Goal: Task Accomplishment & Management: Complete application form

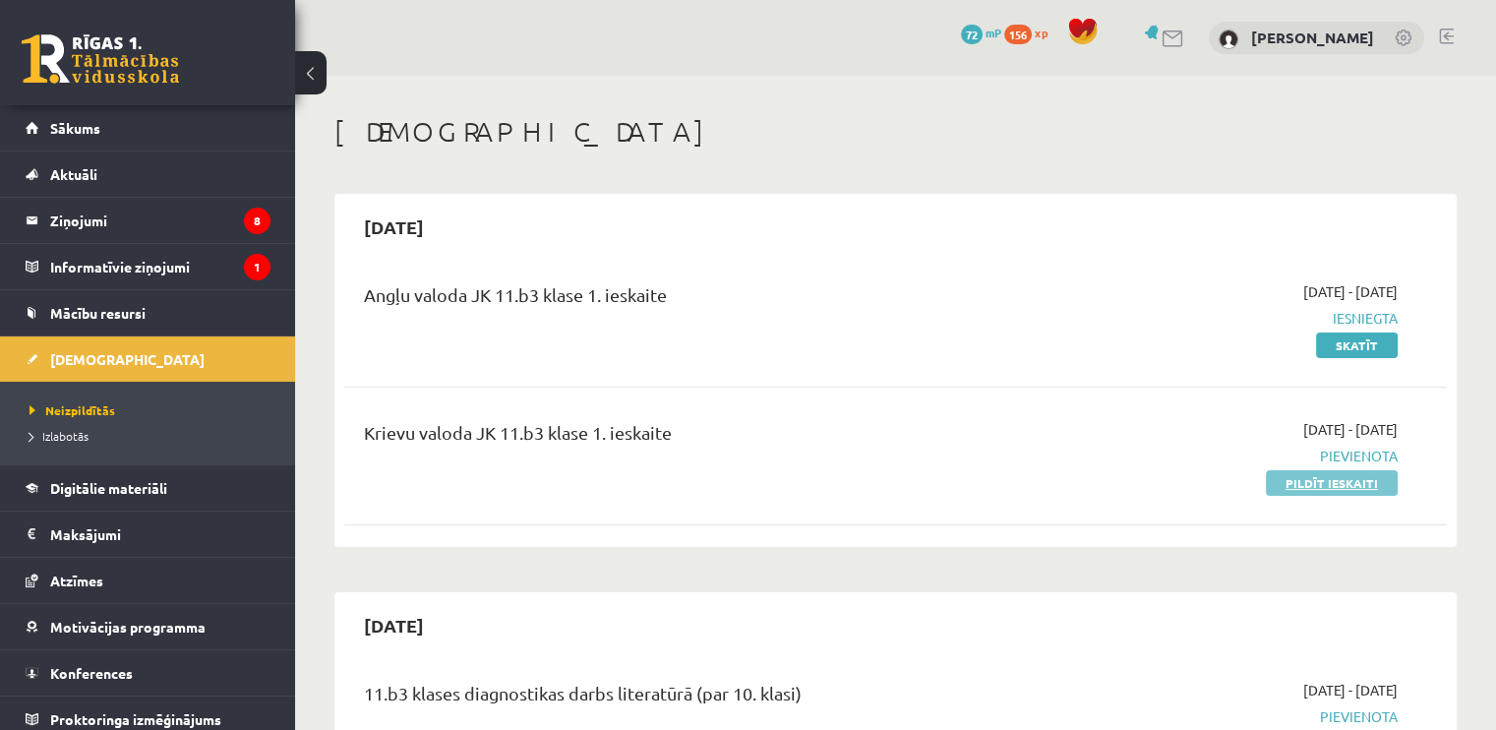
click at [1326, 485] on link "Pildīt ieskaiti" at bounding box center [1332, 483] width 132 height 26
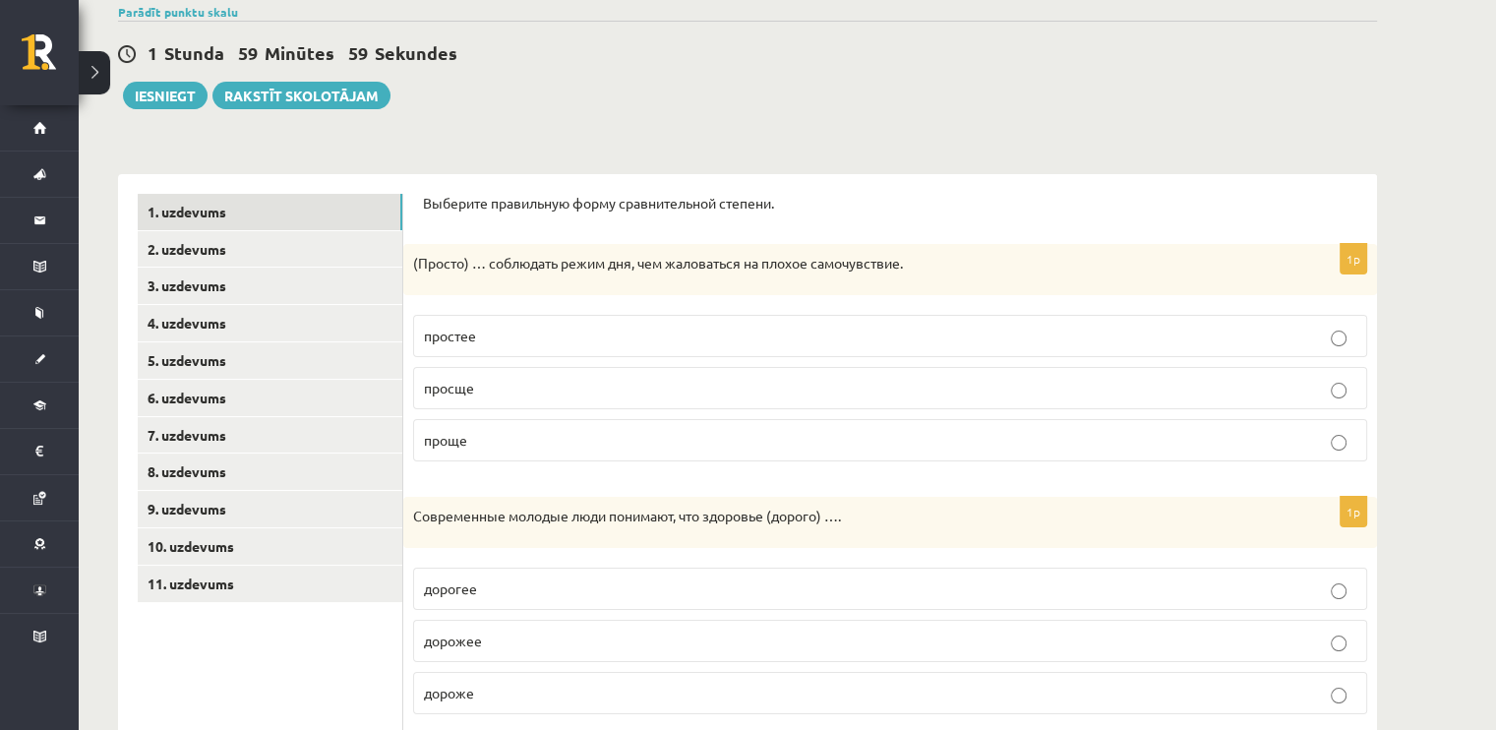
scroll to position [160, 0]
click at [1216, 441] on p "проще" at bounding box center [890, 439] width 933 height 21
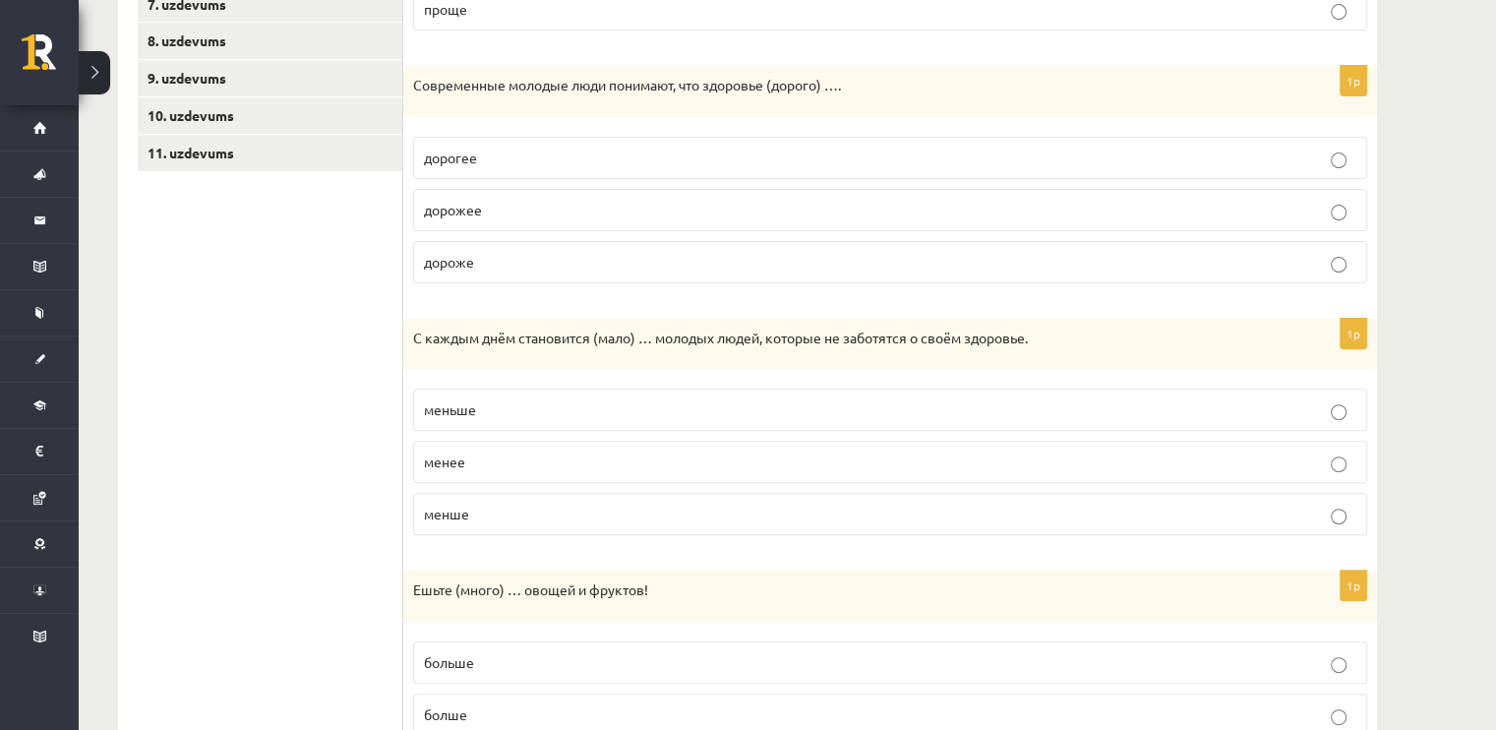
scroll to position [592, 0]
click at [1026, 235] on fieldset "дорогее дорожее дороже" at bounding box center [890, 206] width 954 height 162
click at [1016, 255] on p "дороже" at bounding box center [890, 260] width 933 height 21
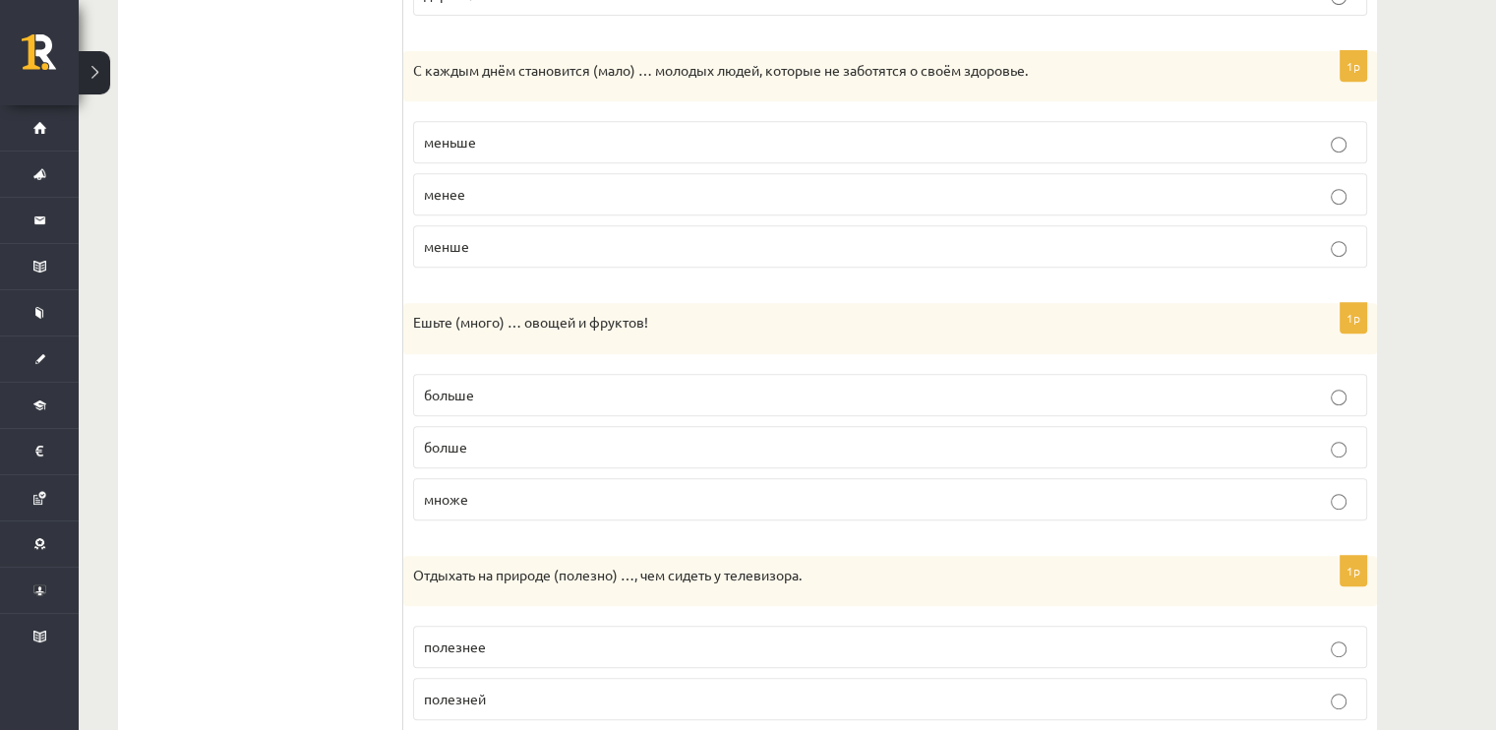
scroll to position [858, 0]
click at [1124, 132] on p "меньше" at bounding box center [890, 142] width 933 height 21
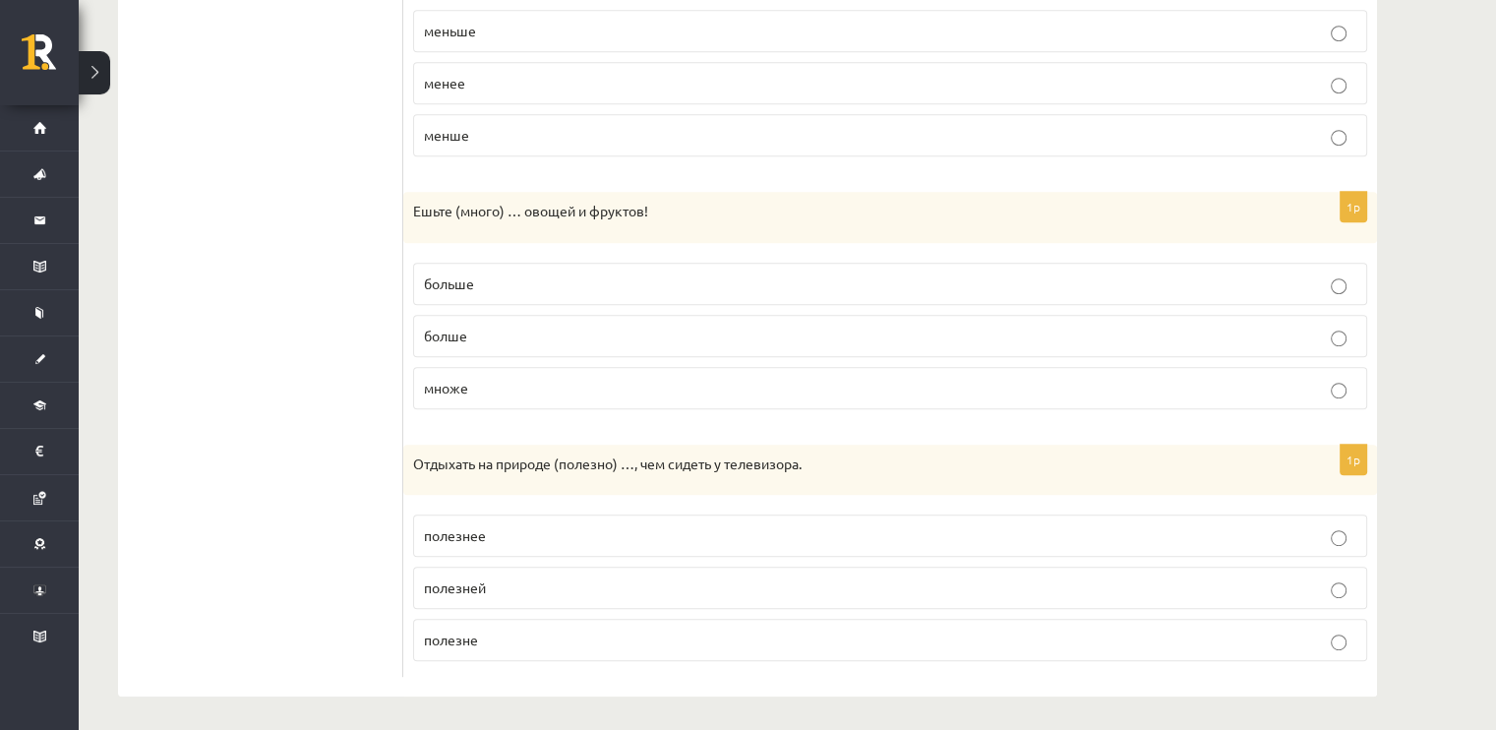
click at [1179, 284] on p "больше" at bounding box center [890, 283] width 933 height 21
click at [584, 584] on p "полезней" at bounding box center [890, 587] width 933 height 21
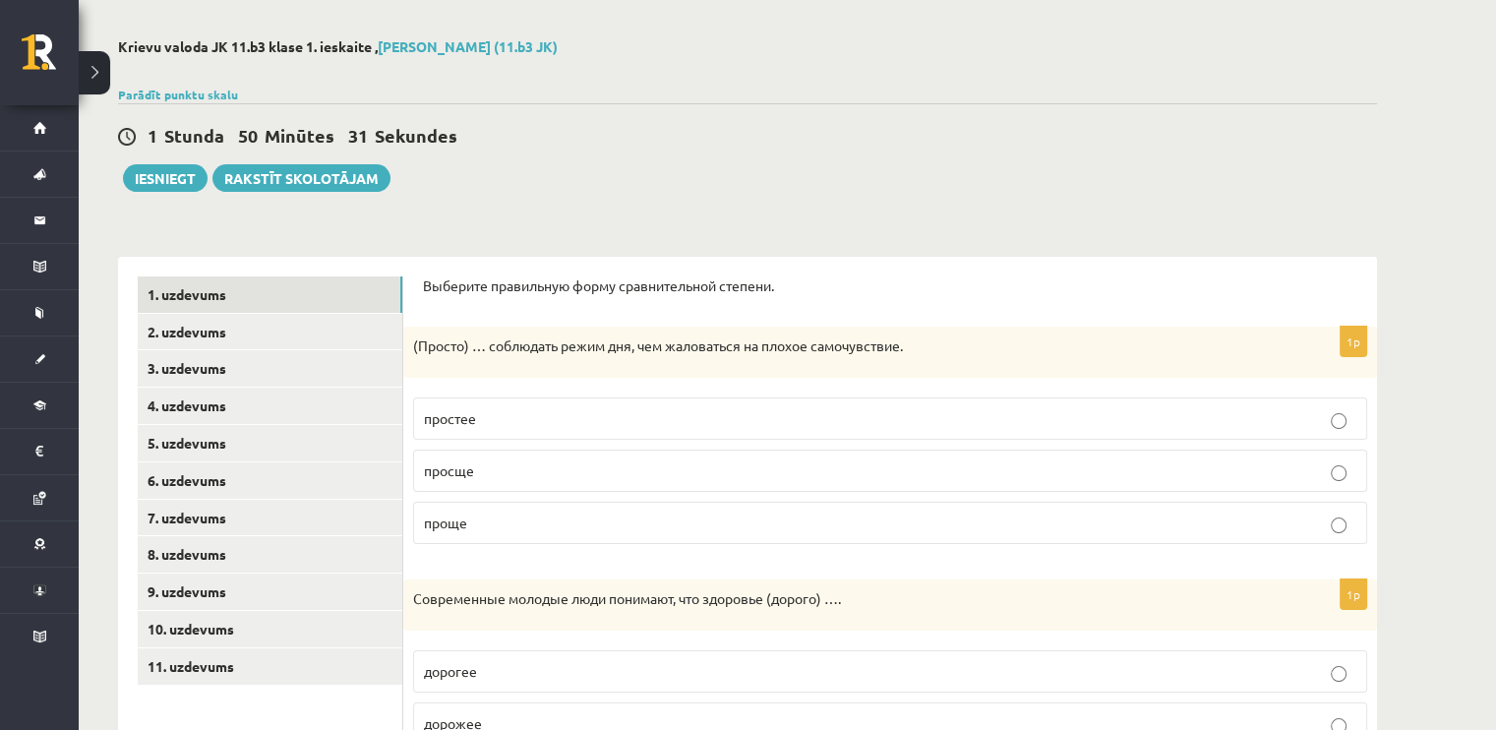
scroll to position [0, 0]
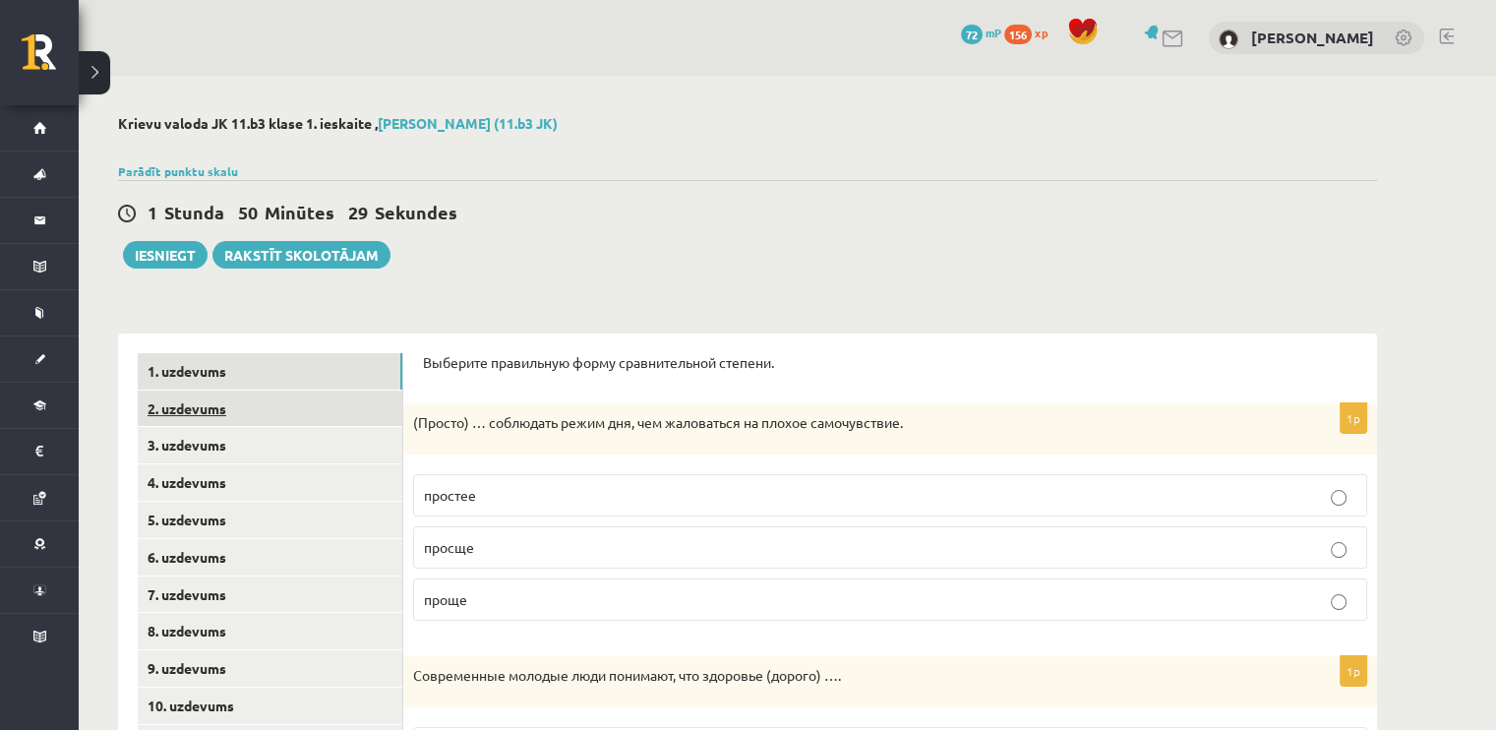
click at [248, 410] on link "2. uzdevums" at bounding box center [270, 409] width 265 height 36
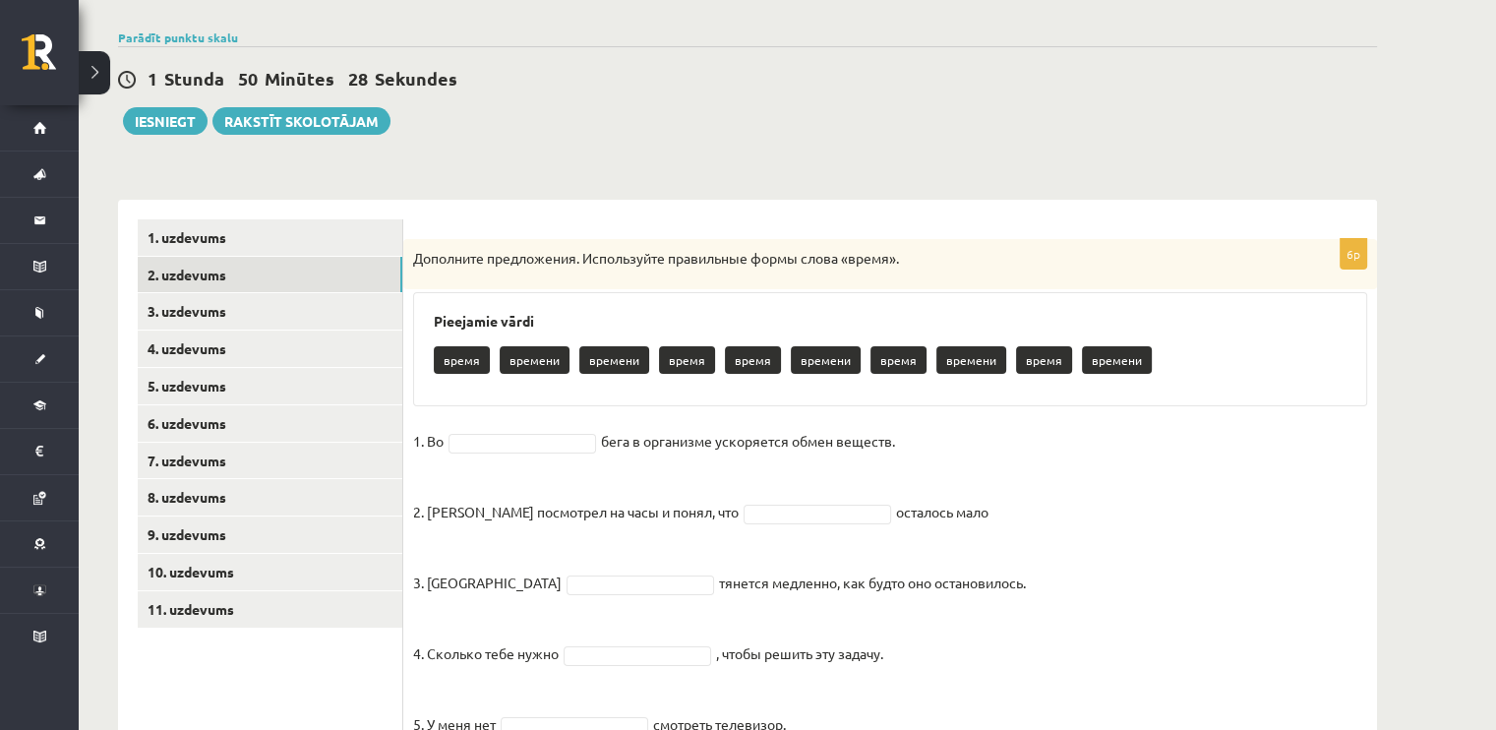
scroll to position [293, 0]
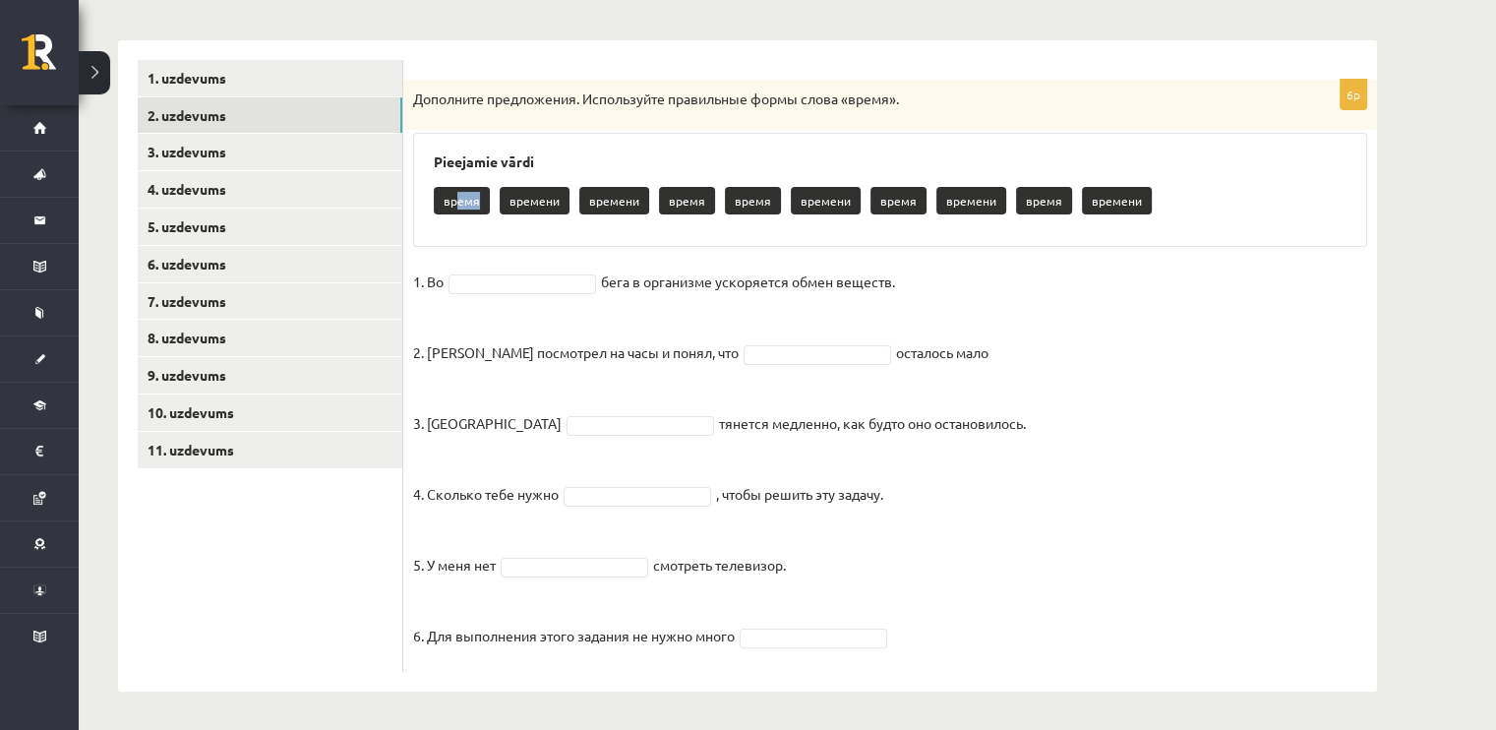
drag, startPoint x: 458, startPoint y: 196, endPoint x: 481, endPoint y: 230, distance: 41.2
click at [481, 230] on div "Pieejamie vārdi время времени времени время время времени время времени время в…" at bounding box center [890, 190] width 954 height 114
click at [526, 409] on fieldset "1. Во бега в организме ускоряется обмен веществ. 2. [PERSON_NAME] посмотрел на …" at bounding box center [890, 464] width 954 height 395
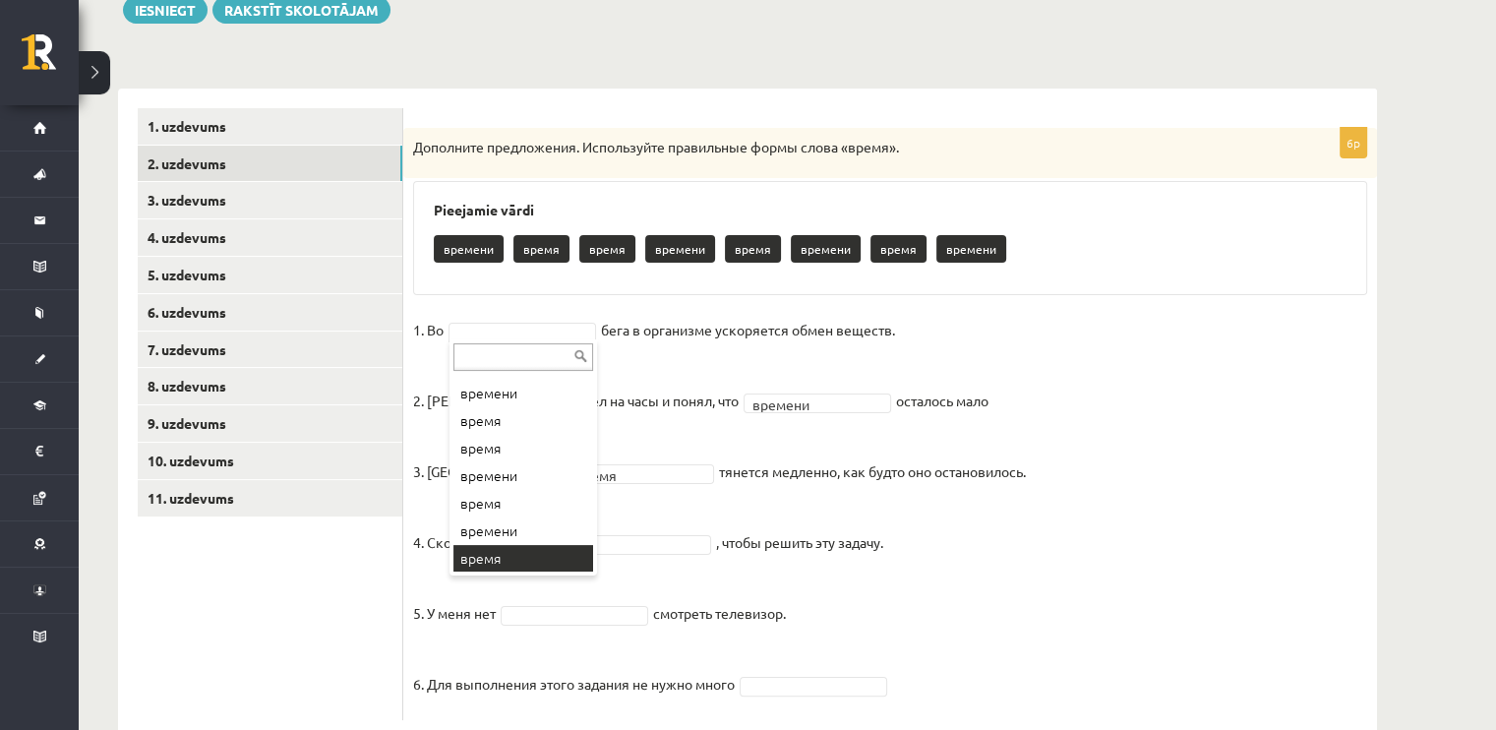
scroll to position [51, 0]
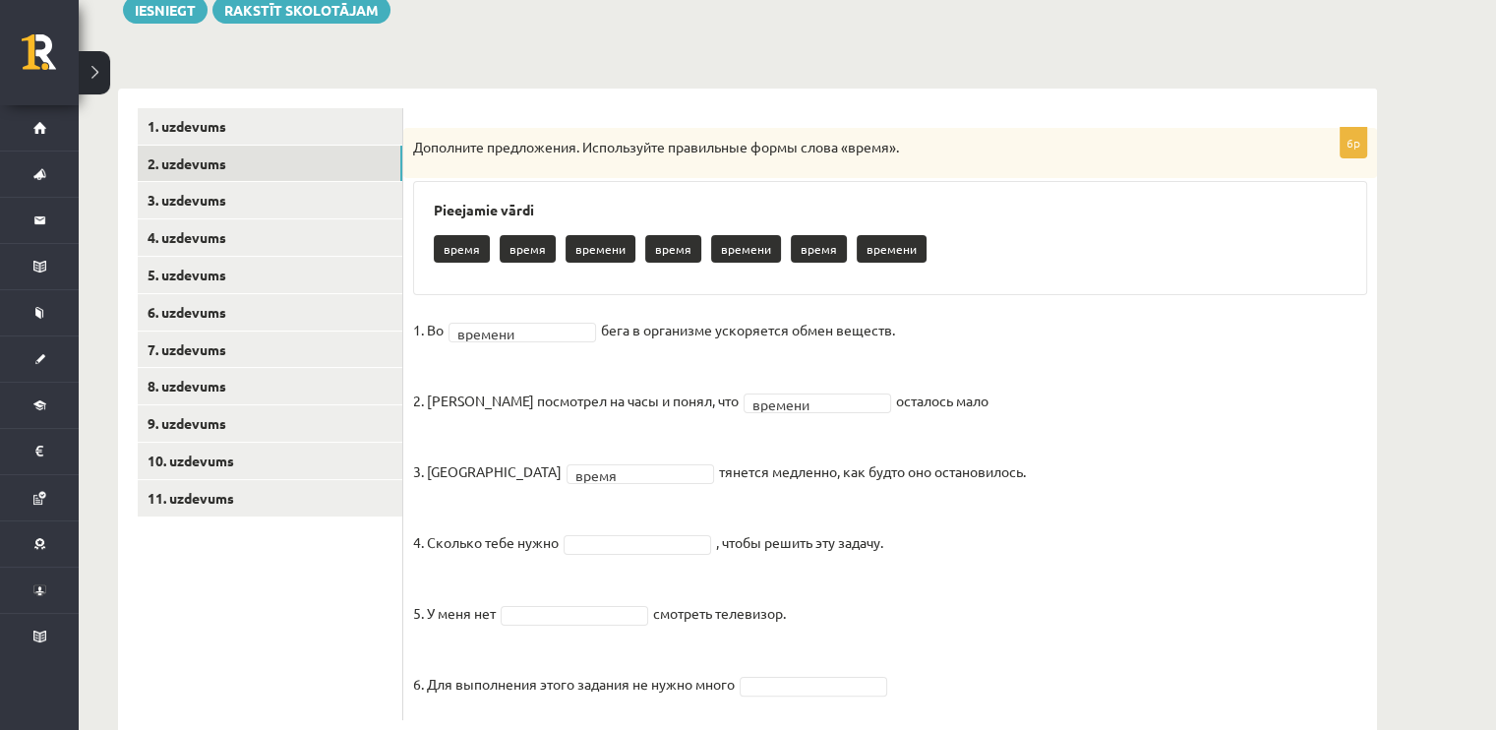
click at [476, 566] on fieldset "1. Во времени ******* бега в организме ускоряется обмен веществ. 2. [PERSON_NAM…" at bounding box center [890, 512] width 954 height 395
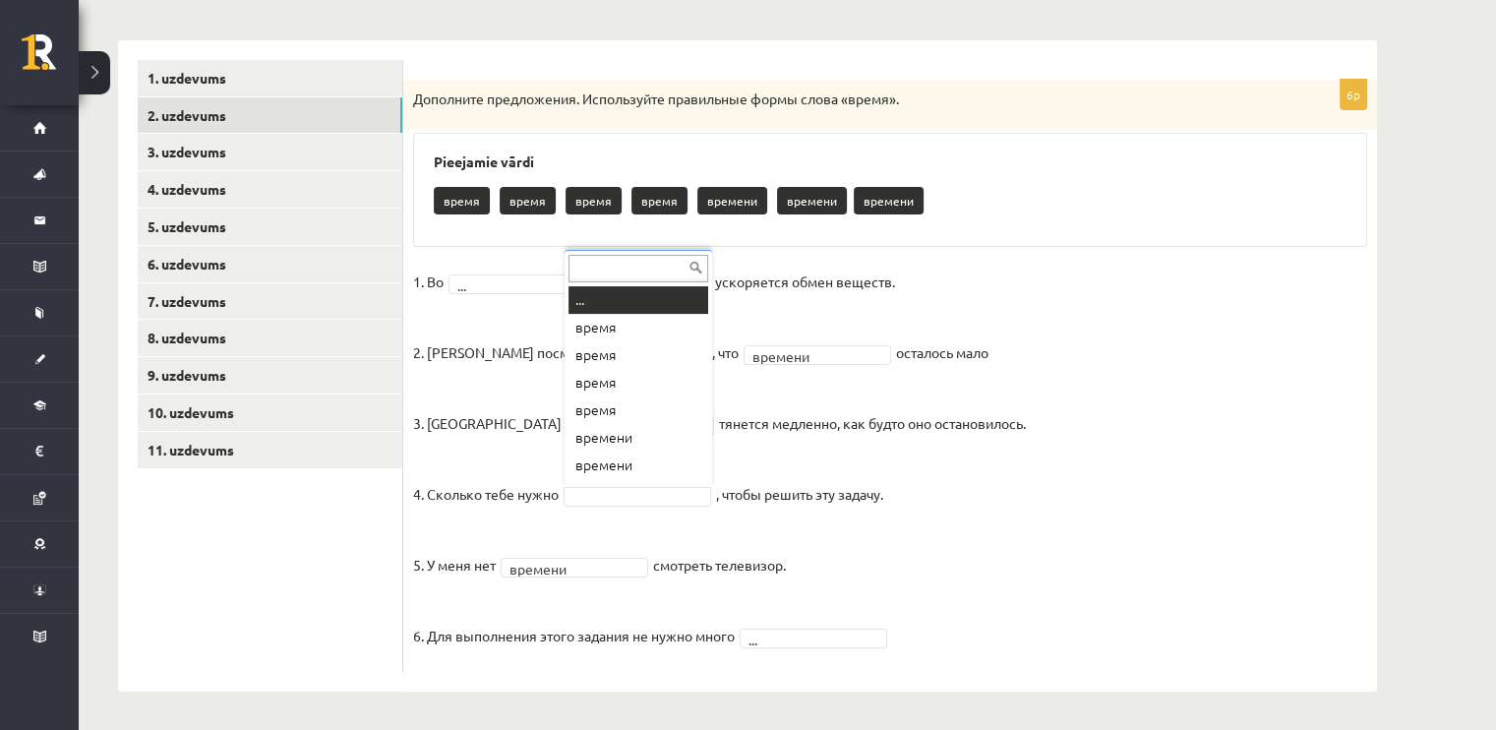
scroll to position [24, 0]
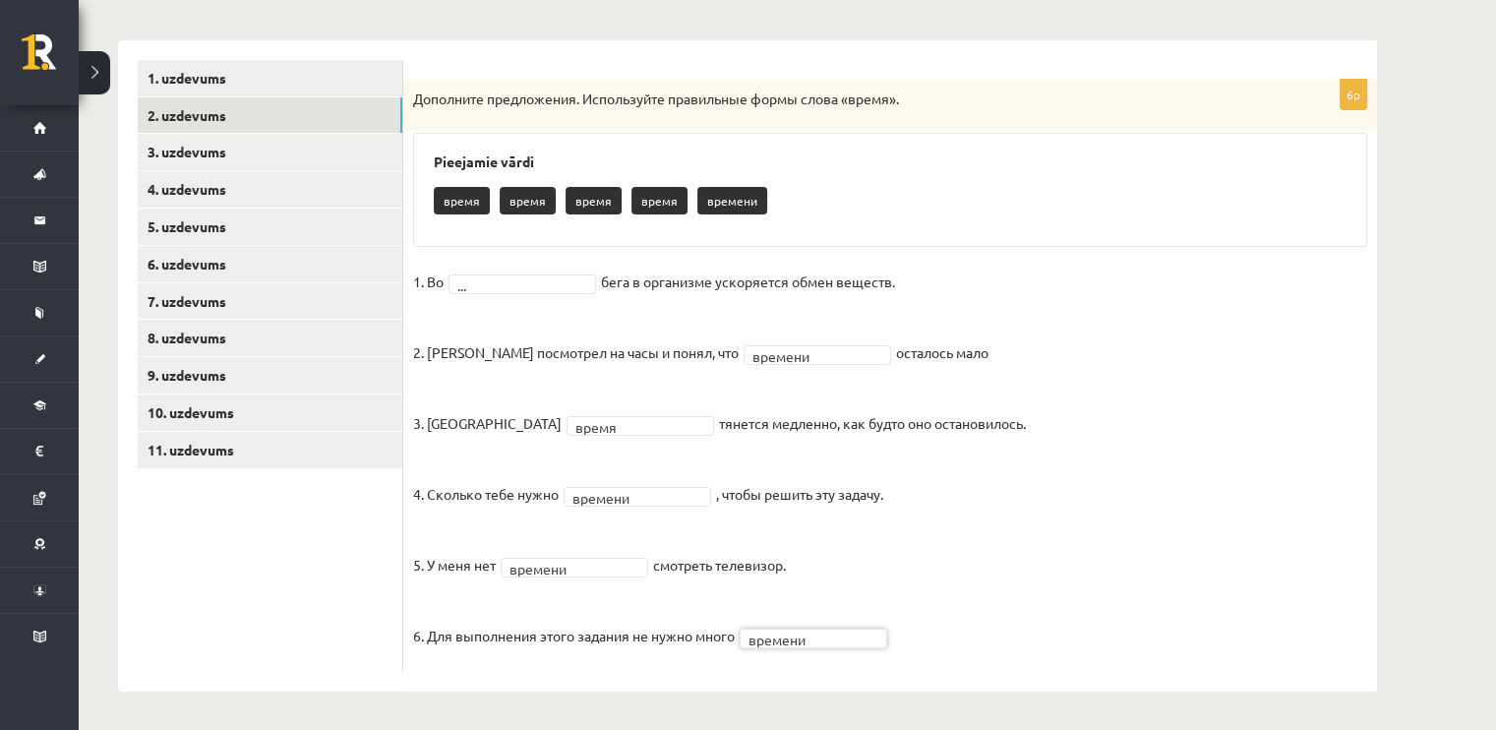
click at [540, 270] on fieldset "1. Во ... бега в организме ускоряется обмен веществ. 2. [PERSON_NAME] посмотрел…" at bounding box center [890, 464] width 954 height 395
click at [271, 152] on link "3. uzdevums" at bounding box center [270, 152] width 265 height 36
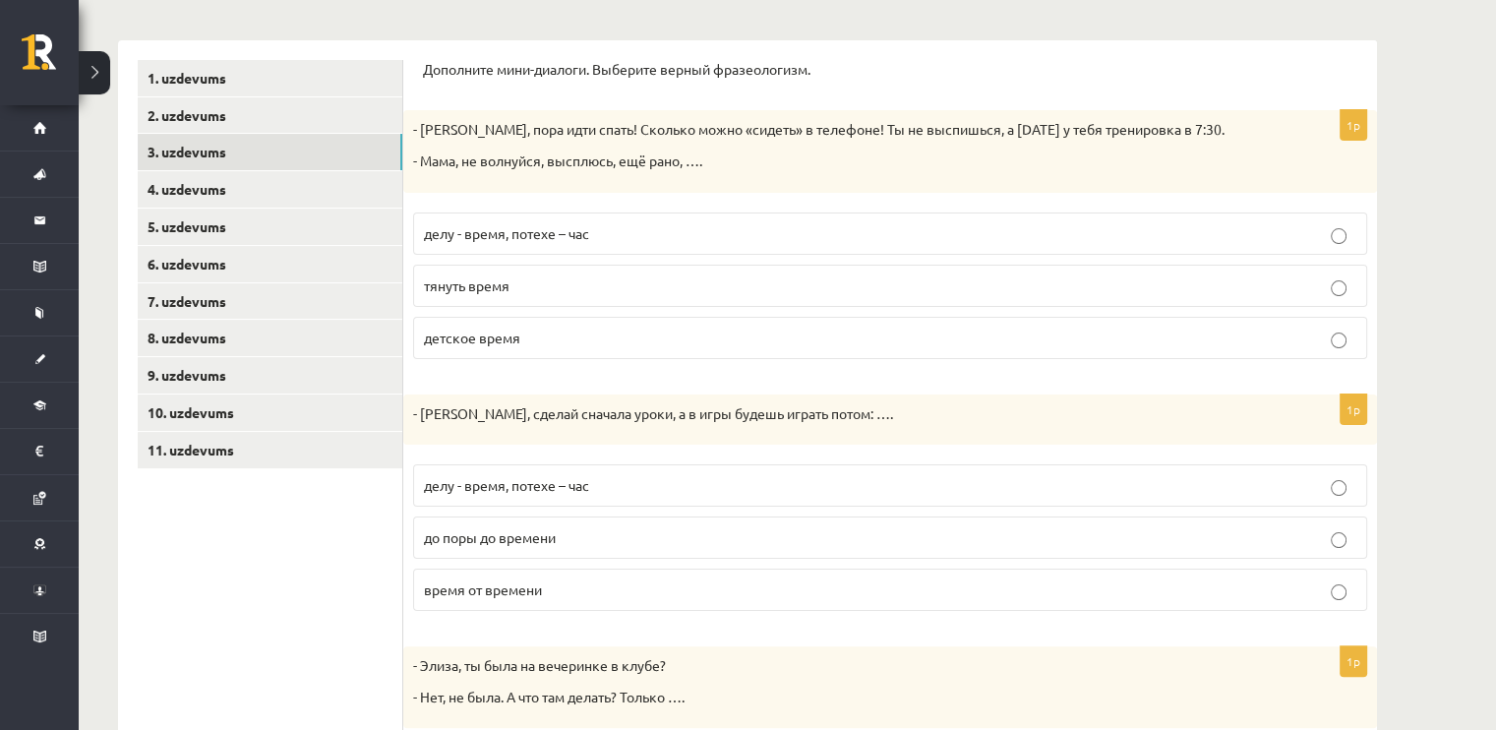
scroll to position [308, 0]
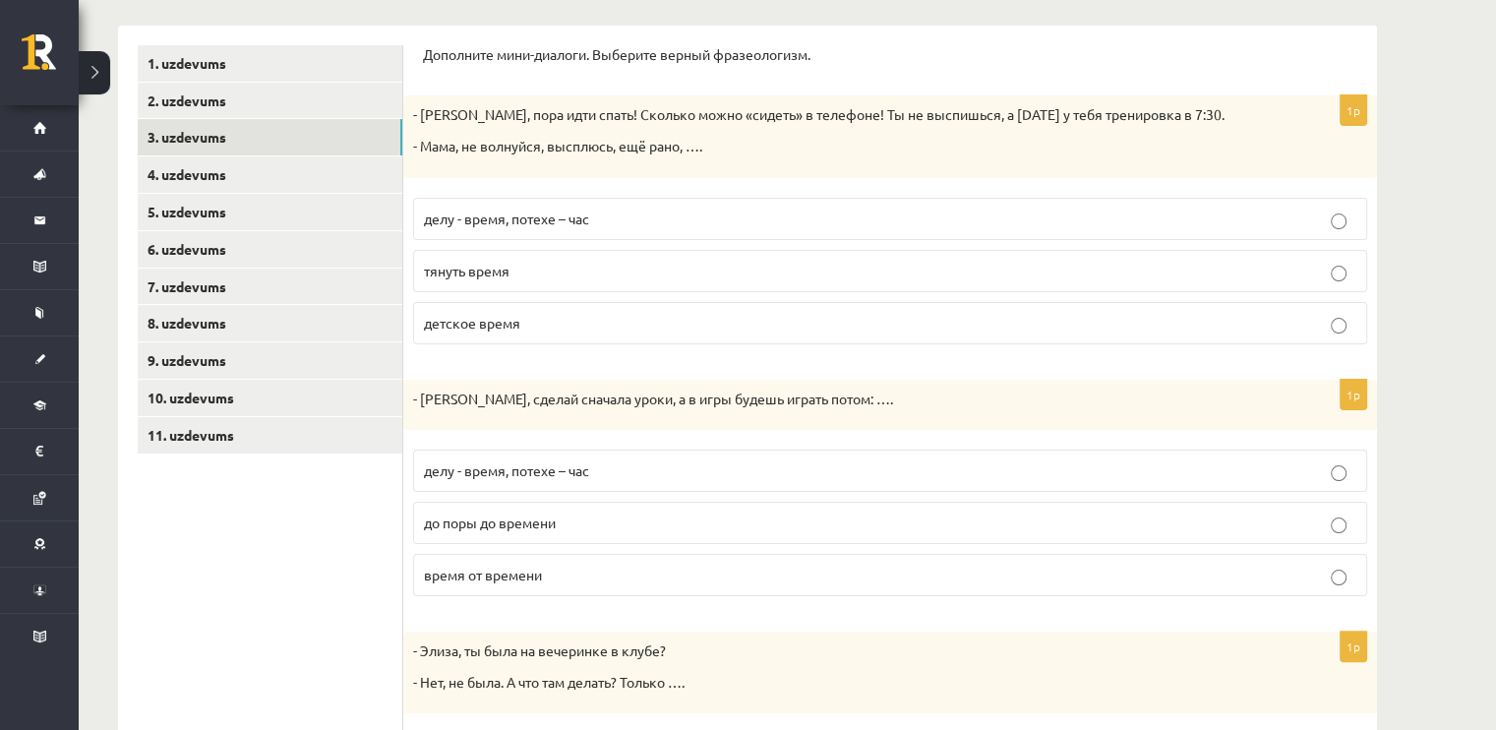
click at [600, 321] on p "детское время" at bounding box center [890, 323] width 933 height 21
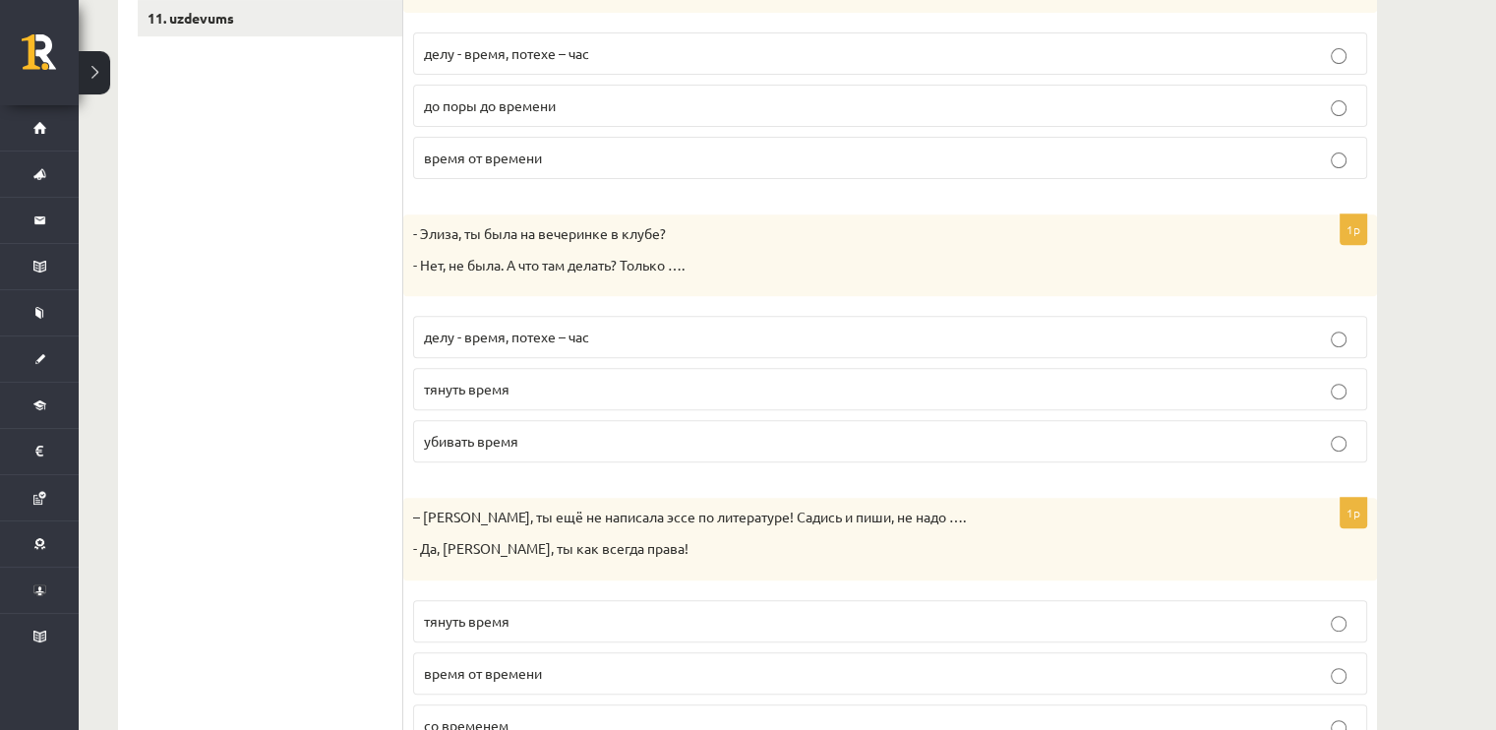
scroll to position [811, 0]
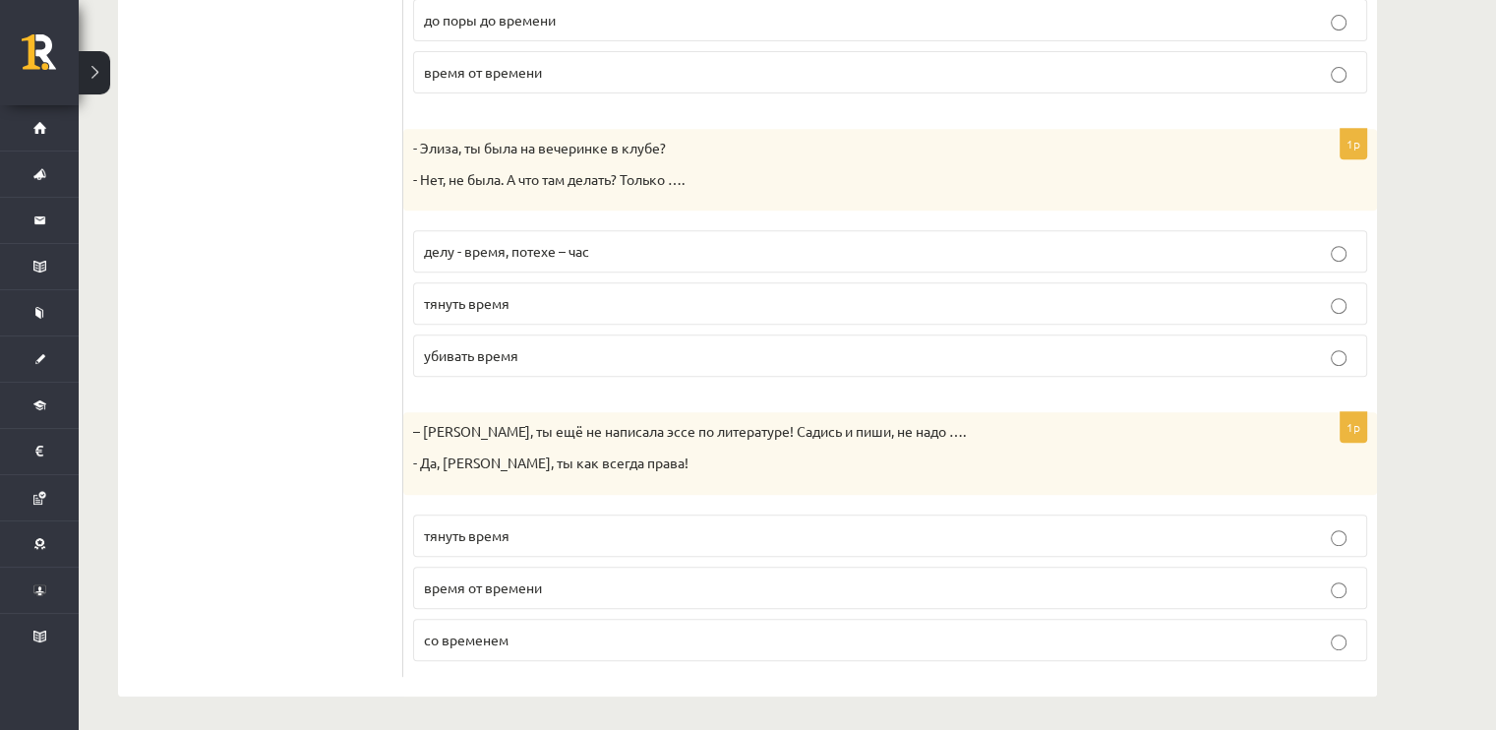
click at [681, 371] on label "убивать время" at bounding box center [890, 355] width 954 height 42
click at [629, 525] on p "тянуть время" at bounding box center [890, 535] width 933 height 21
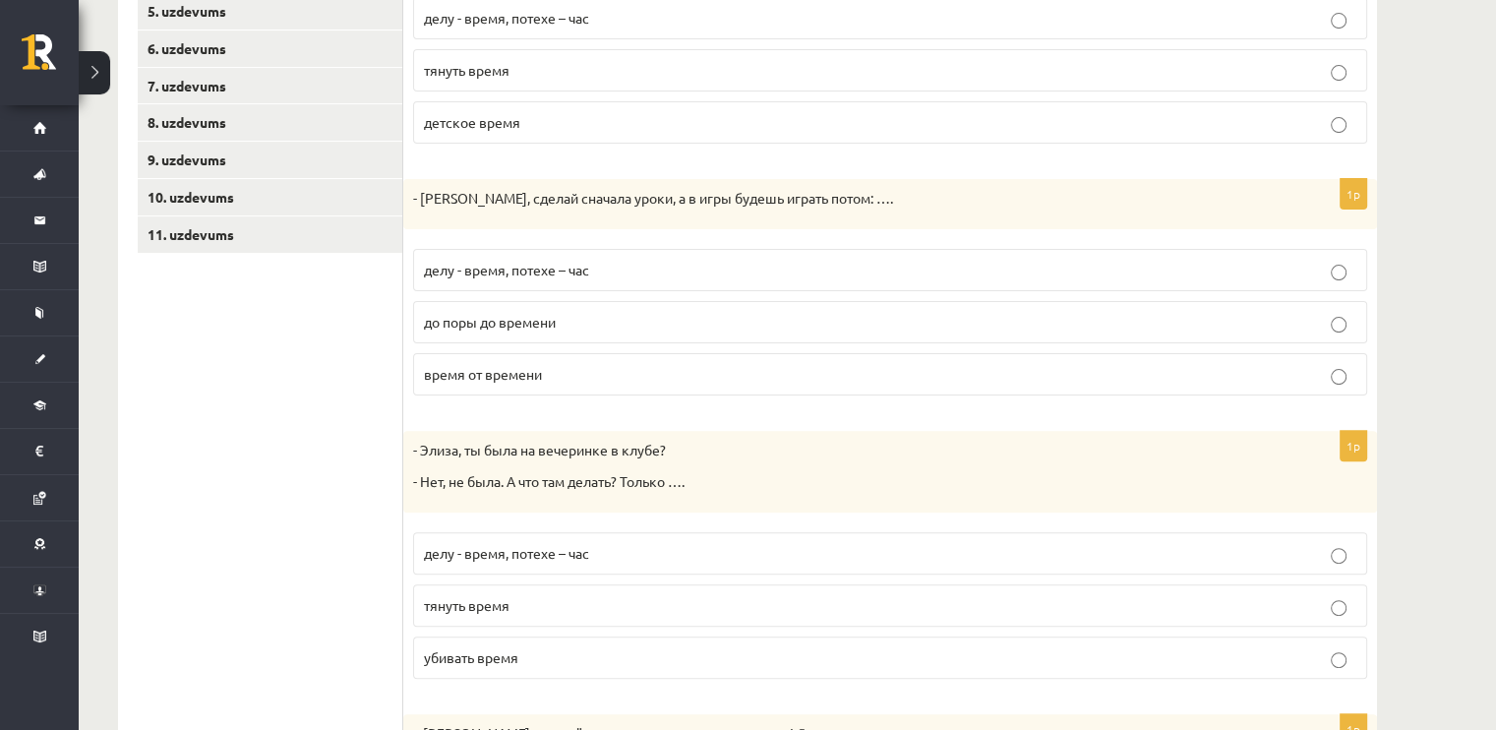
scroll to position [501, 0]
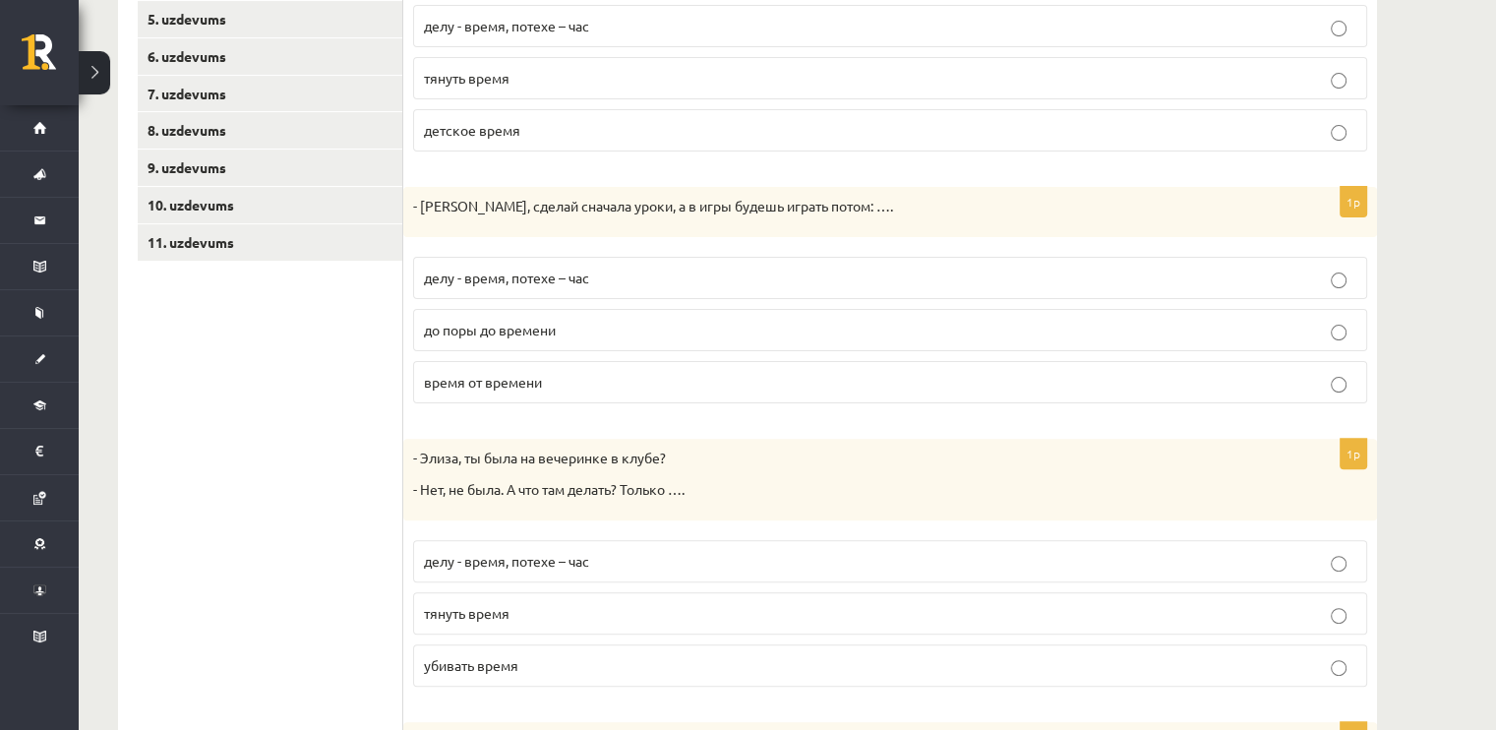
click at [937, 263] on label "делу - время, потехе – час" at bounding box center [890, 278] width 954 height 42
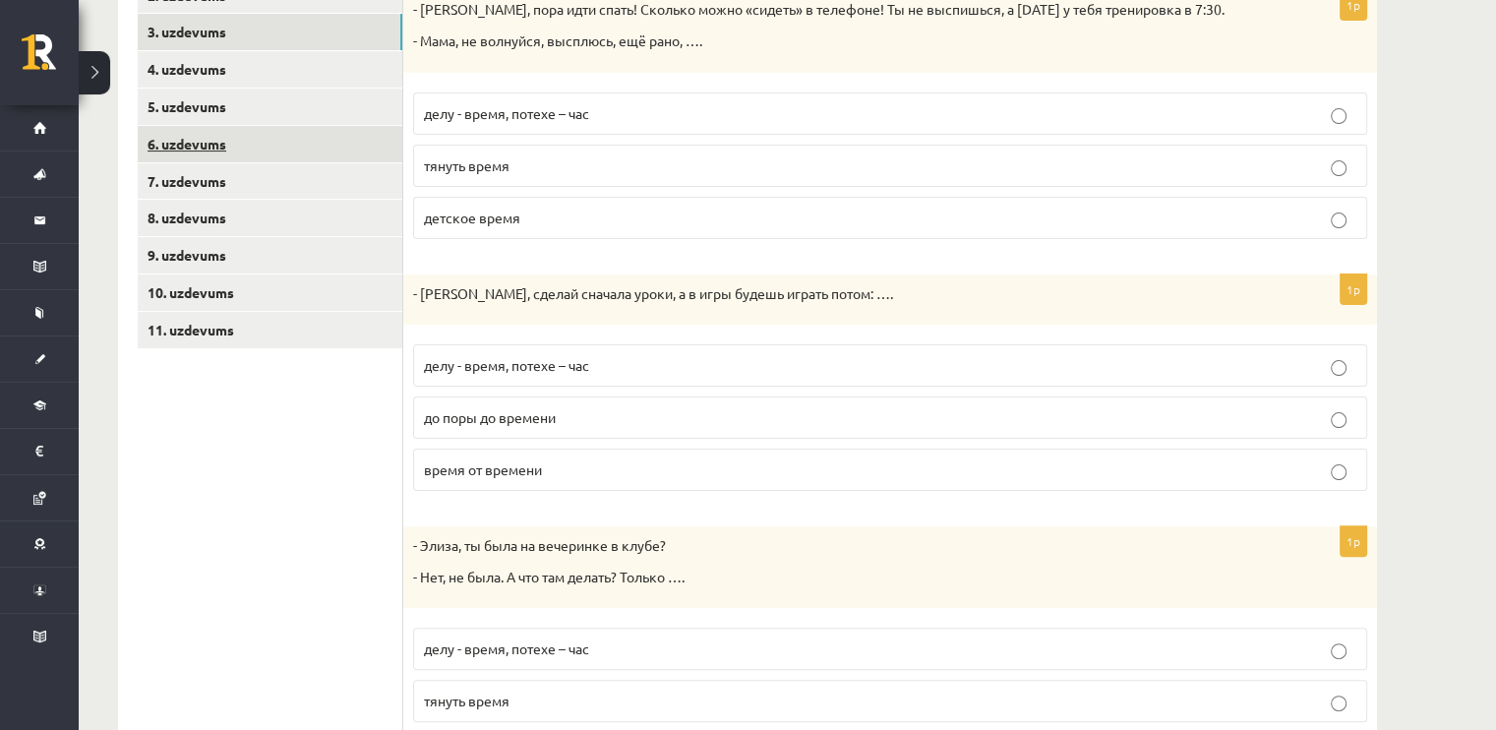
scroll to position [398, 0]
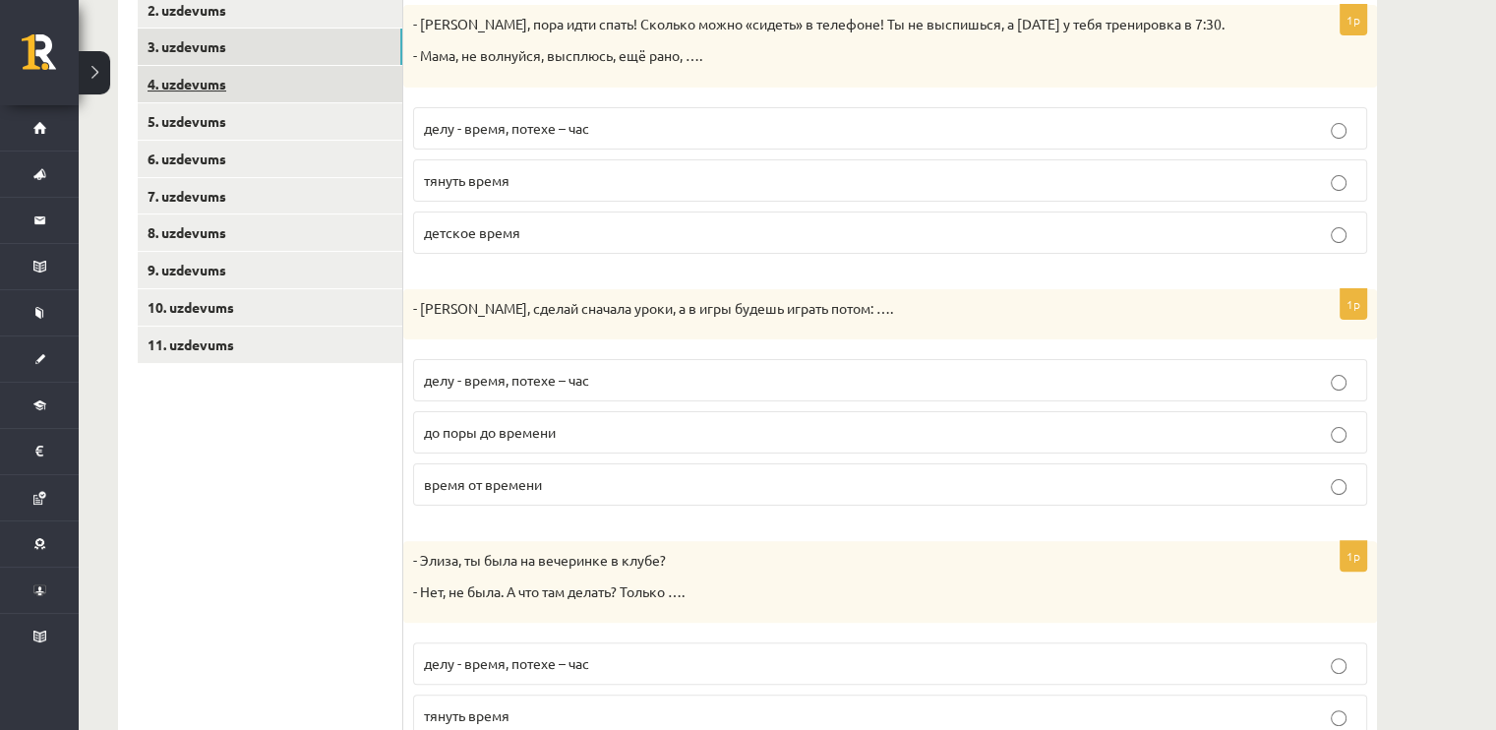
click at [247, 88] on link "4. uzdevums" at bounding box center [270, 84] width 265 height 36
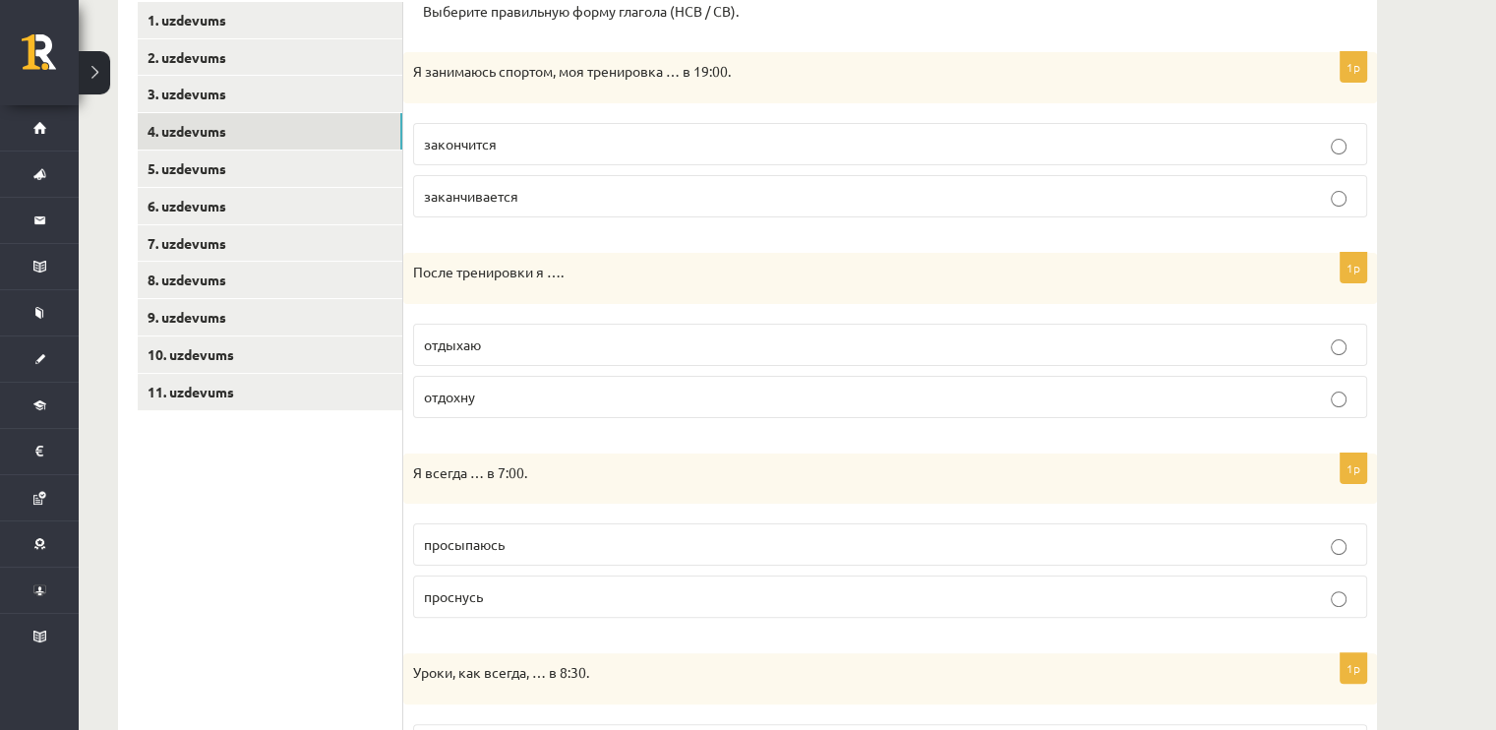
scroll to position [350, 0]
click at [695, 331] on label "отдыхаю" at bounding box center [890, 346] width 954 height 42
click at [940, 535] on p "просыпаюсь" at bounding box center [890, 545] width 933 height 21
click at [1070, 189] on p "заканчивается" at bounding box center [890, 197] width 933 height 21
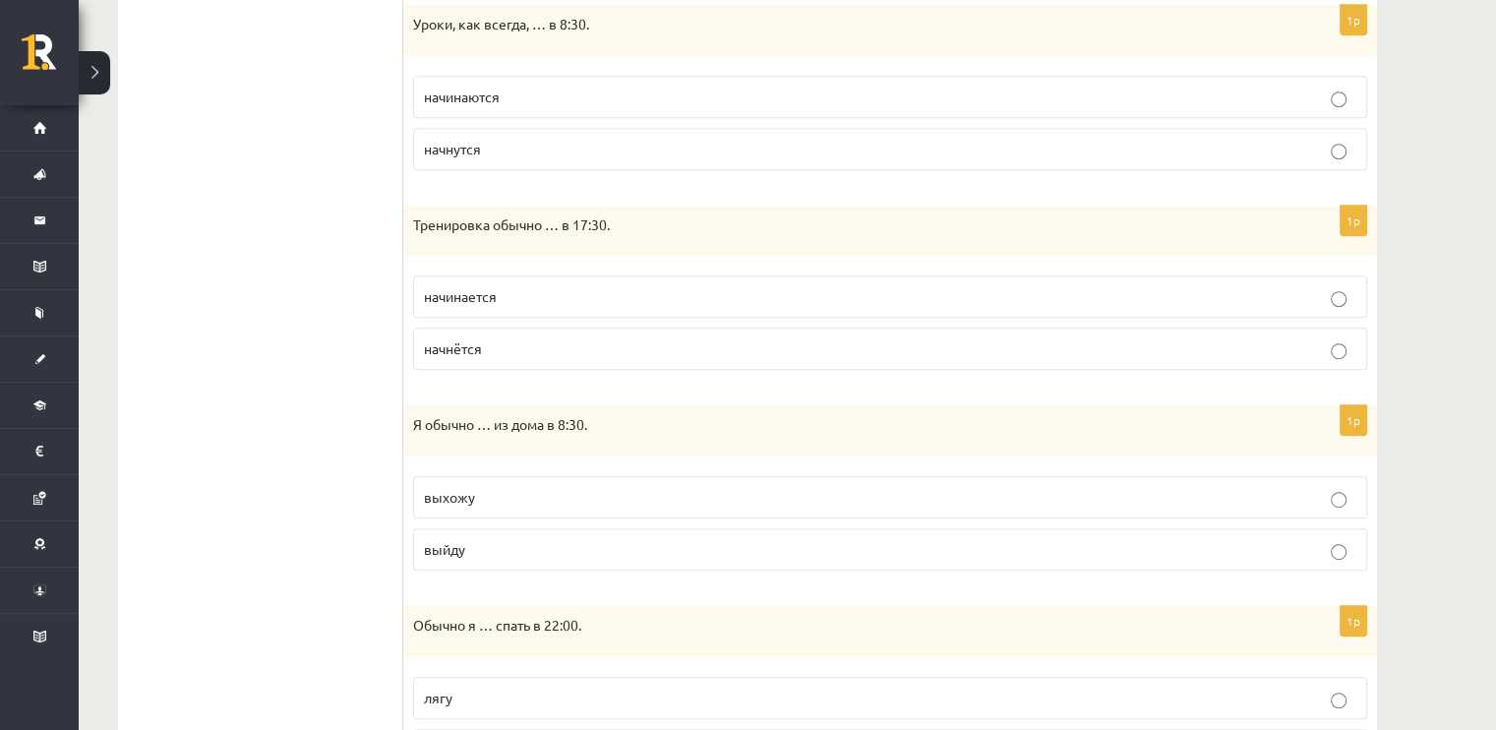
scroll to position [996, 0]
click at [1074, 95] on p "начинаются" at bounding box center [890, 101] width 933 height 21
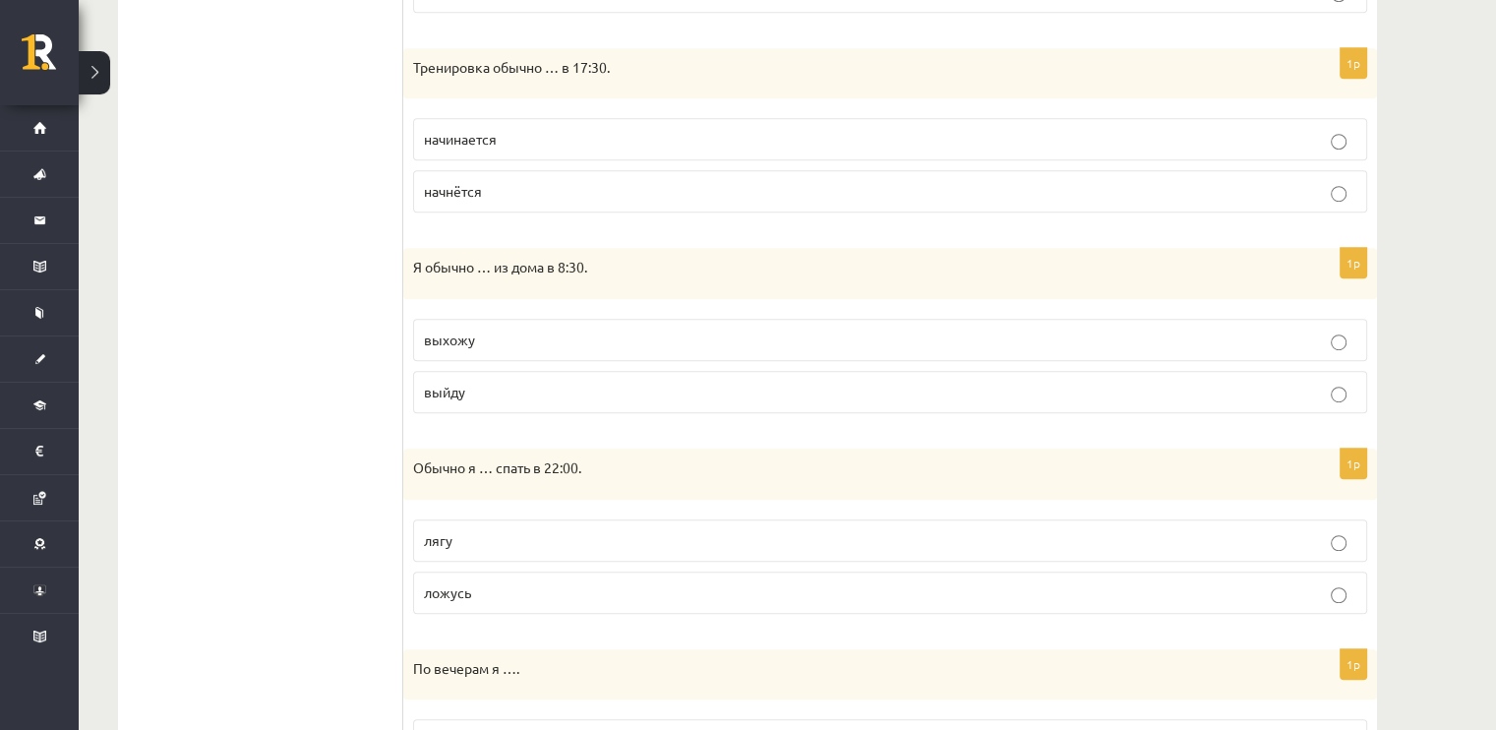
scroll to position [1157, 0]
click at [1043, 143] on p "начинается" at bounding box center [890, 139] width 933 height 21
click at [1108, 319] on label "выхожу" at bounding box center [890, 340] width 954 height 42
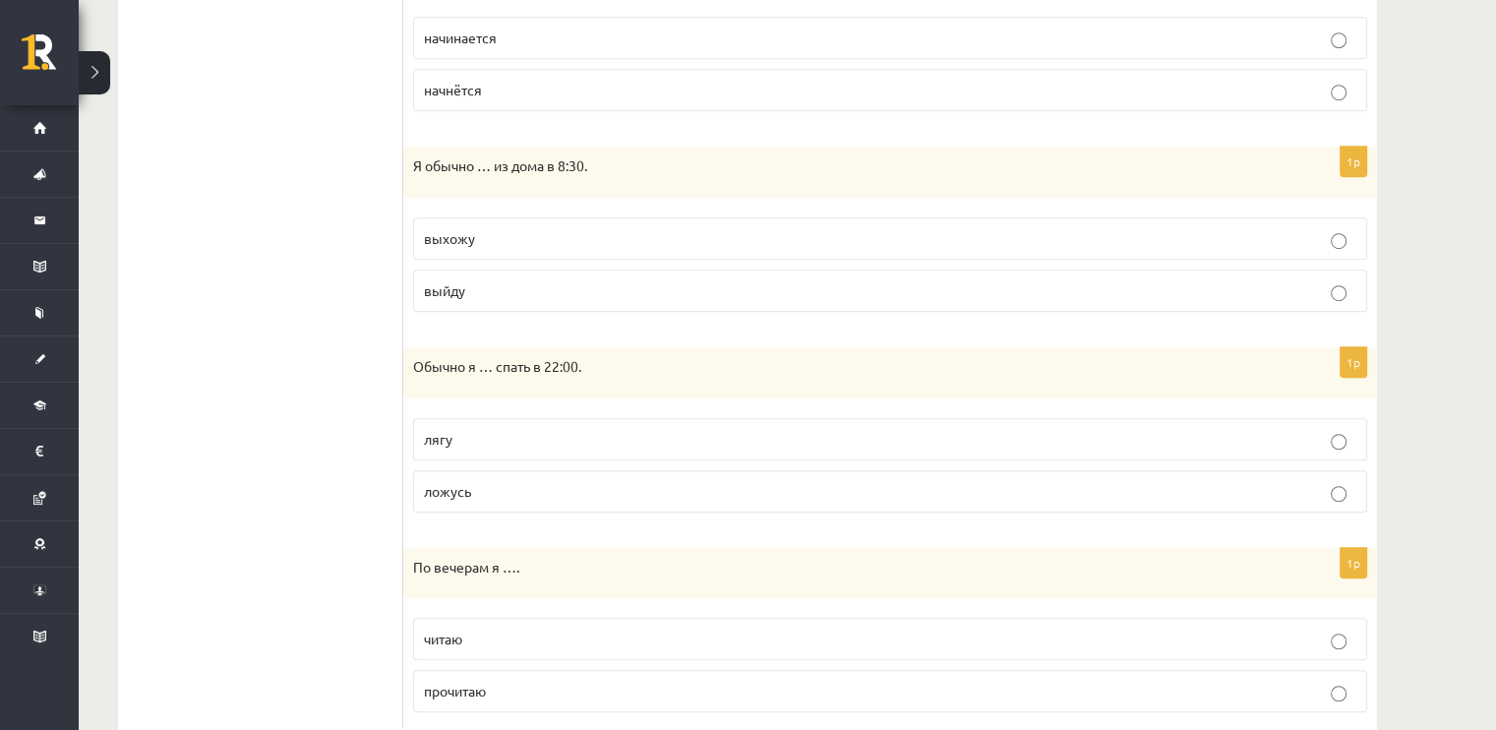
scroll to position [1308, 0]
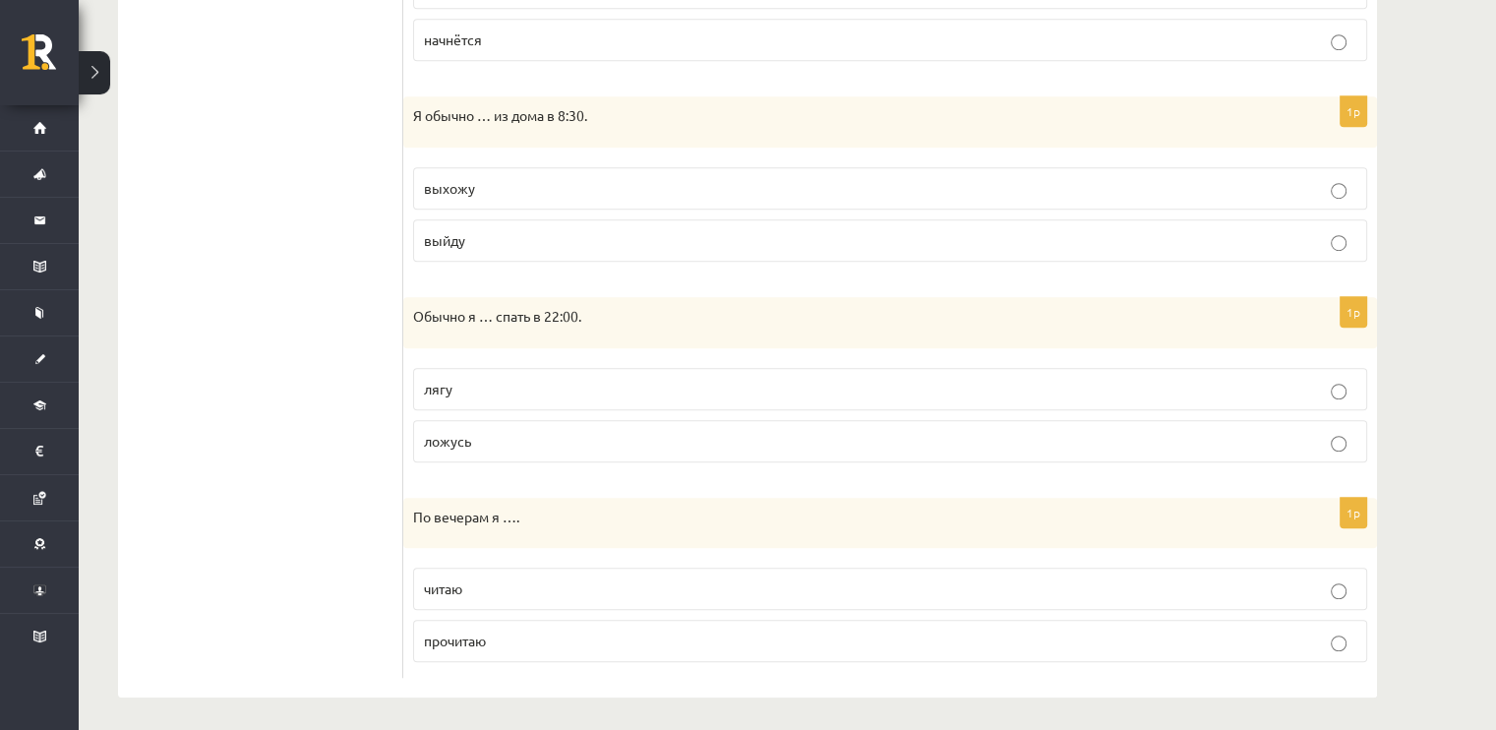
click at [1133, 442] on p "ложусь" at bounding box center [890, 441] width 933 height 21
click at [1201, 579] on p "читаю" at bounding box center [890, 588] width 933 height 21
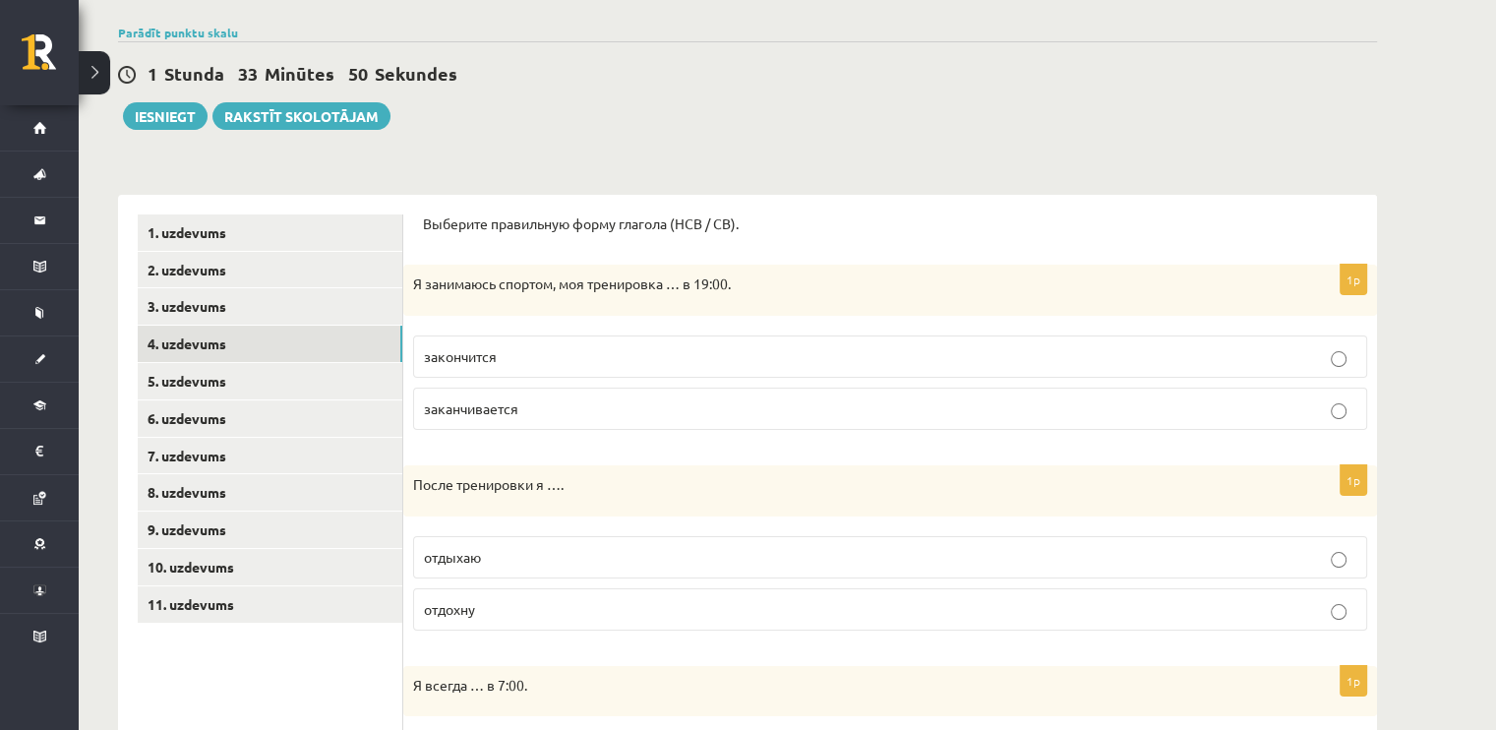
scroll to position [0, 0]
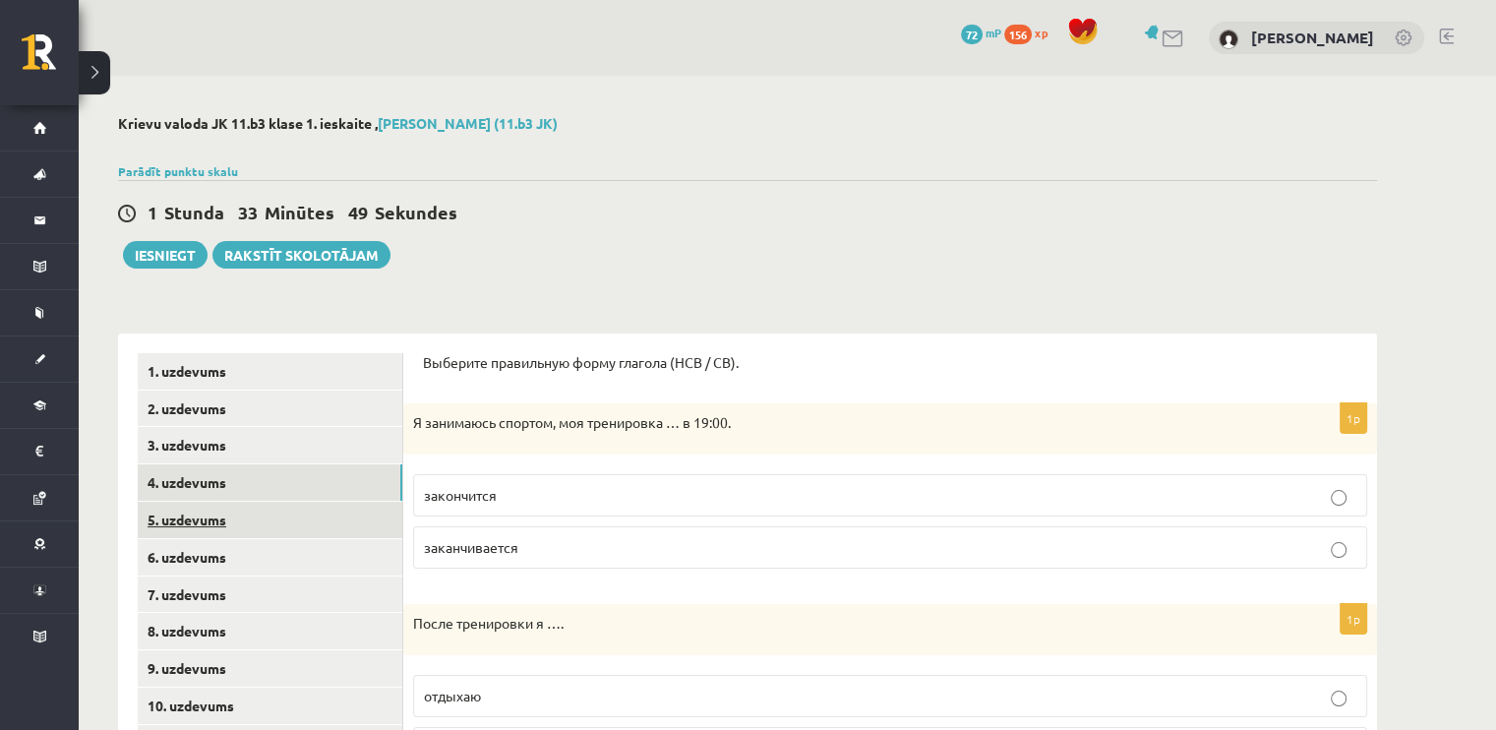
click at [221, 514] on link "5. uzdevums" at bounding box center [270, 520] width 265 height 36
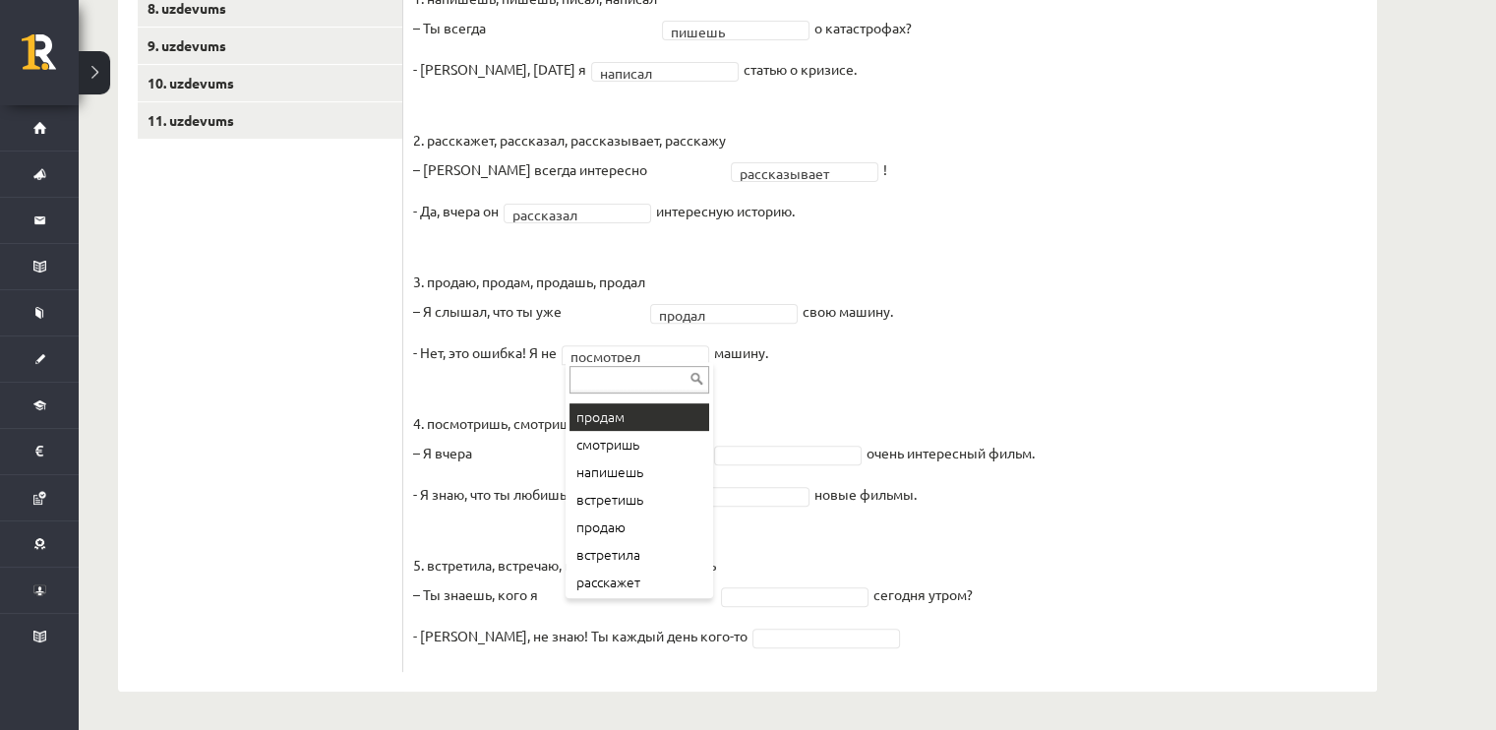
scroll to position [105, 0]
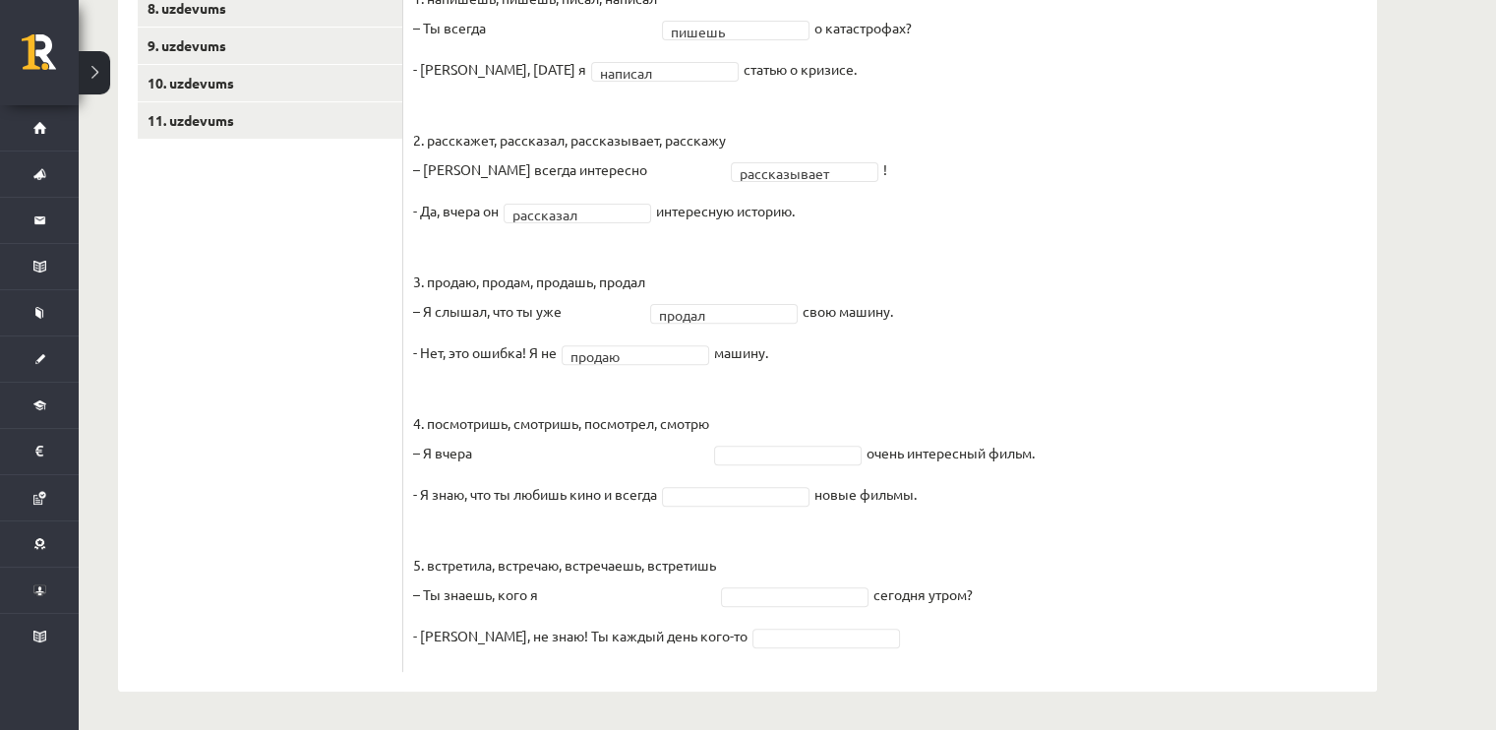
click at [761, 440] on fieldset "**********" at bounding box center [890, 322] width 954 height 679
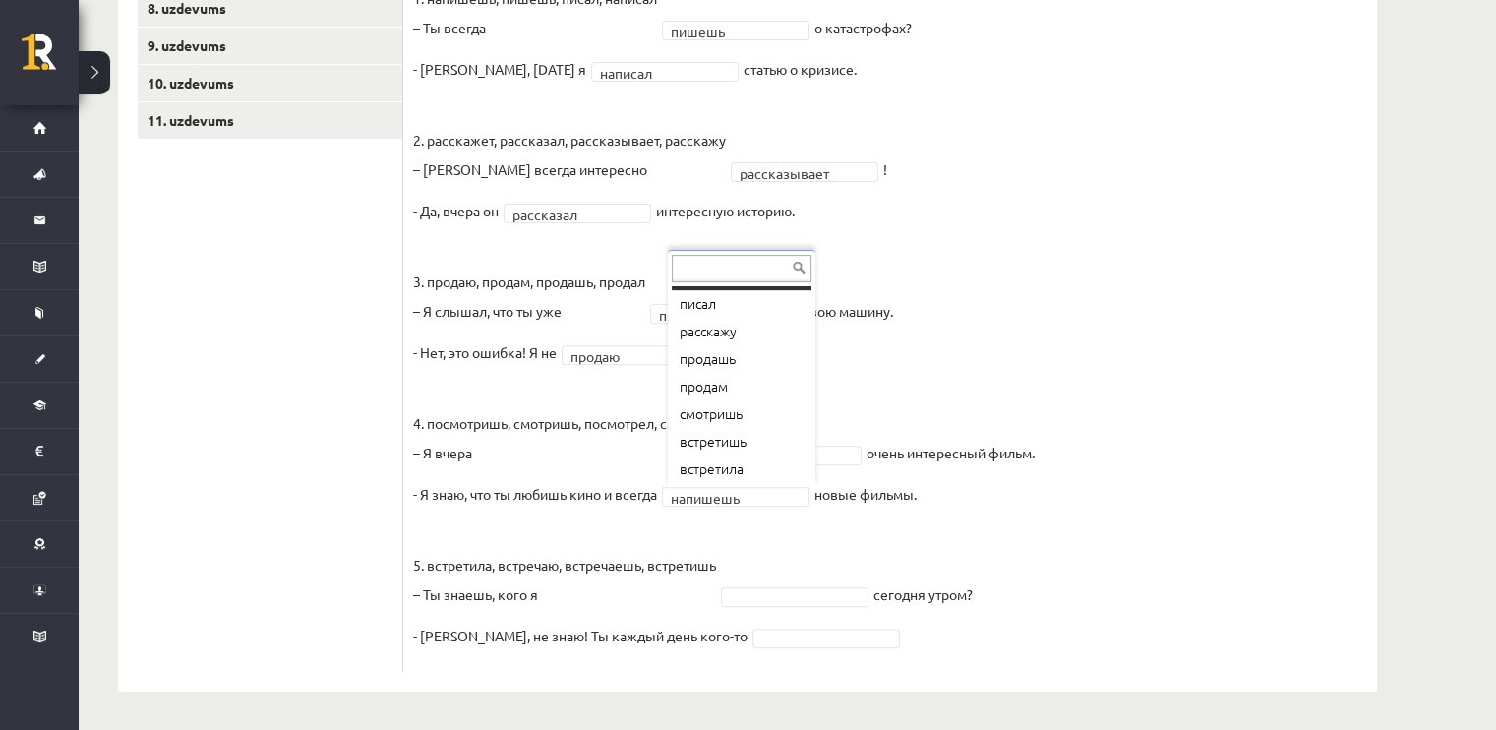
scroll to position [24, 0]
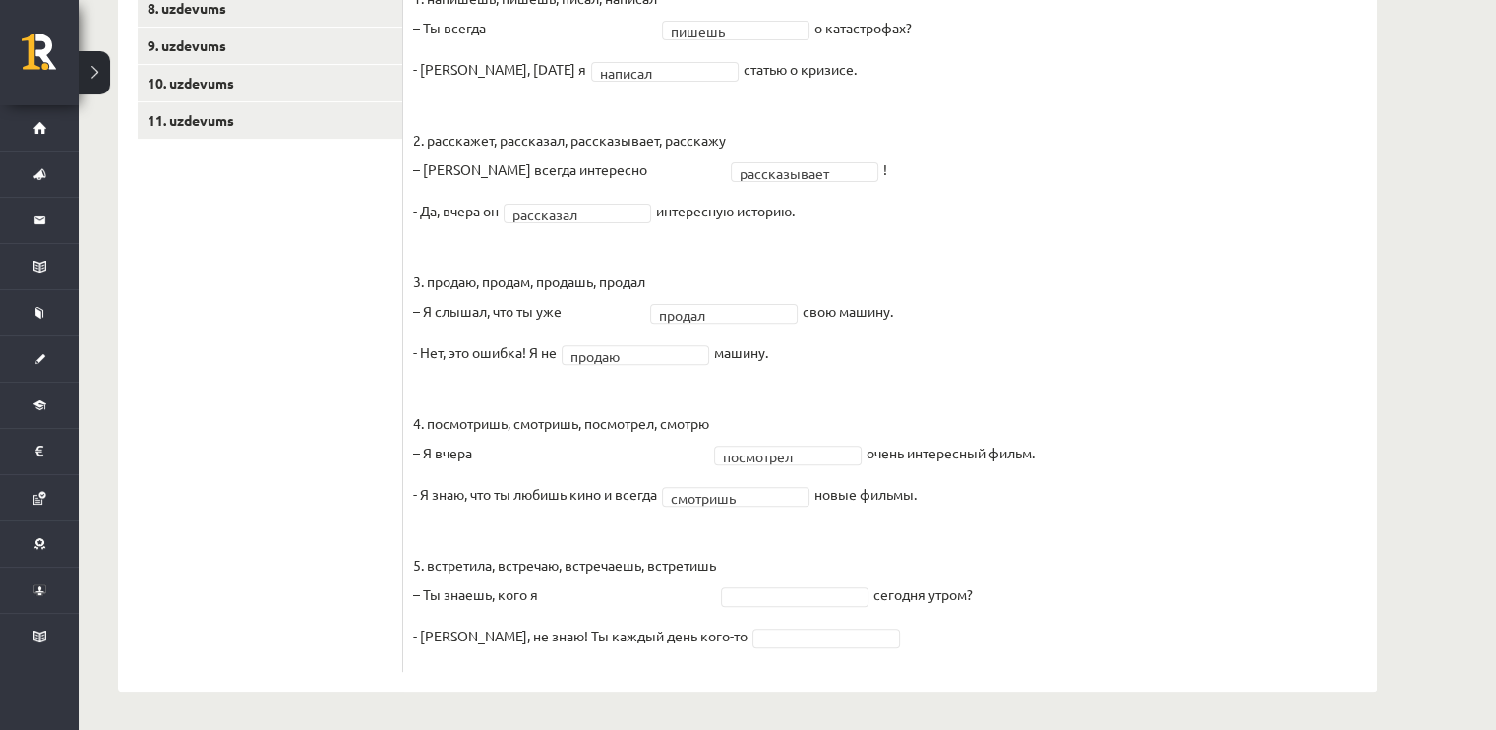
click at [831, 605] on fieldset "**********" at bounding box center [890, 322] width 954 height 679
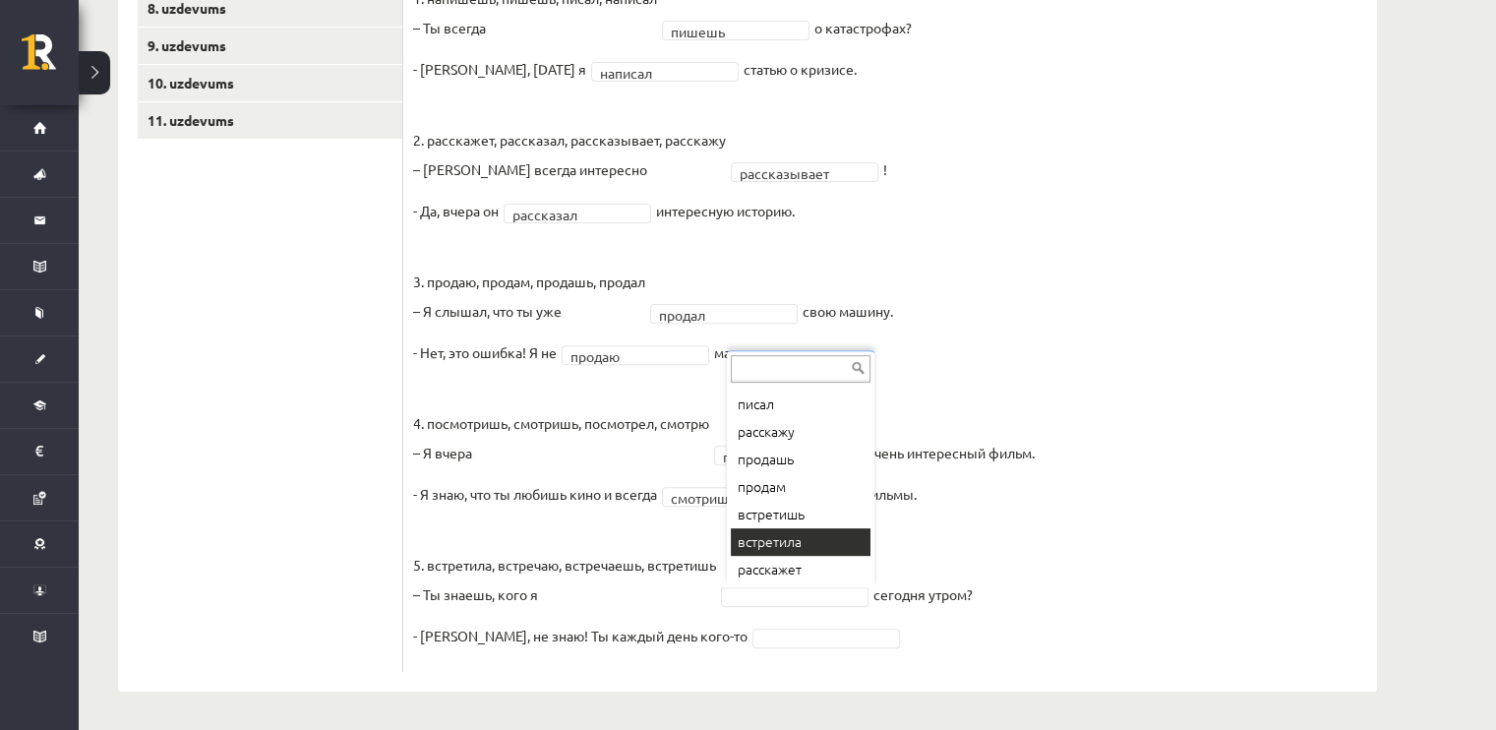
scroll to position [576, 0]
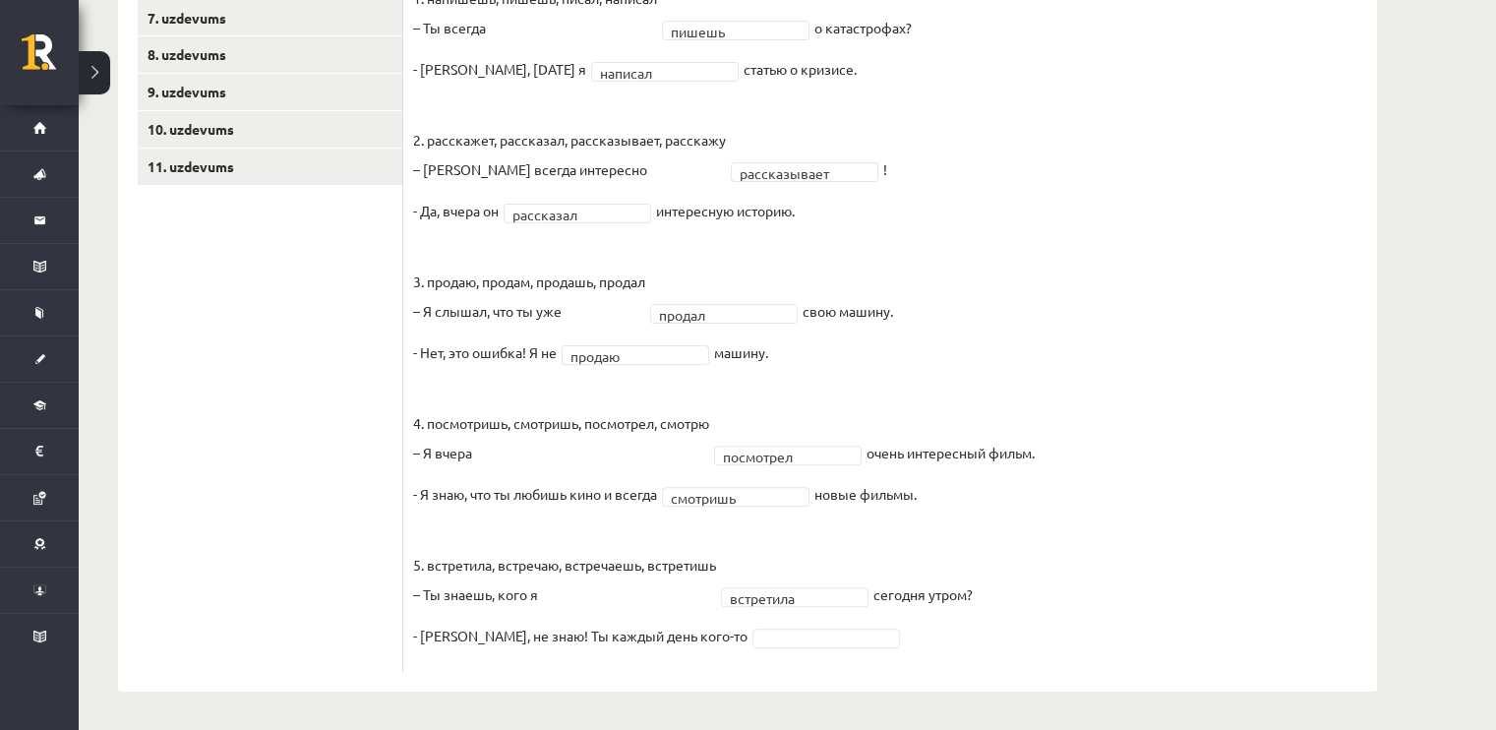
click at [699, 646] on fieldset "**********" at bounding box center [890, 322] width 954 height 679
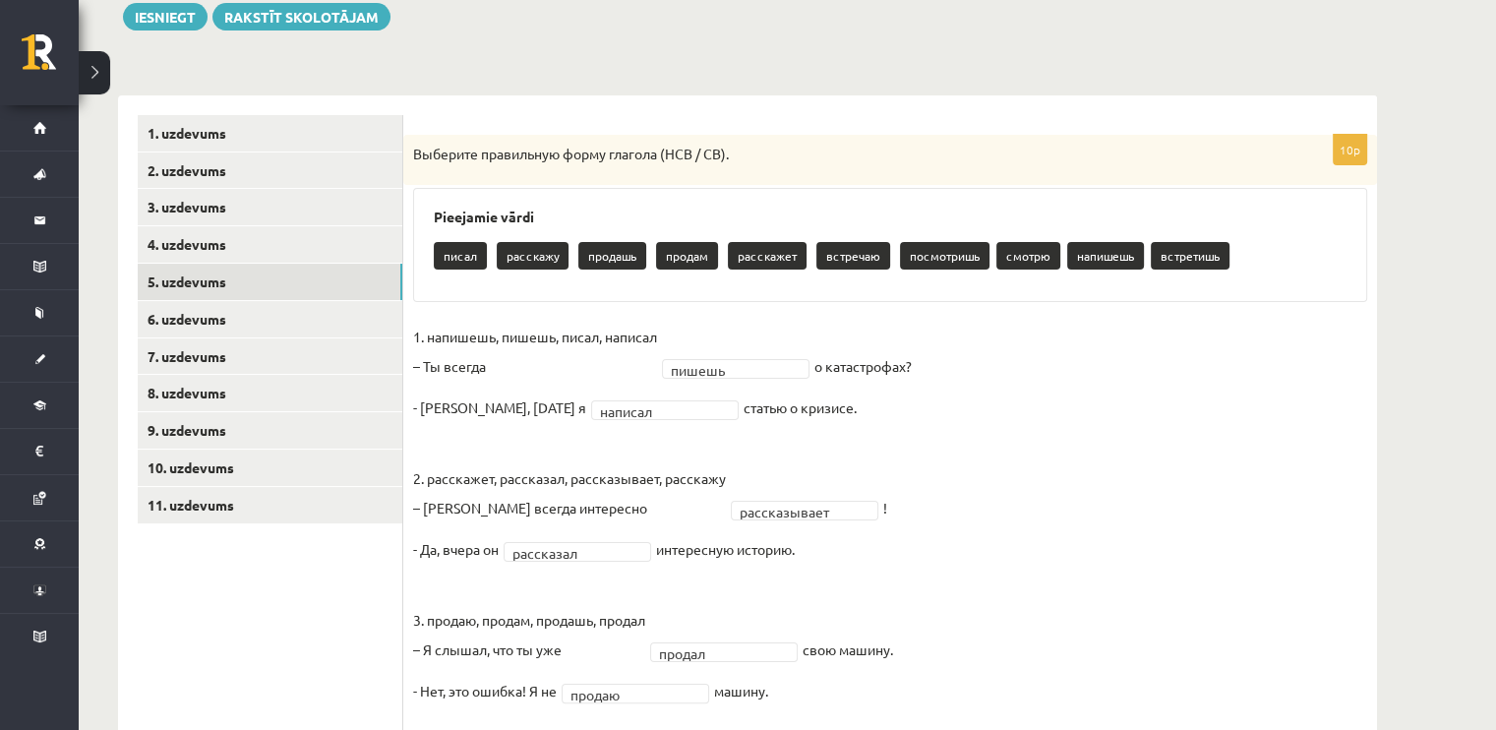
scroll to position [230, 0]
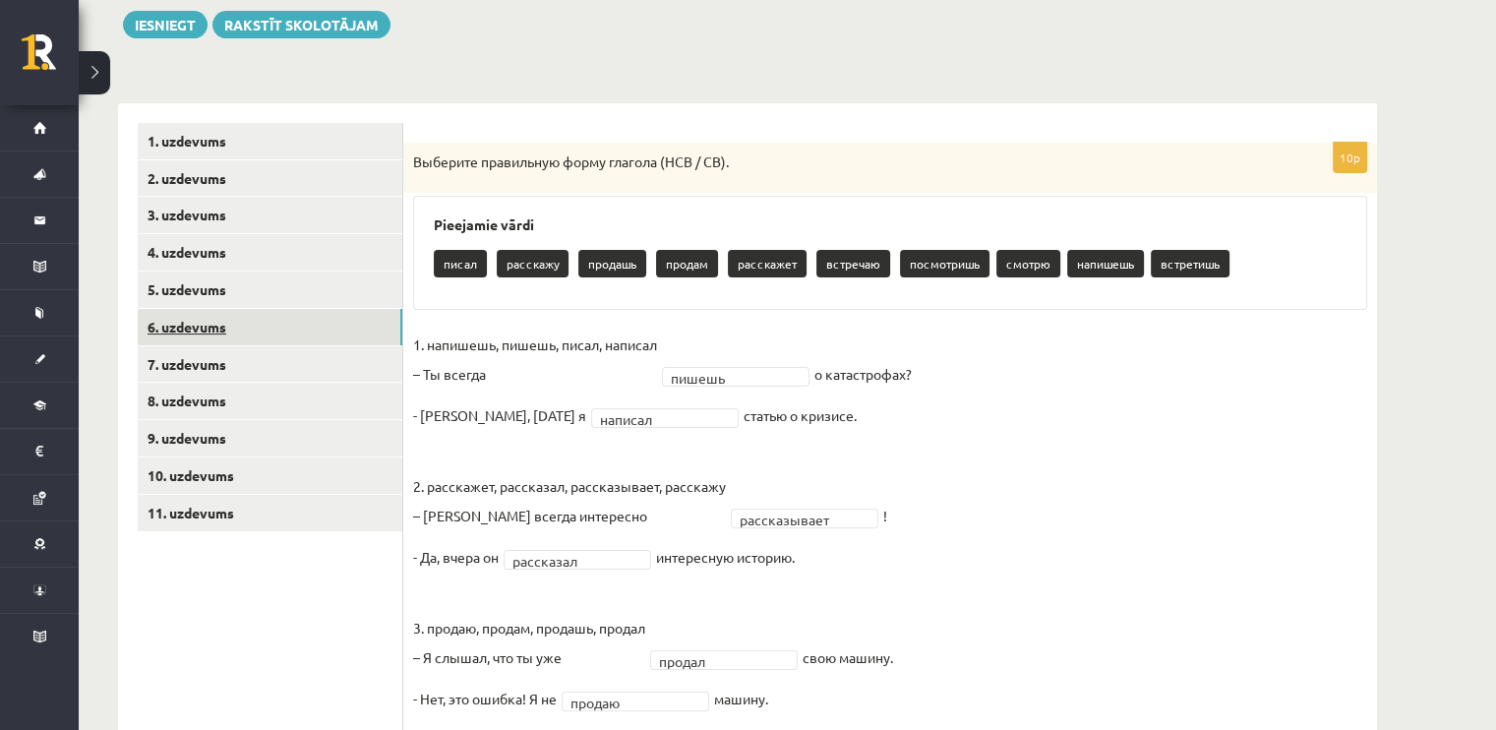
click at [212, 336] on link "6. uzdevums" at bounding box center [270, 327] width 265 height 36
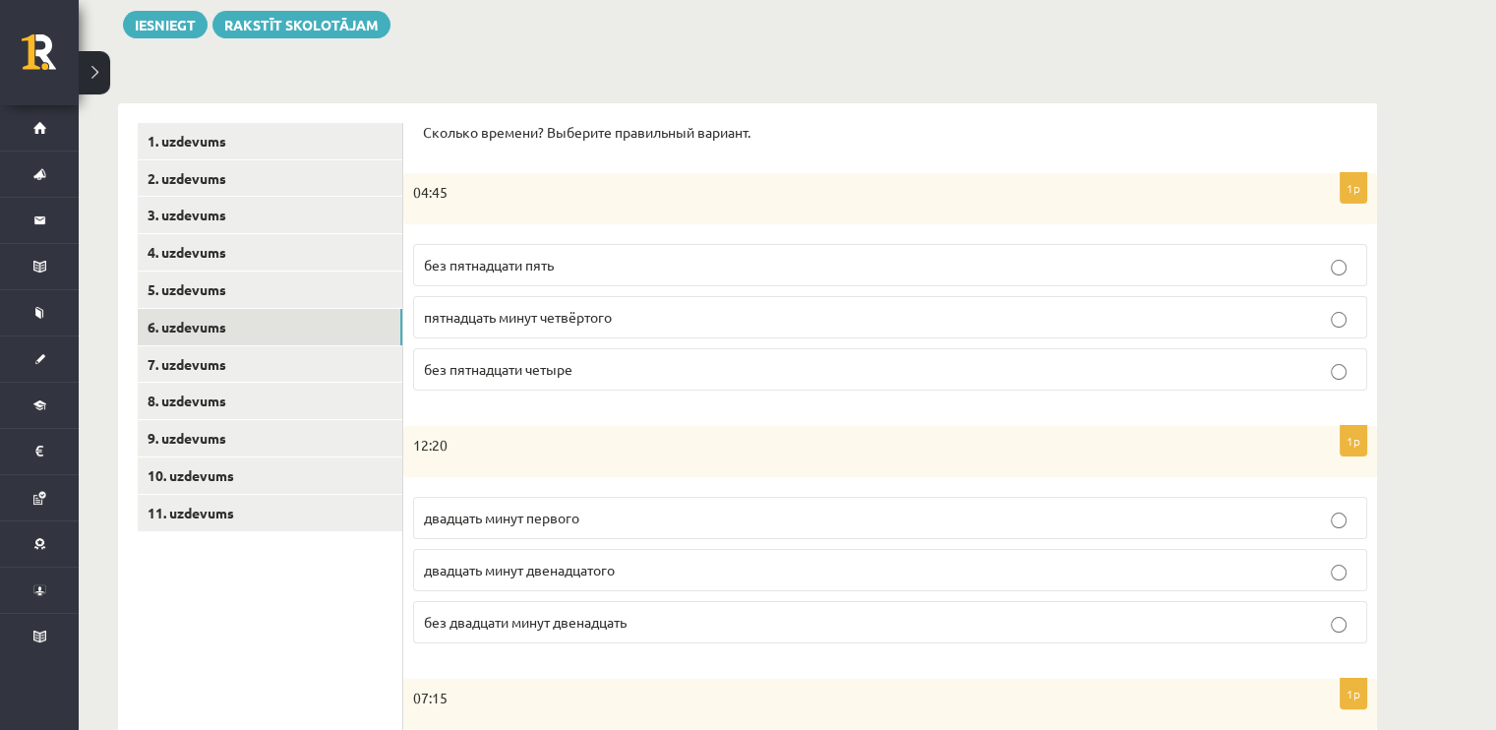
click at [783, 318] on p "пятнадцать минут четвёртого" at bounding box center [890, 317] width 933 height 21
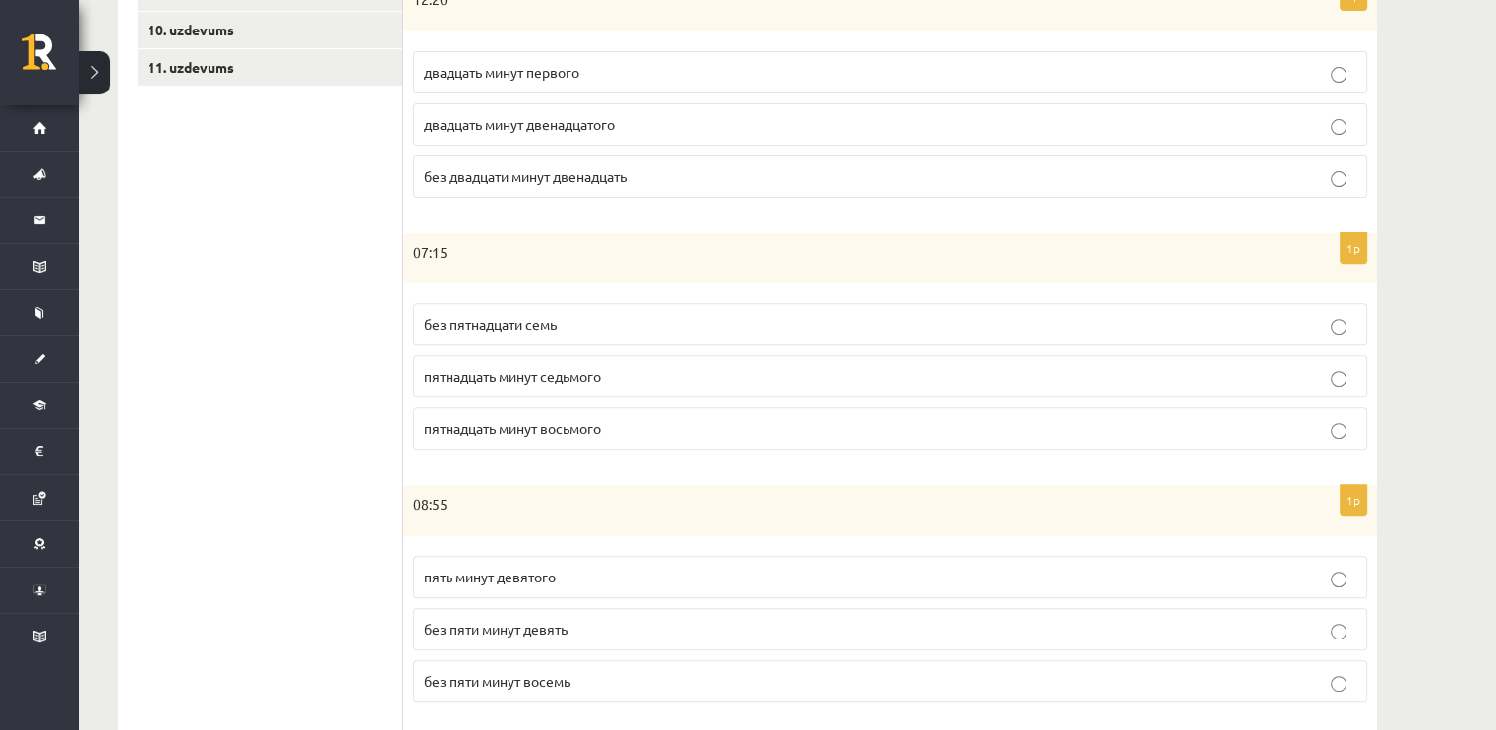
scroll to position [695, 0]
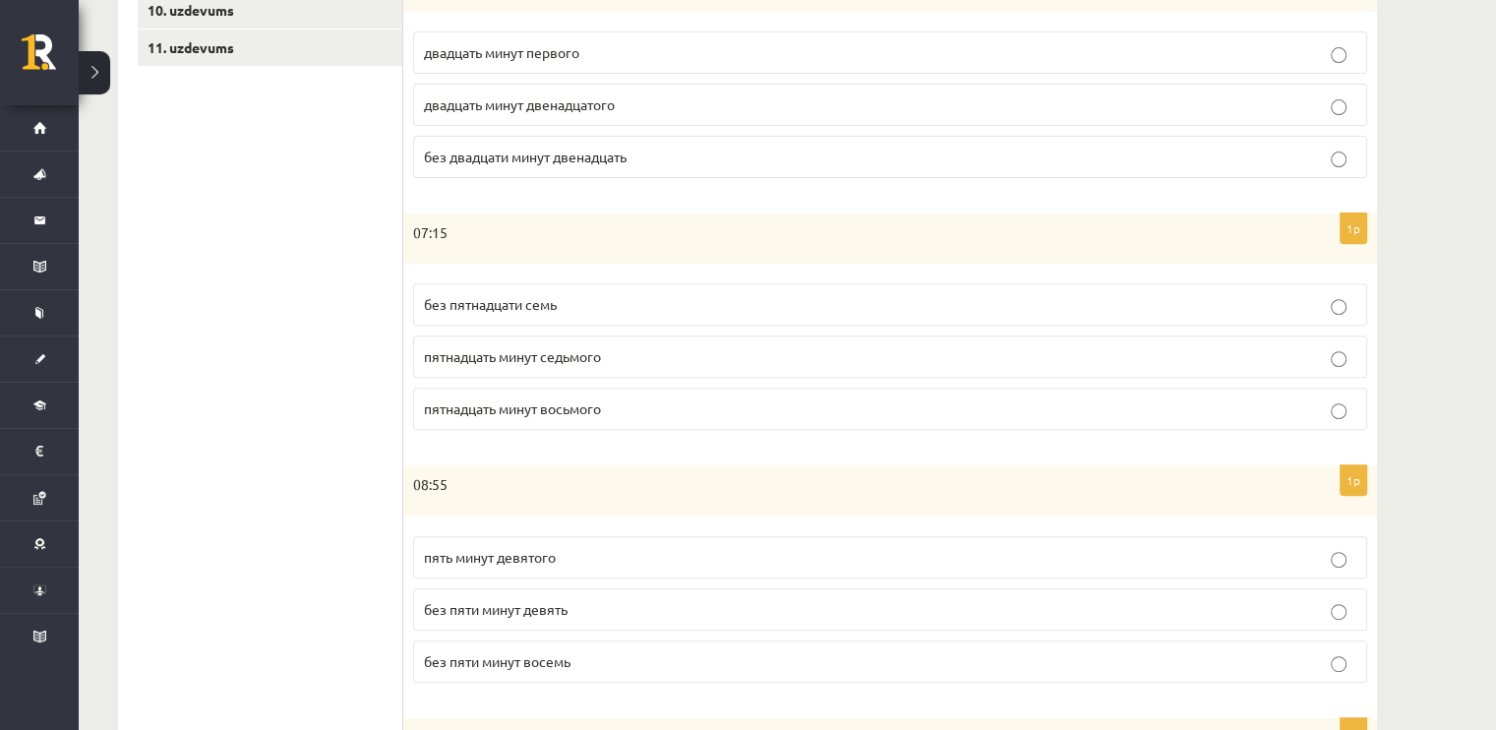
click at [676, 609] on p "без пяти минут девять" at bounding box center [890, 609] width 933 height 21
click at [795, 94] on p "двадцать минут двенадцатого" at bounding box center [890, 104] width 933 height 21
click at [740, 151] on p "без двадцати минут двенадцать" at bounding box center [890, 154] width 933 height 21
click at [786, 97] on p "двадцать минут двенадцатого" at bounding box center [890, 101] width 933 height 21
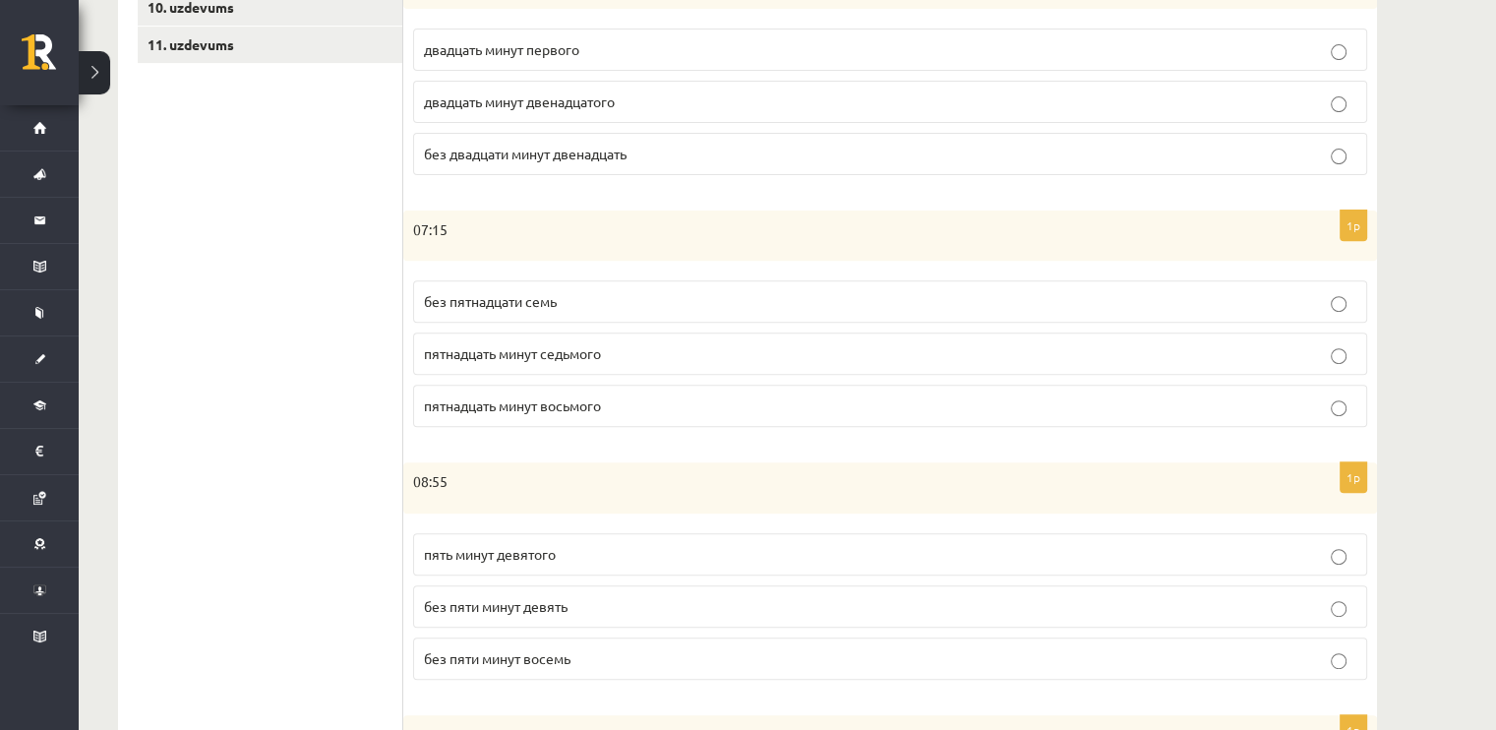
click at [704, 353] on p "пятнадцать минут седьмого" at bounding box center [890, 353] width 933 height 21
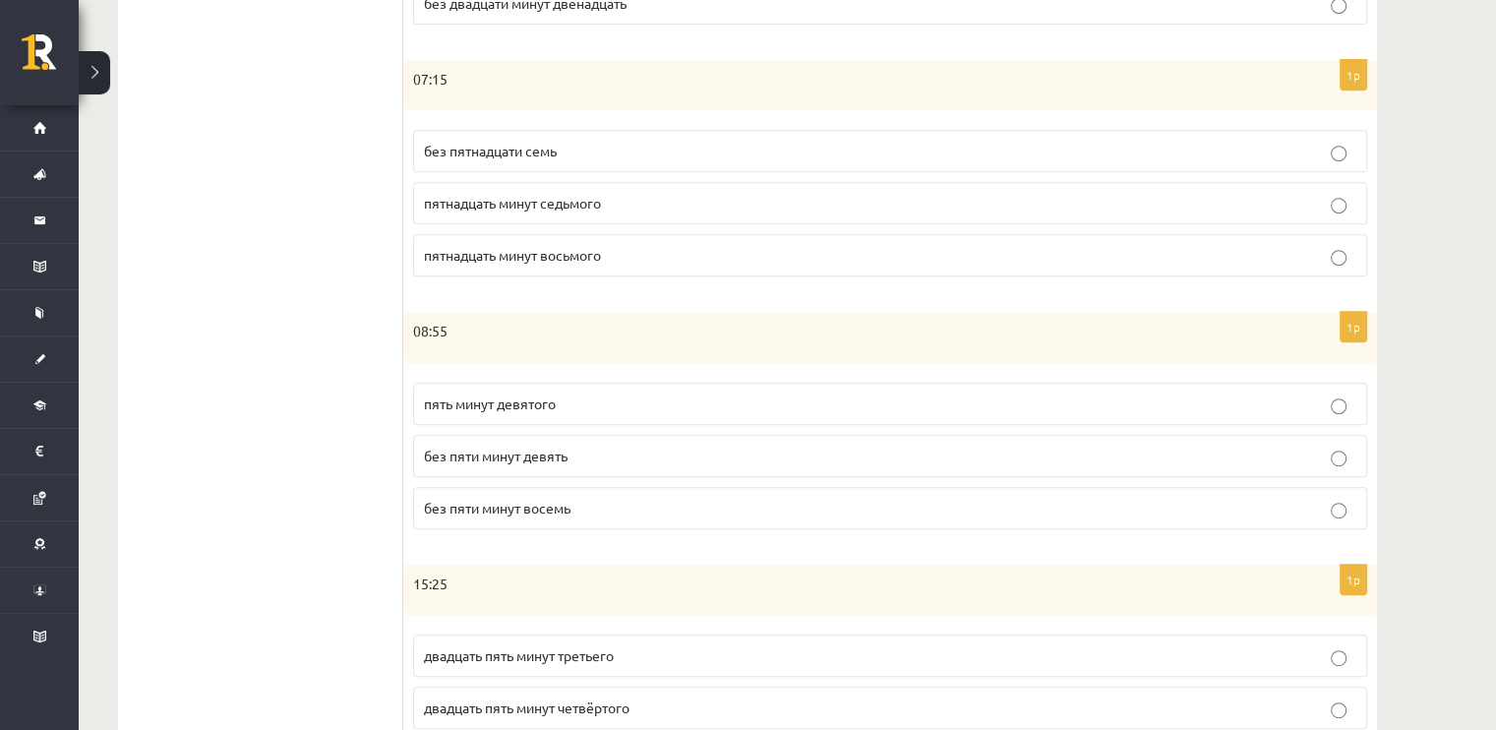
scroll to position [969, 0]
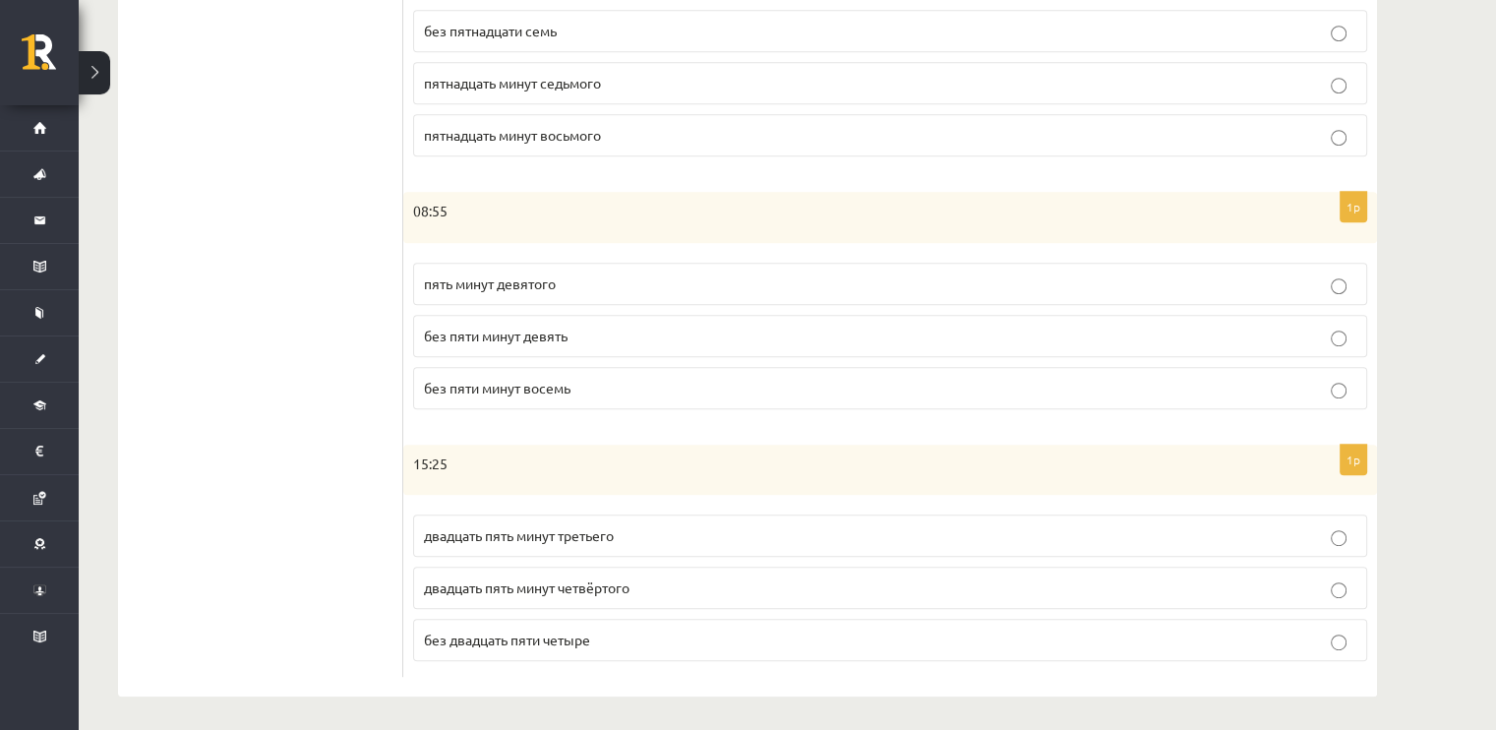
click at [1095, 554] on fieldset "двадцать пять минут третьего двадцать пять минут четвёртого без двадцать пяти ч…" at bounding box center [890, 586] width 954 height 162
click at [1099, 577] on p "двадцать пять минут четвёртого" at bounding box center [890, 587] width 933 height 21
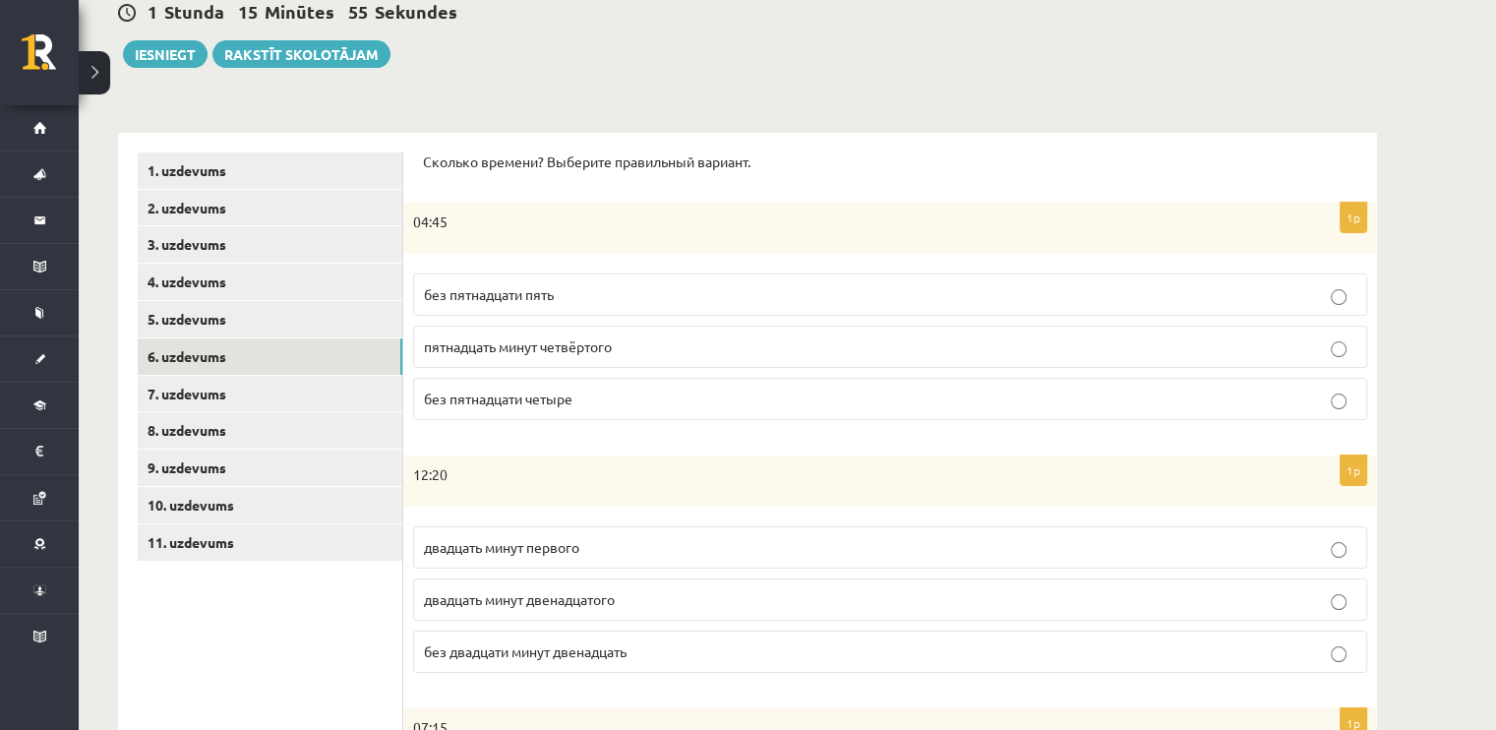
scroll to position [199, 0]
click at [984, 305] on p "без пятнадцати пять" at bounding box center [890, 296] width 933 height 21
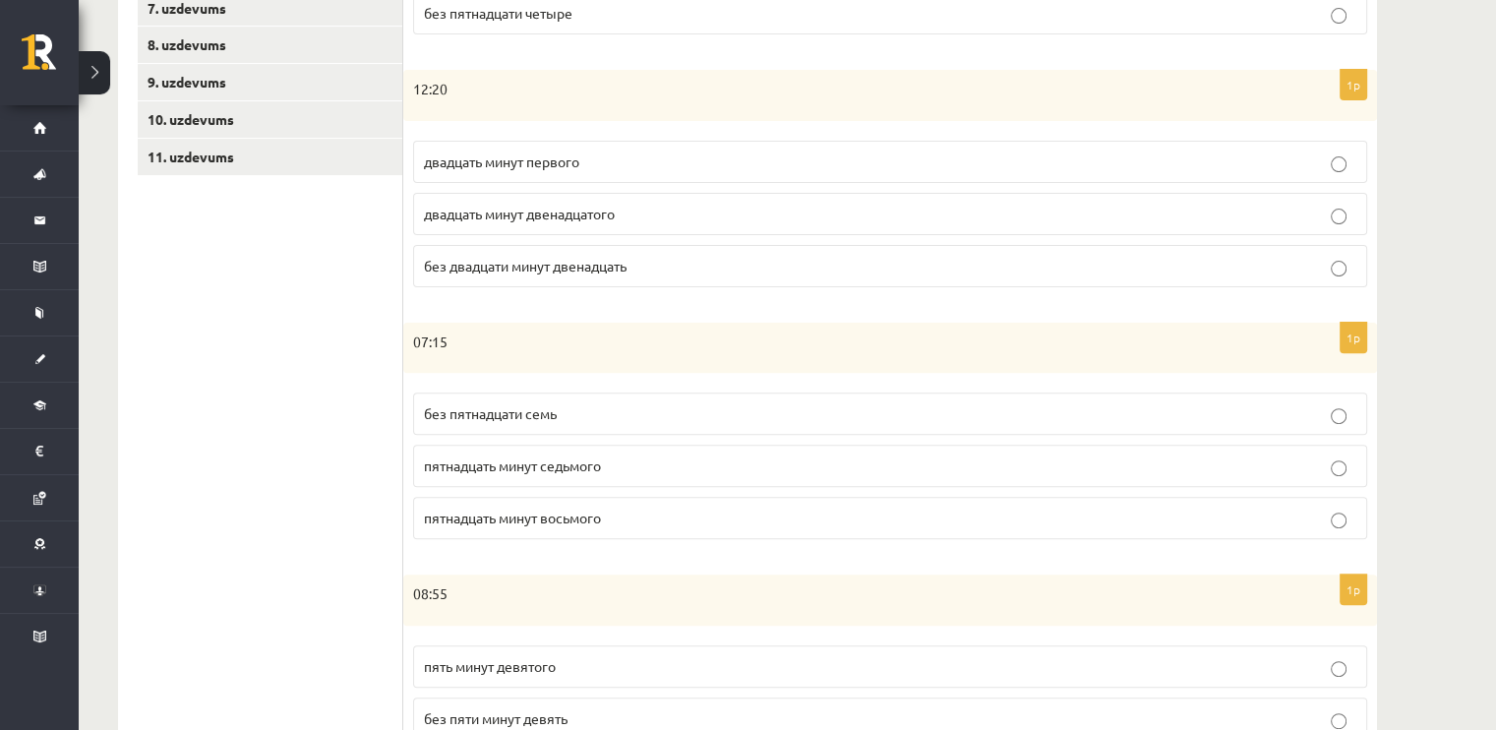
scroll to position [586, 0]
click at [870, 158] on p "двадцать минут первого" at bounding box center [890, 161] width 933 height 21
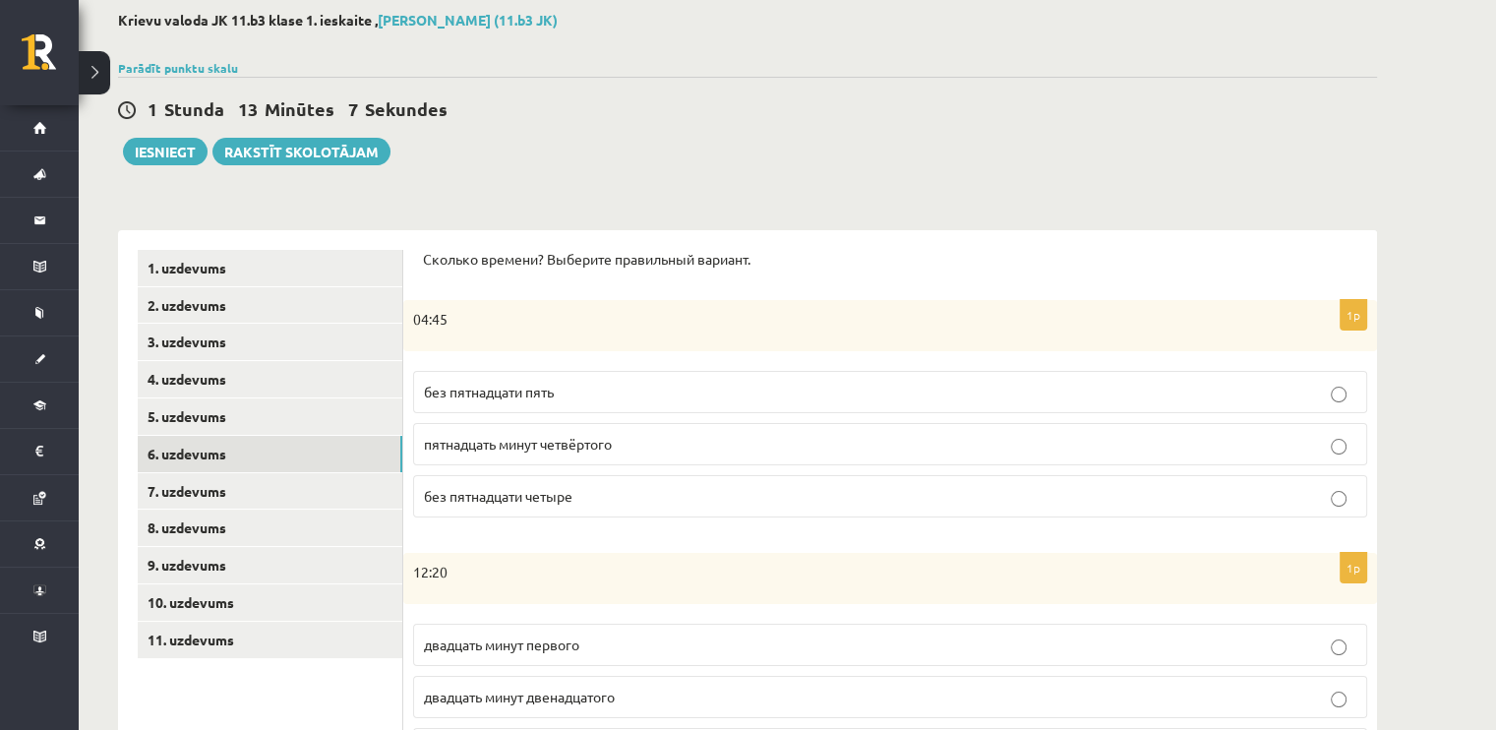
scroll to position [80, 0]
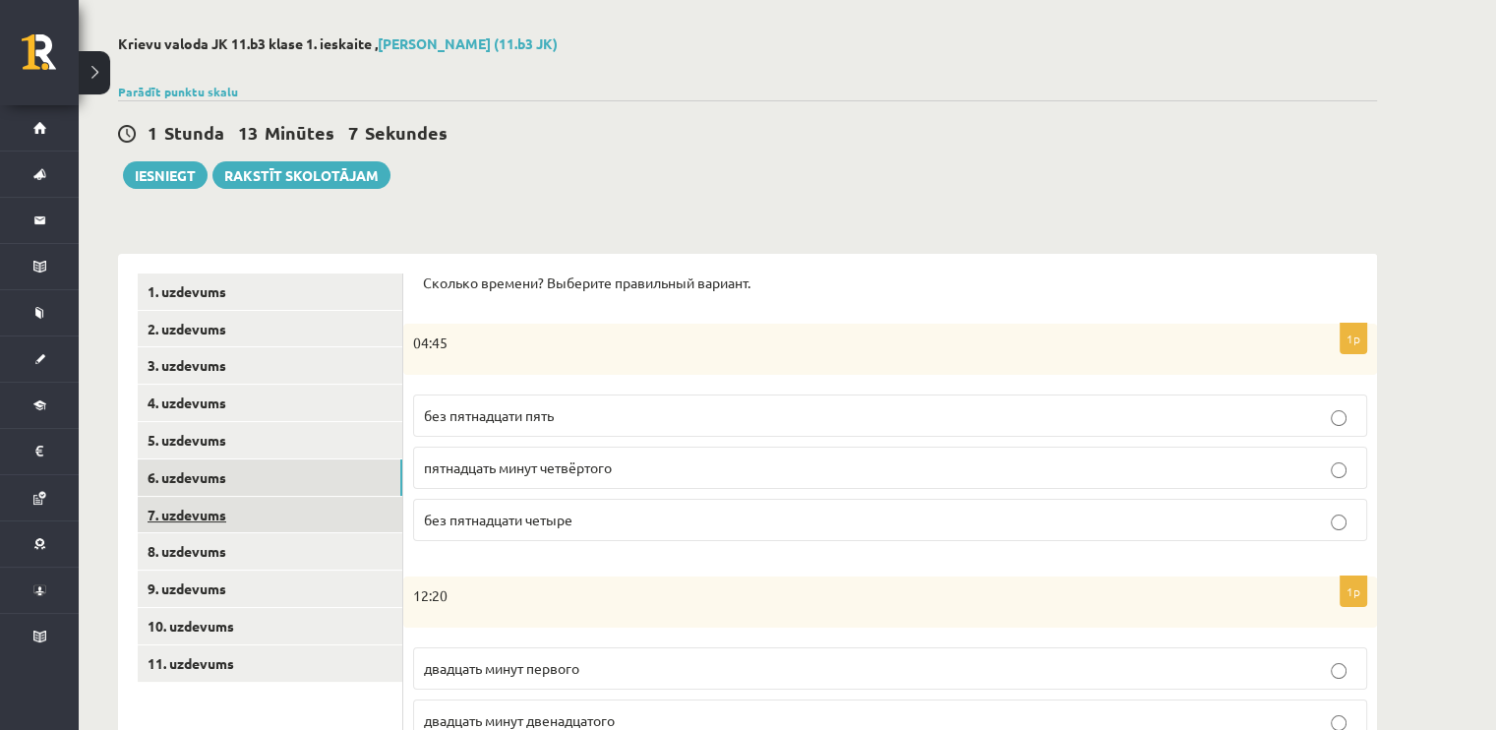
click at [204, 506] on link "7. uzdevums" at bounding box center [270, 515] width 265 height 36
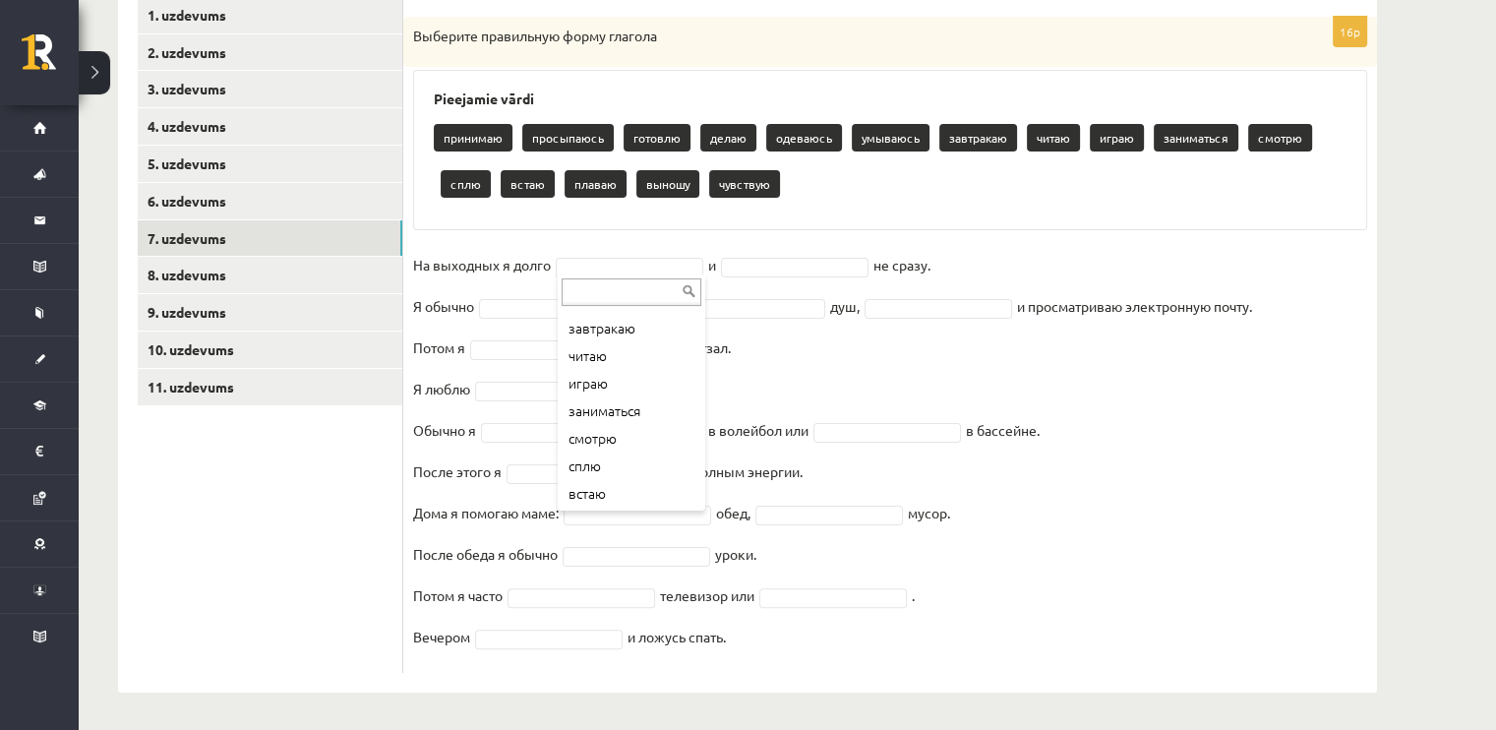
scroll to position [189, 0]
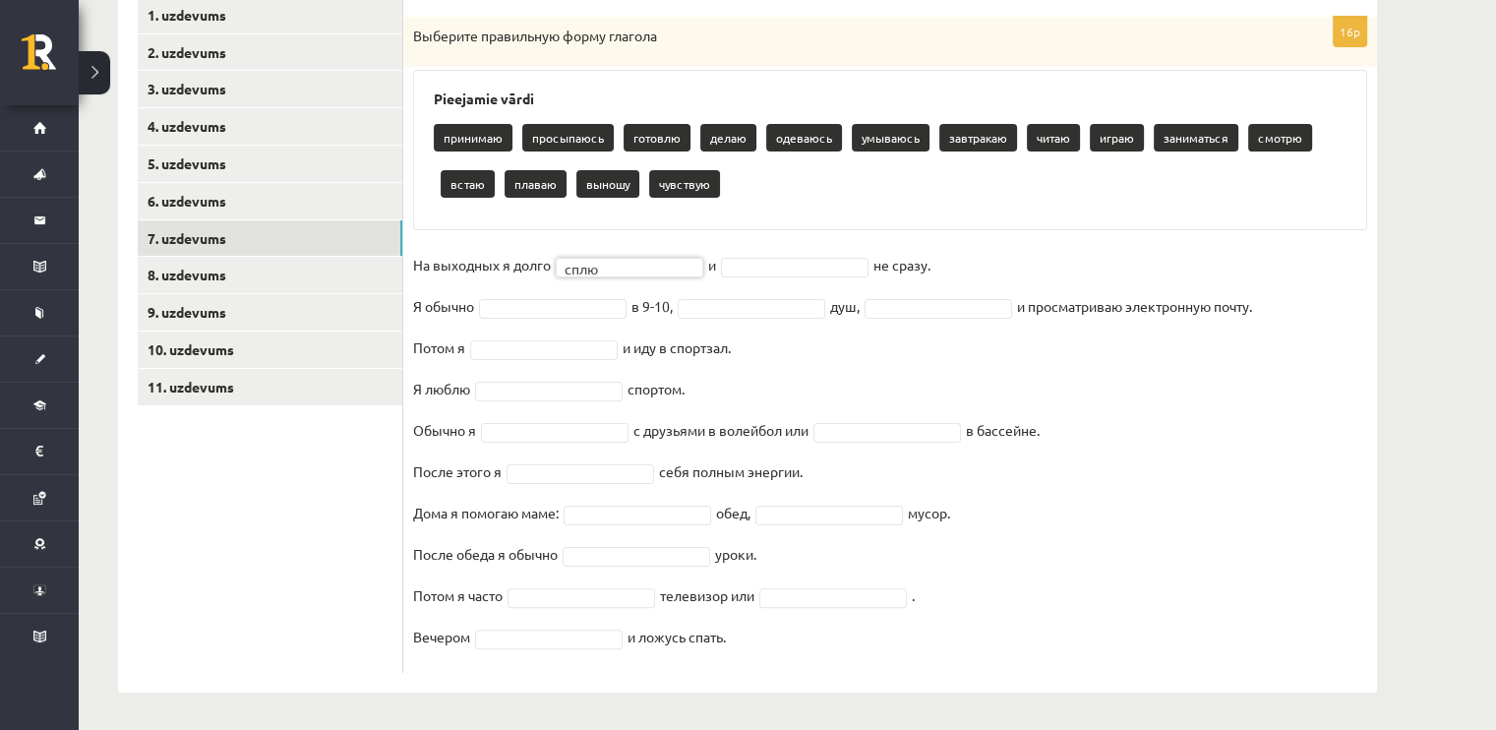
drag, startPoint x: 663, startPoint y: 461, endPoint x: 1275, endPoint y: 294, distance: 634.3
click at [1275, 294] on fieldset "На выходных я долго сплю **** и не сразу. Я обычно в 9-10, душ, и просматриваю …" at bounding box center [890, 456] width 954 height 413
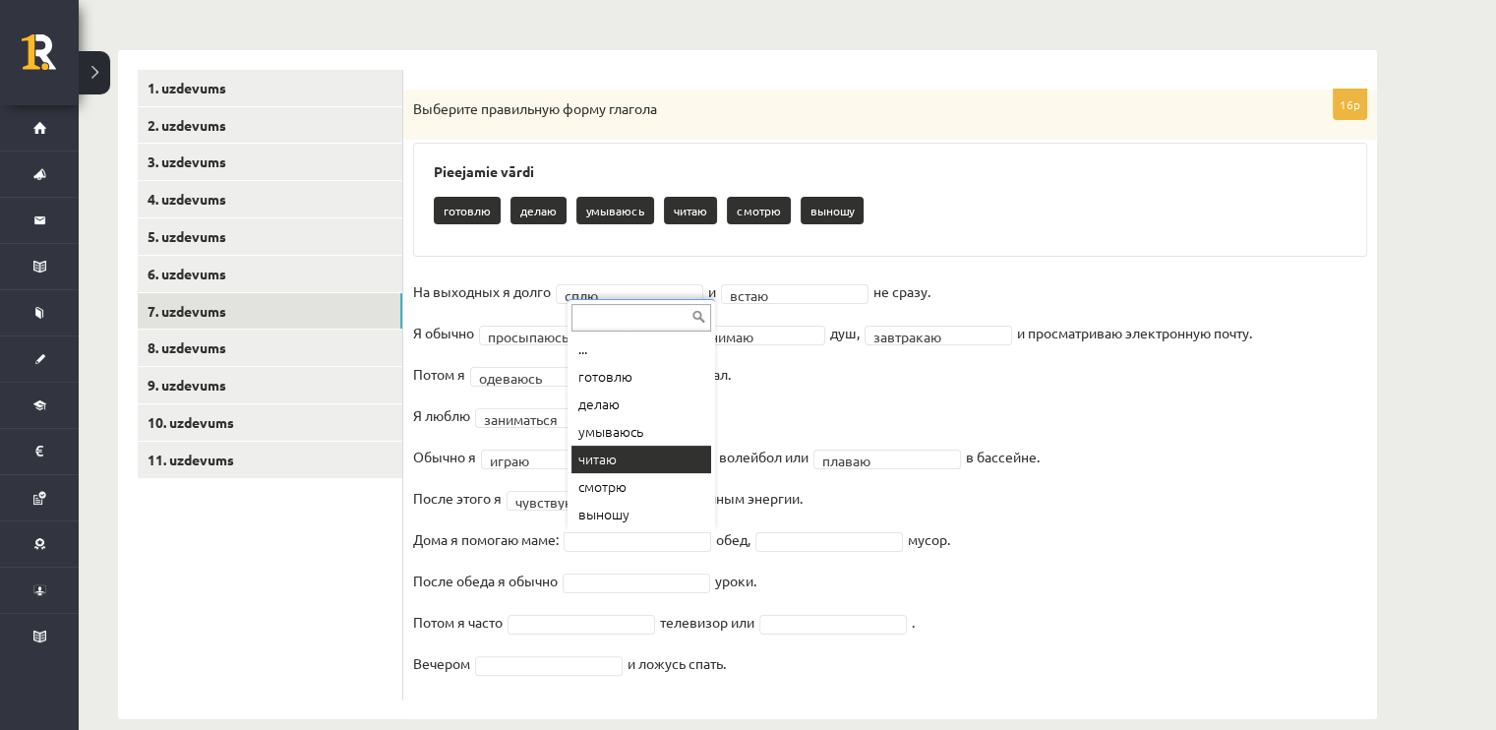
scroll to position [287, 0]
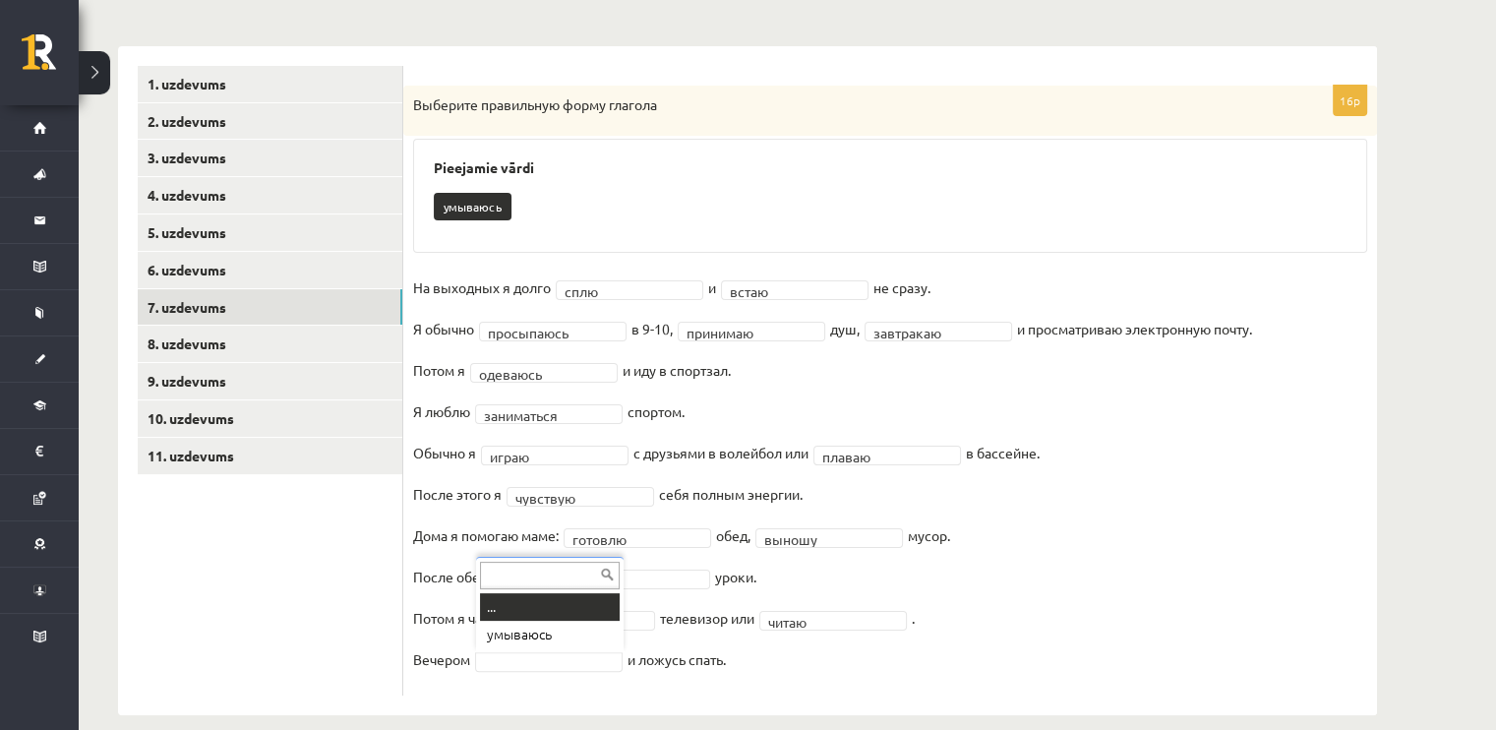
drag, startPoint x: 818, startPoint y: 599, endPoint x: 567, endPoint y: 664, distance: 260.1
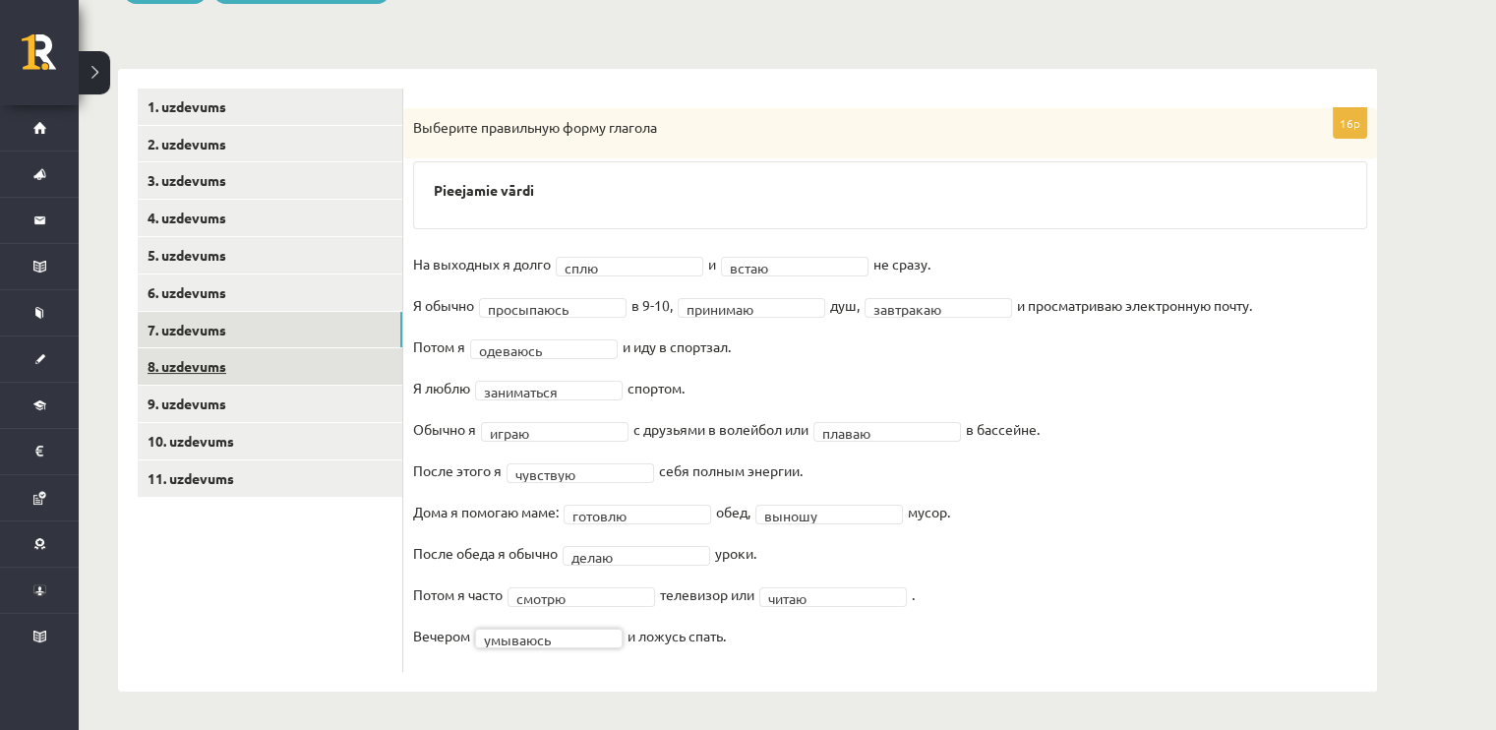
click at [272, 355] on link "8. uzdevums" at bounding box center [270, 366] width 265 height 36
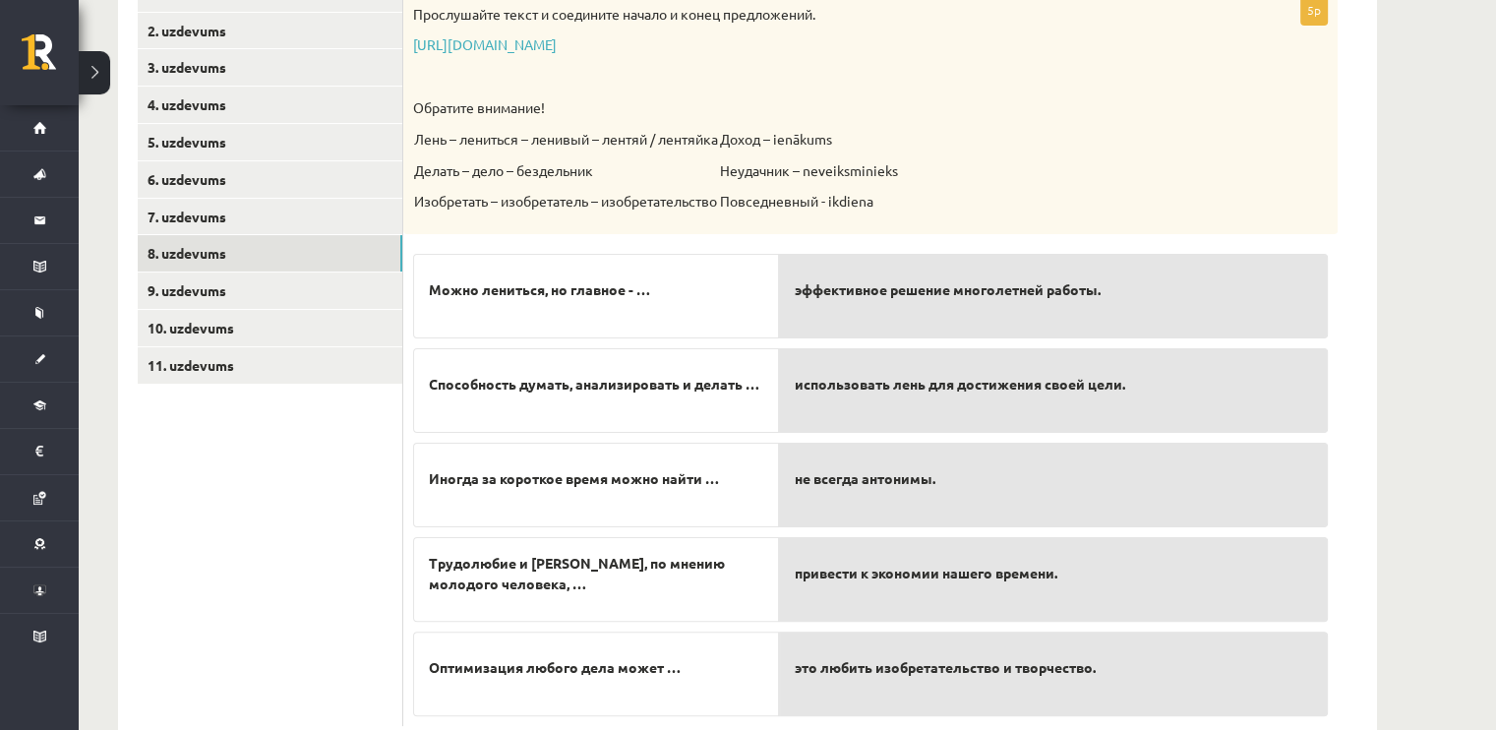
scroll to position [362, 0]
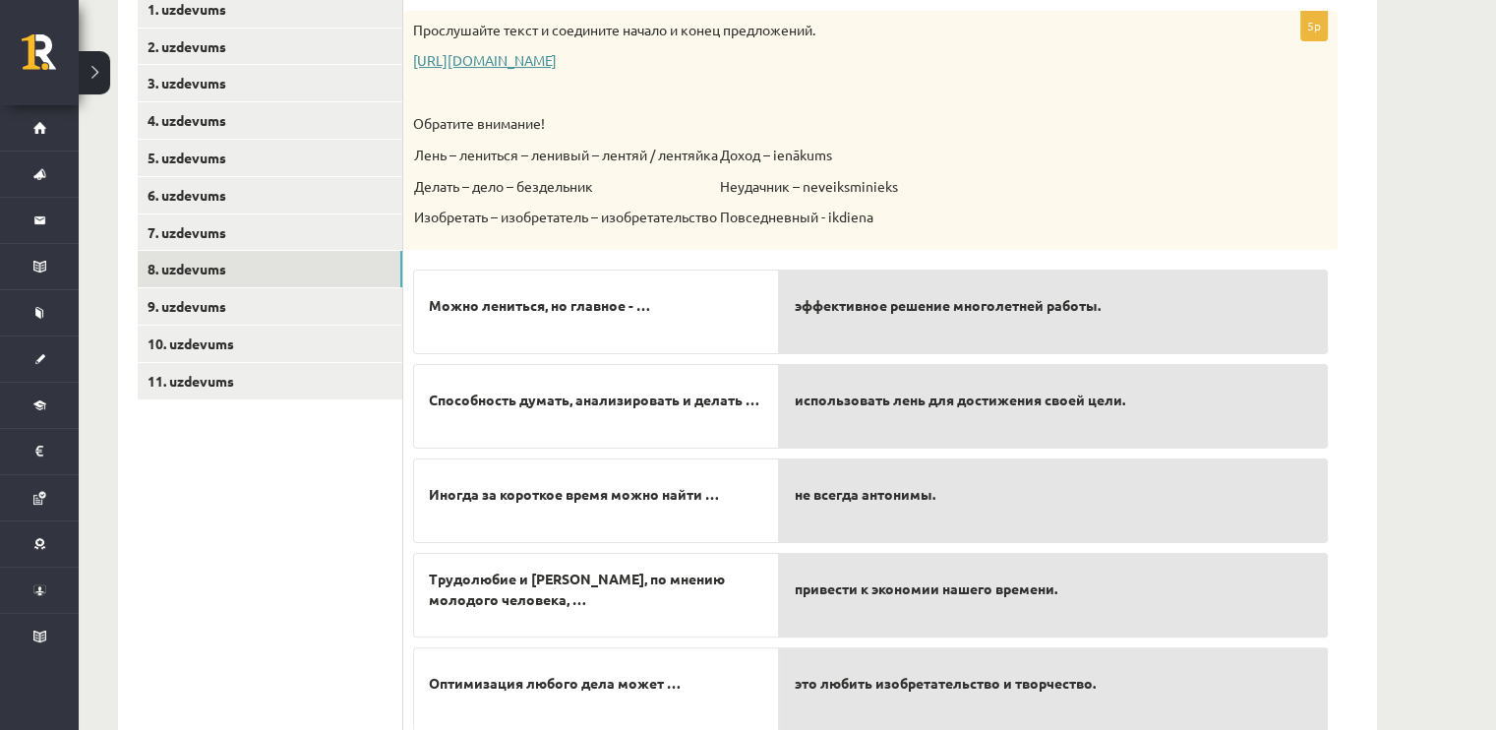
click at [557, 64] on link "[URL][DOMAIN_NAME]" at bounding box center [485, 60] width 144 height 18
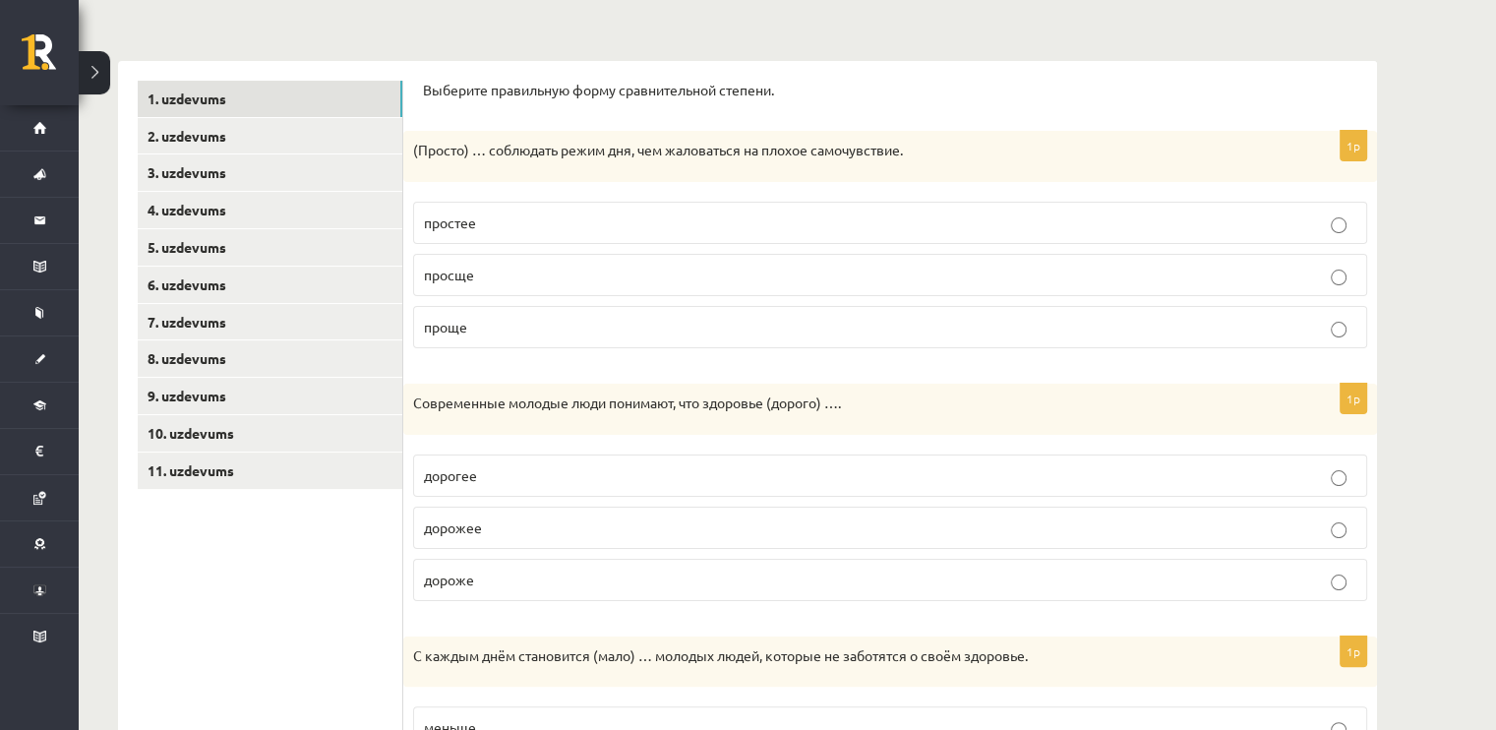
scroll to position [265, 0]
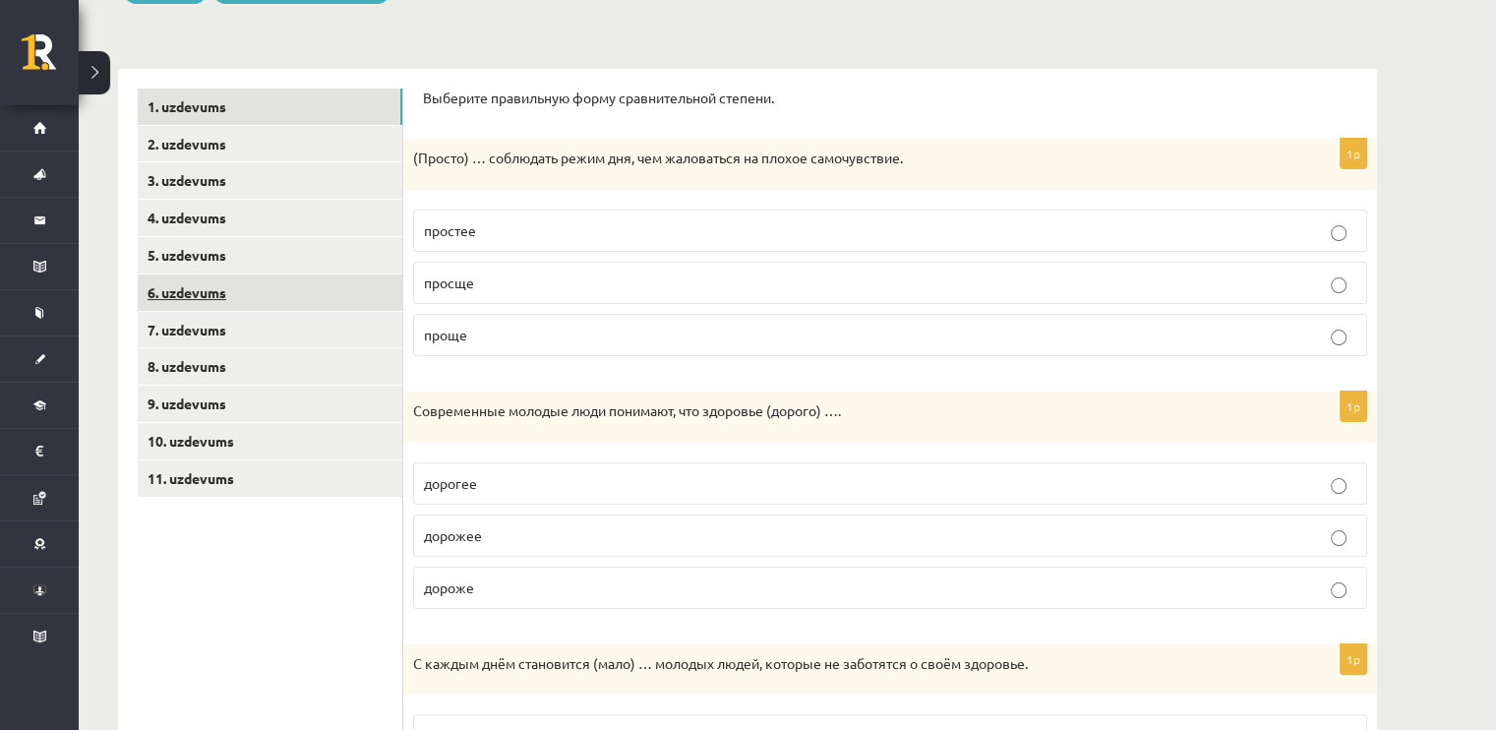
click at [216, 312] on link "7. uzdevums" at bounding box center [270, 330] width 265 height 36
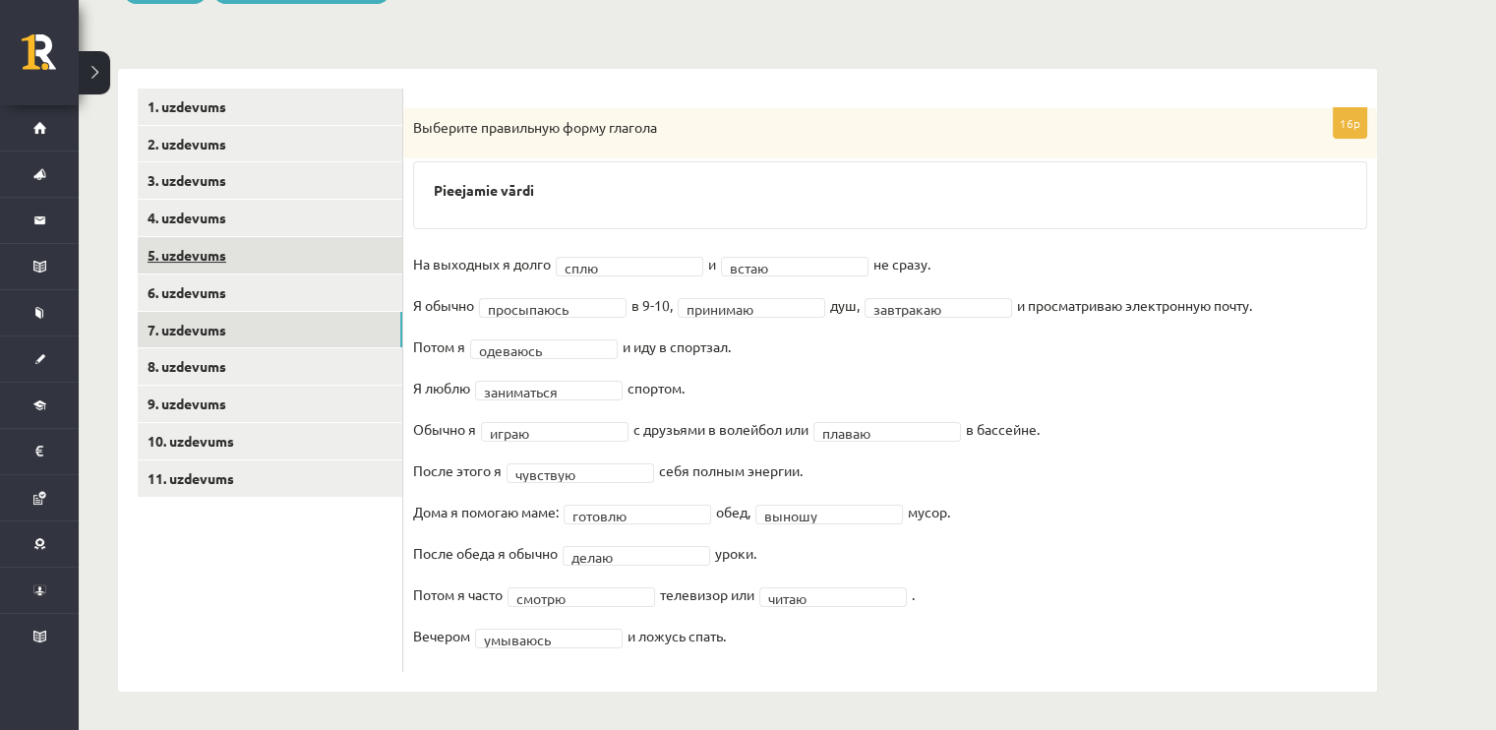
click at [232, 247] on link "5. uzdevums" at bounding box center [270, 255] width 265 height 36
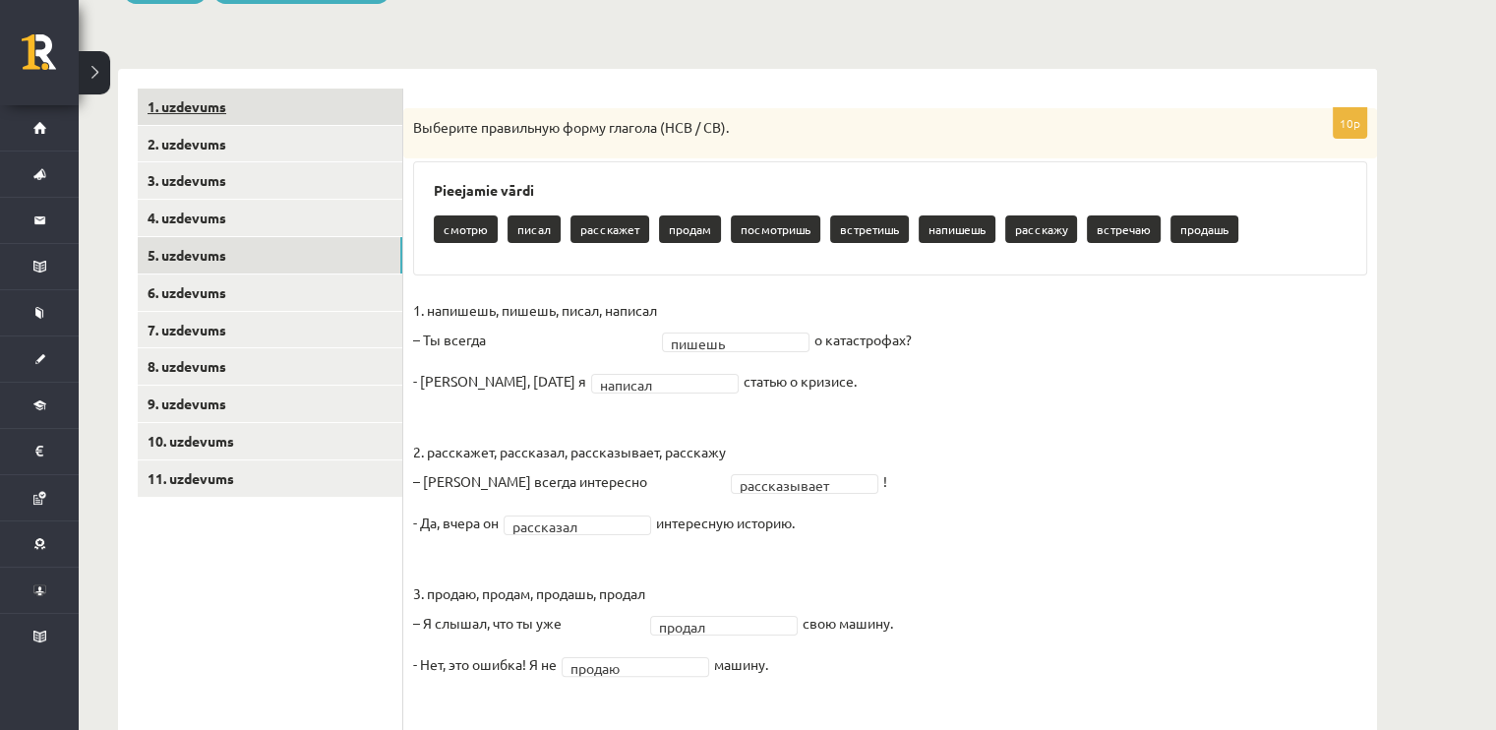
click at [240, 109] on link "1. uzdevums" at bounding box center [270, 107] width 265 height 36
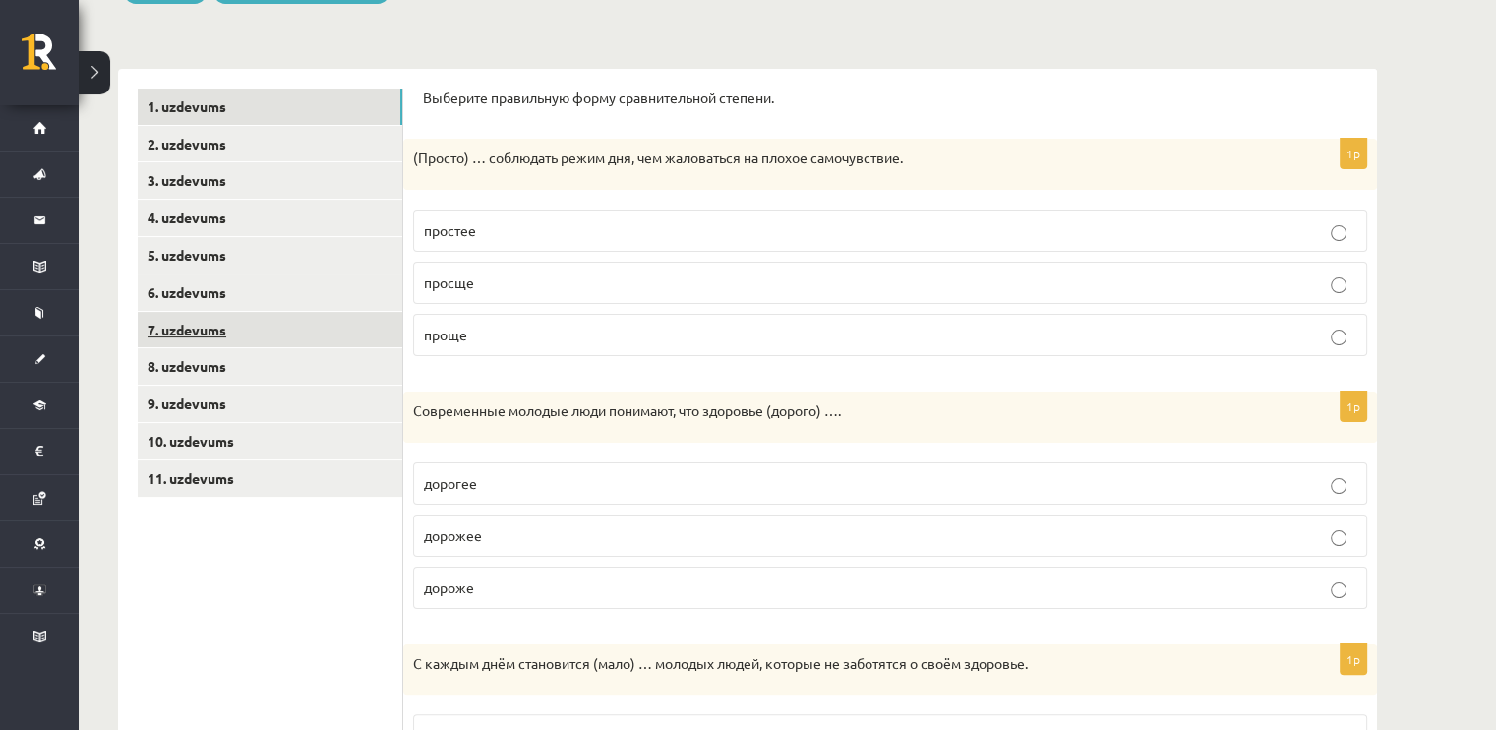
click at [275, 336] on link "7. uzdevums" at bounding box center [270, 330] width 265 height 36
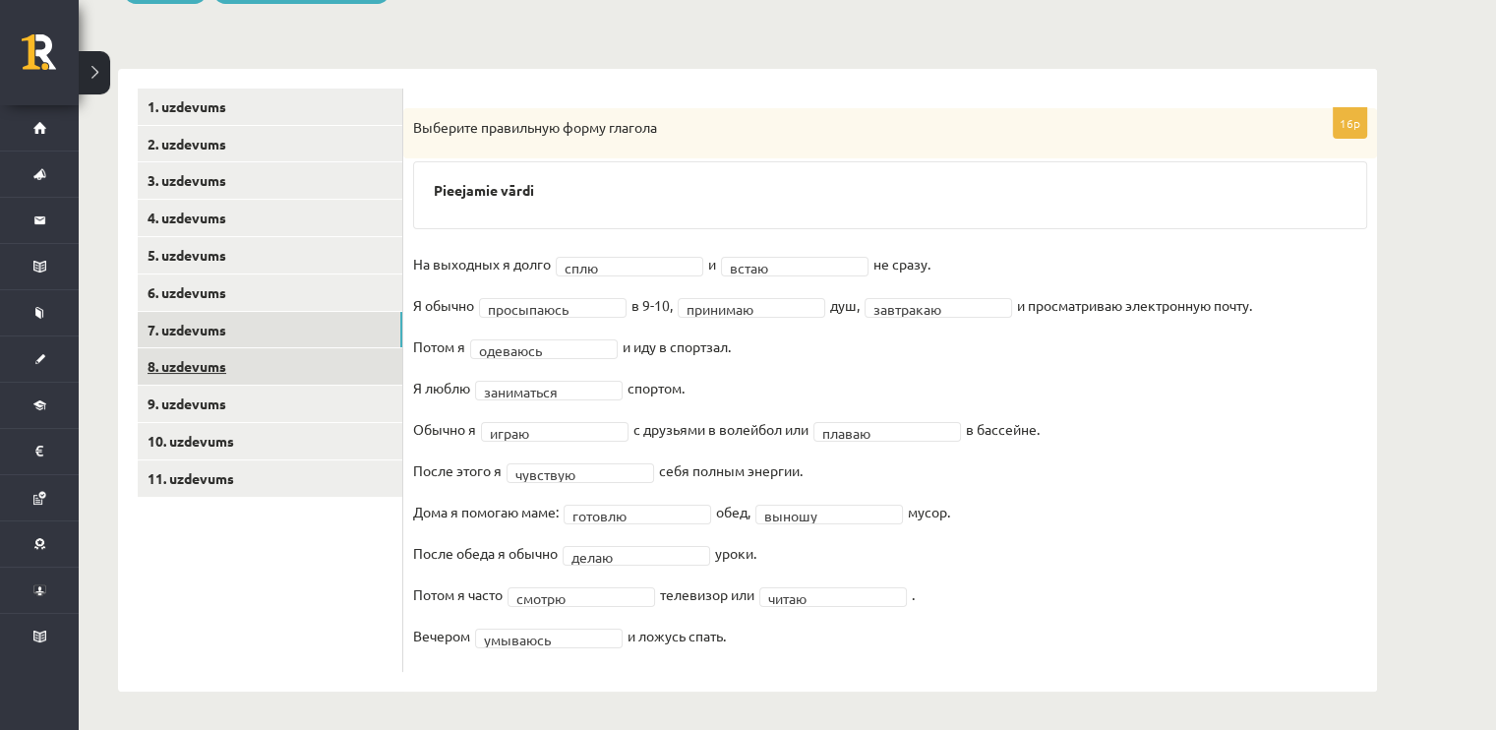
click at [271, 361] on link "8. uzdevums" at bounding box center [270, 366] width 265 height 36
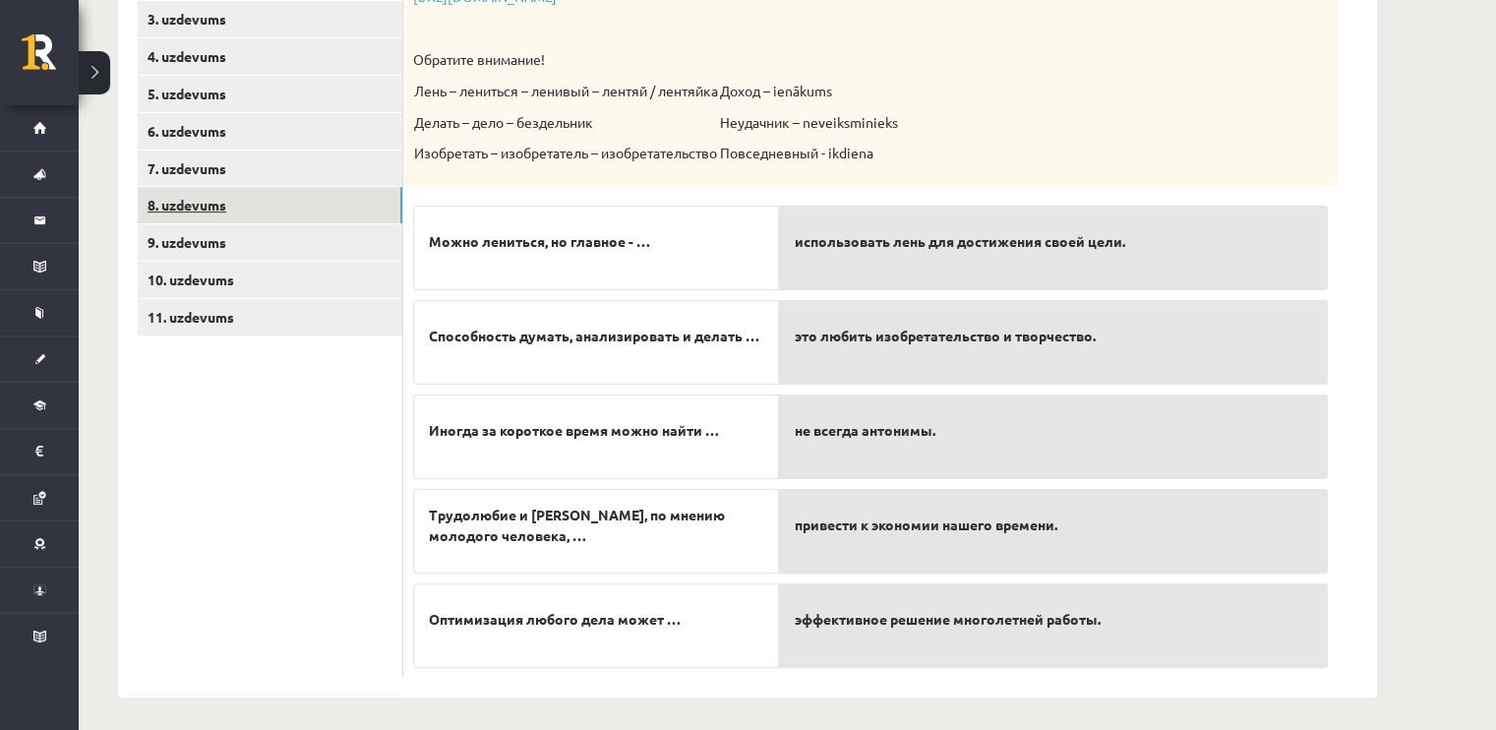
scroll to position [430, 0]
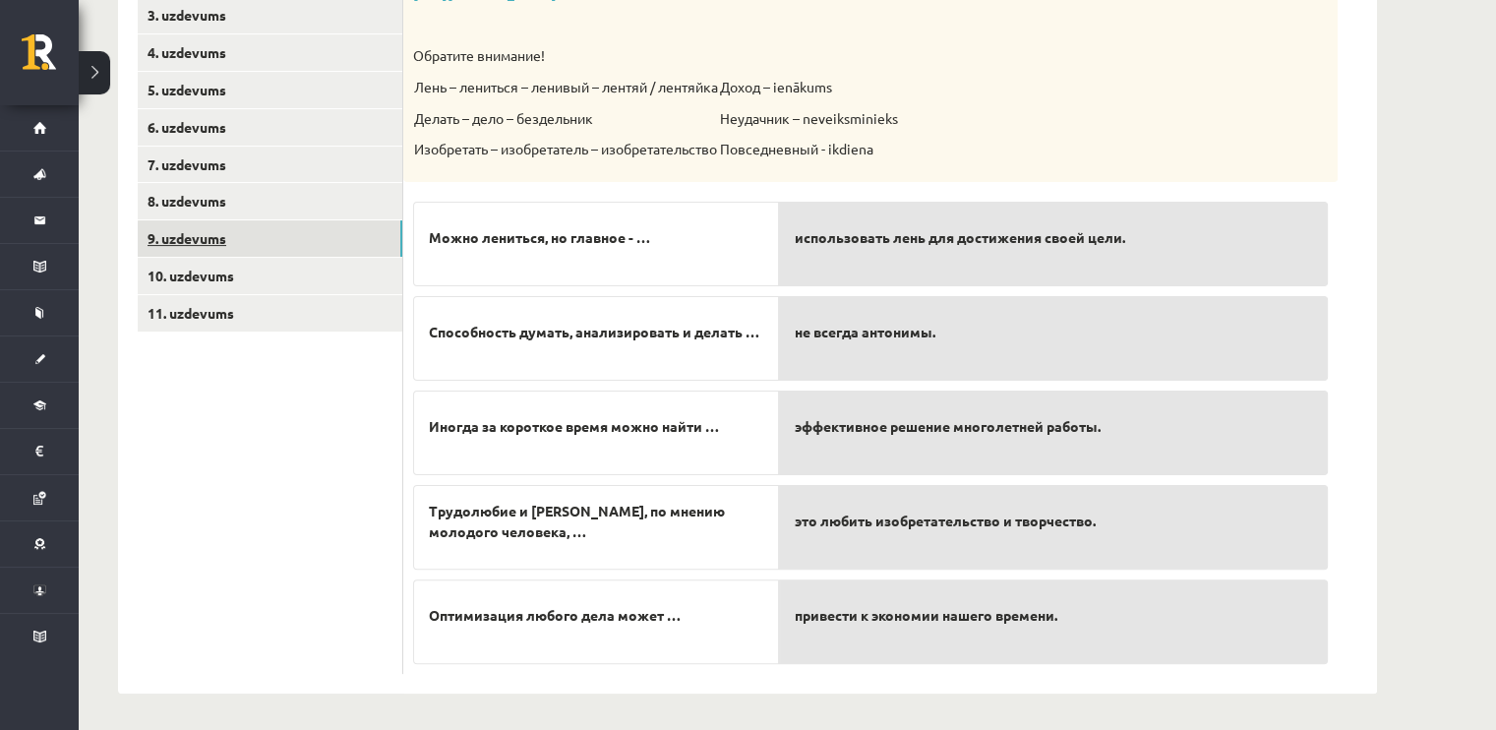
click at [282, 236] on link "9. uzdevums" at bounding box center [270, 238] width 265 height 36
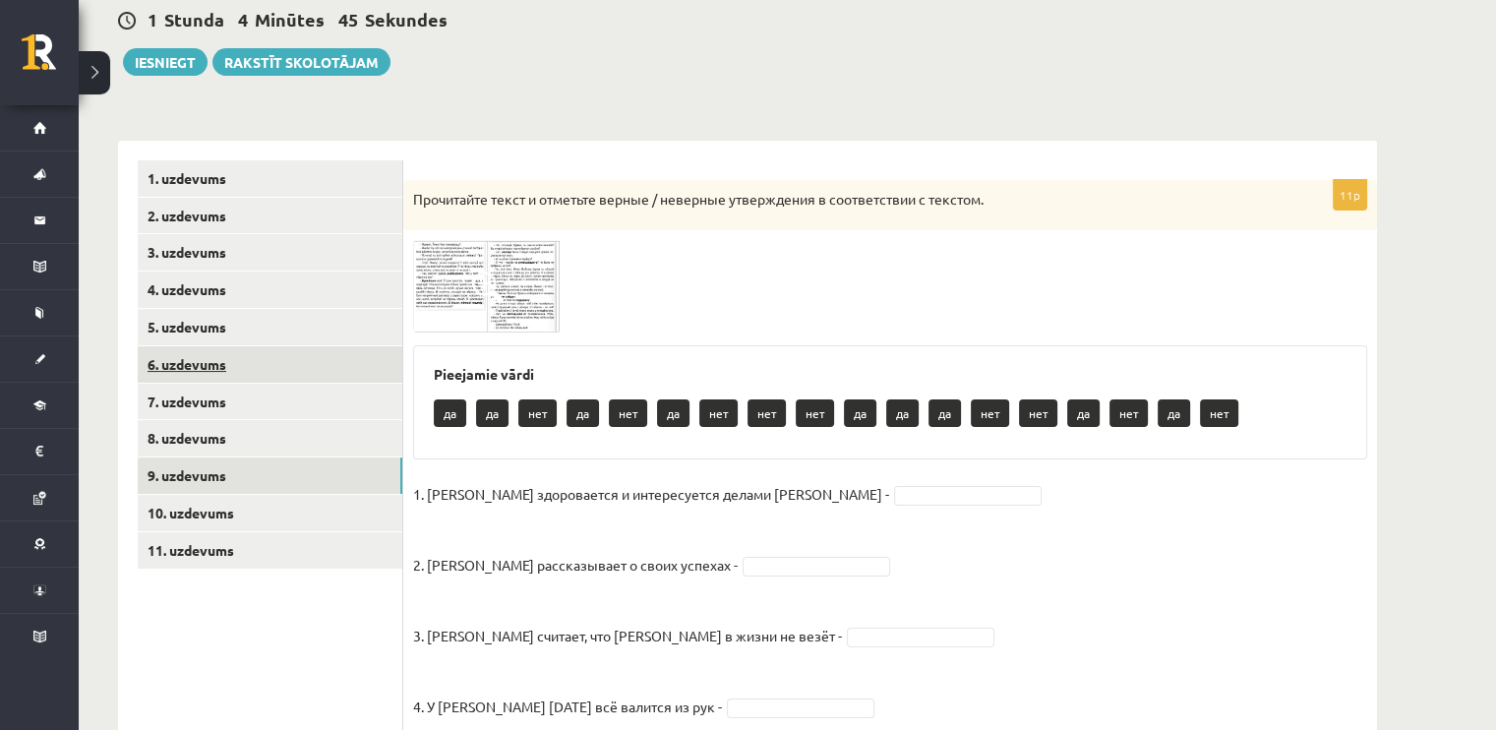
scroll to position [191, 0]
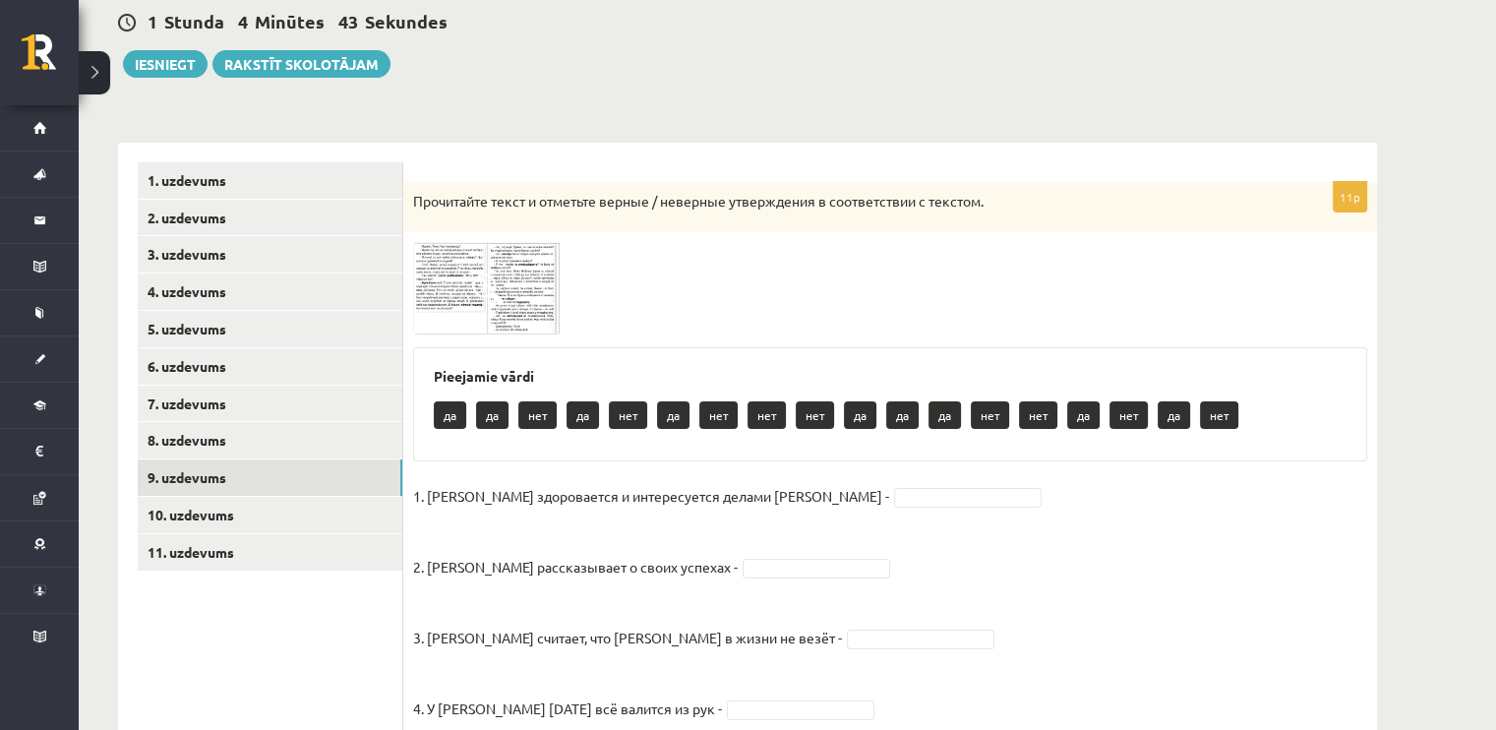
click at [451, 298] on img at bounding box center [487, 287] width 148 height 91
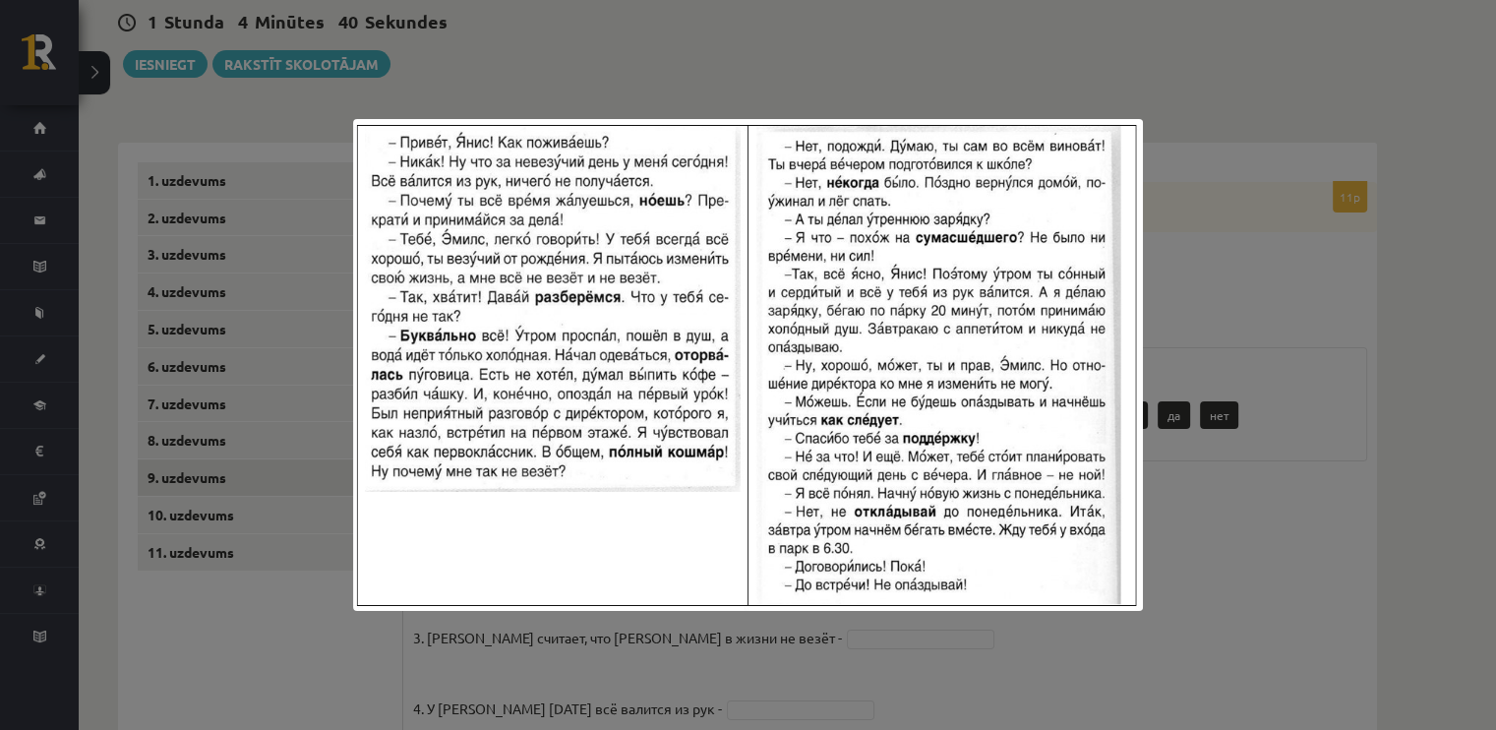
click at [313, 286] on div at bounding box center [748, 365] width 1496 height 730
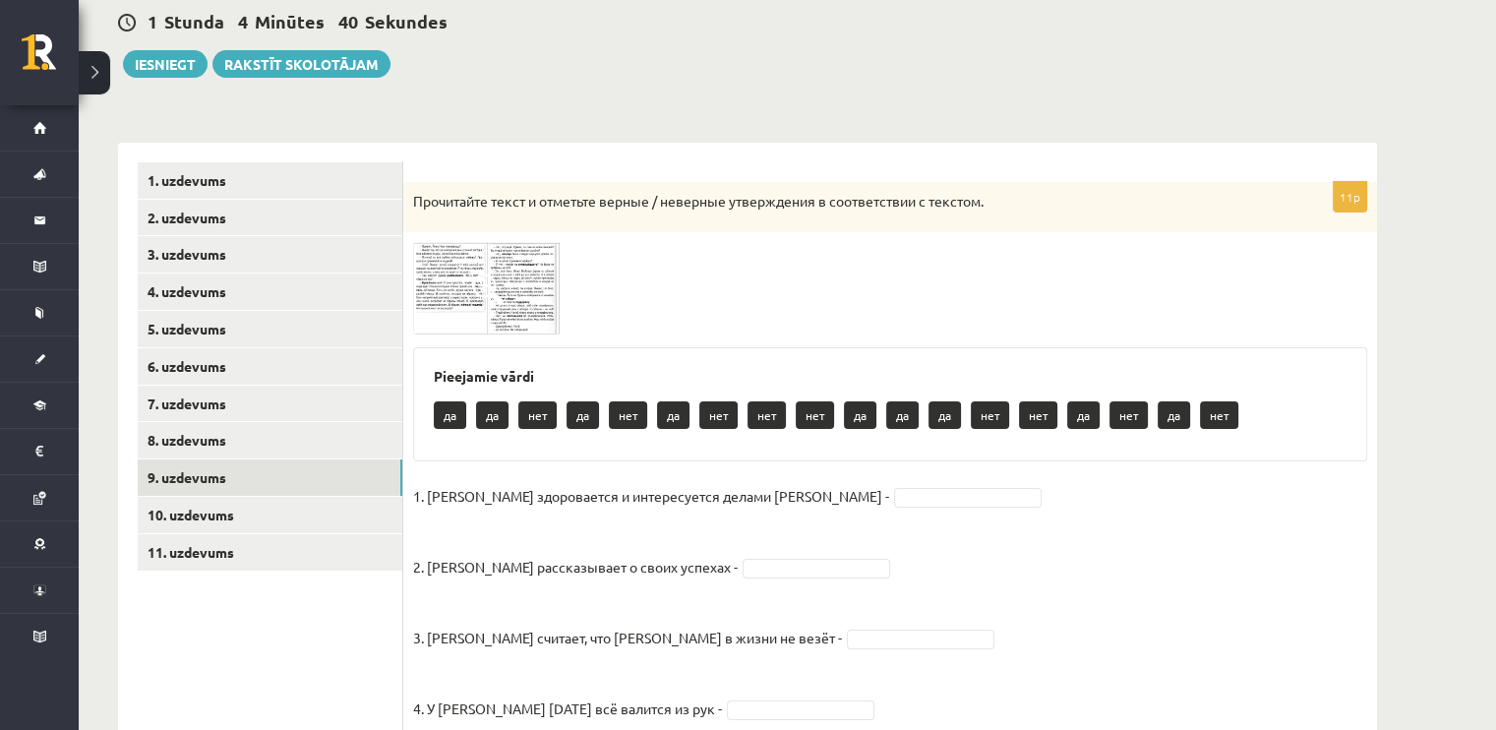
click at [505, 293] on img at bounding box center [487, 287] width 148 height 91
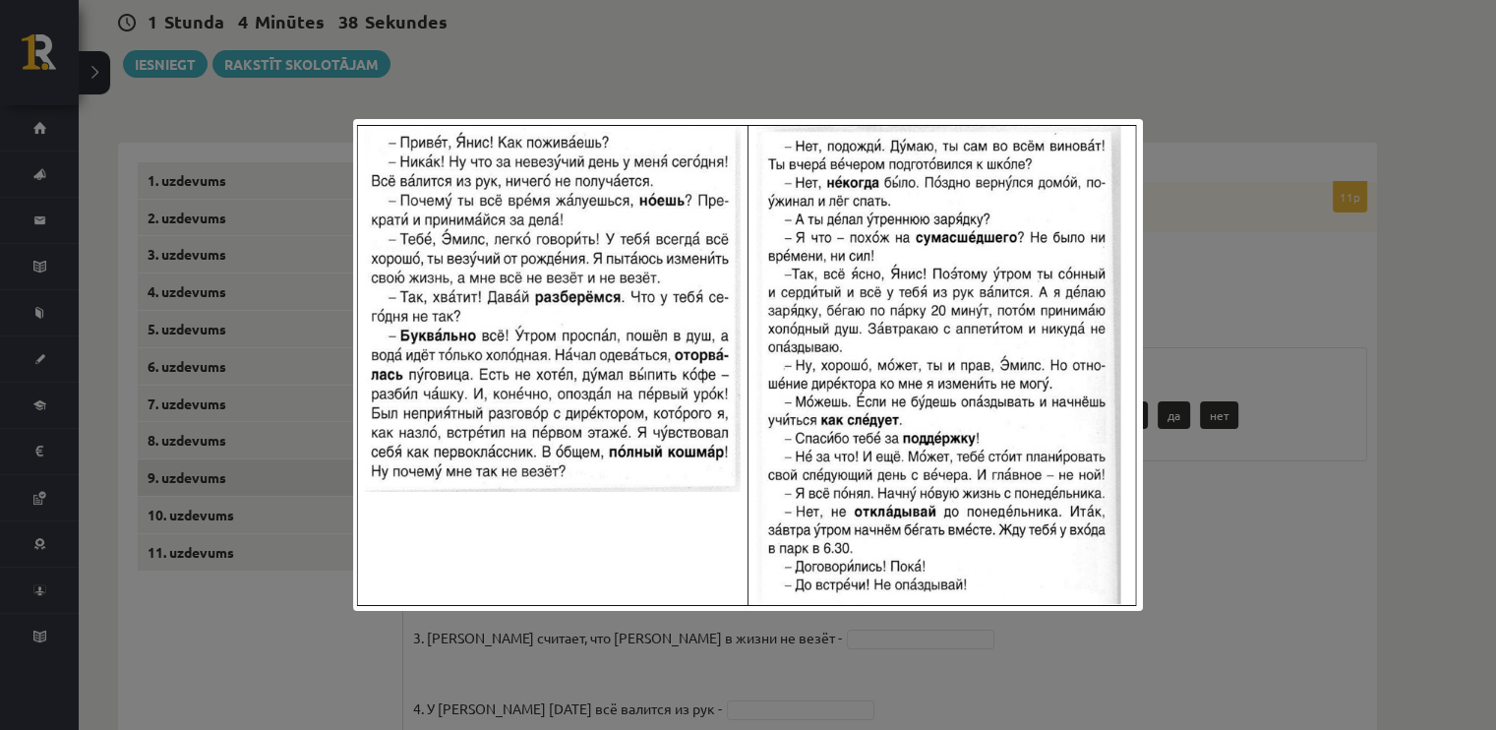
click at [319, 323] on div at bounding box center [748, 365] width 1496 height 730
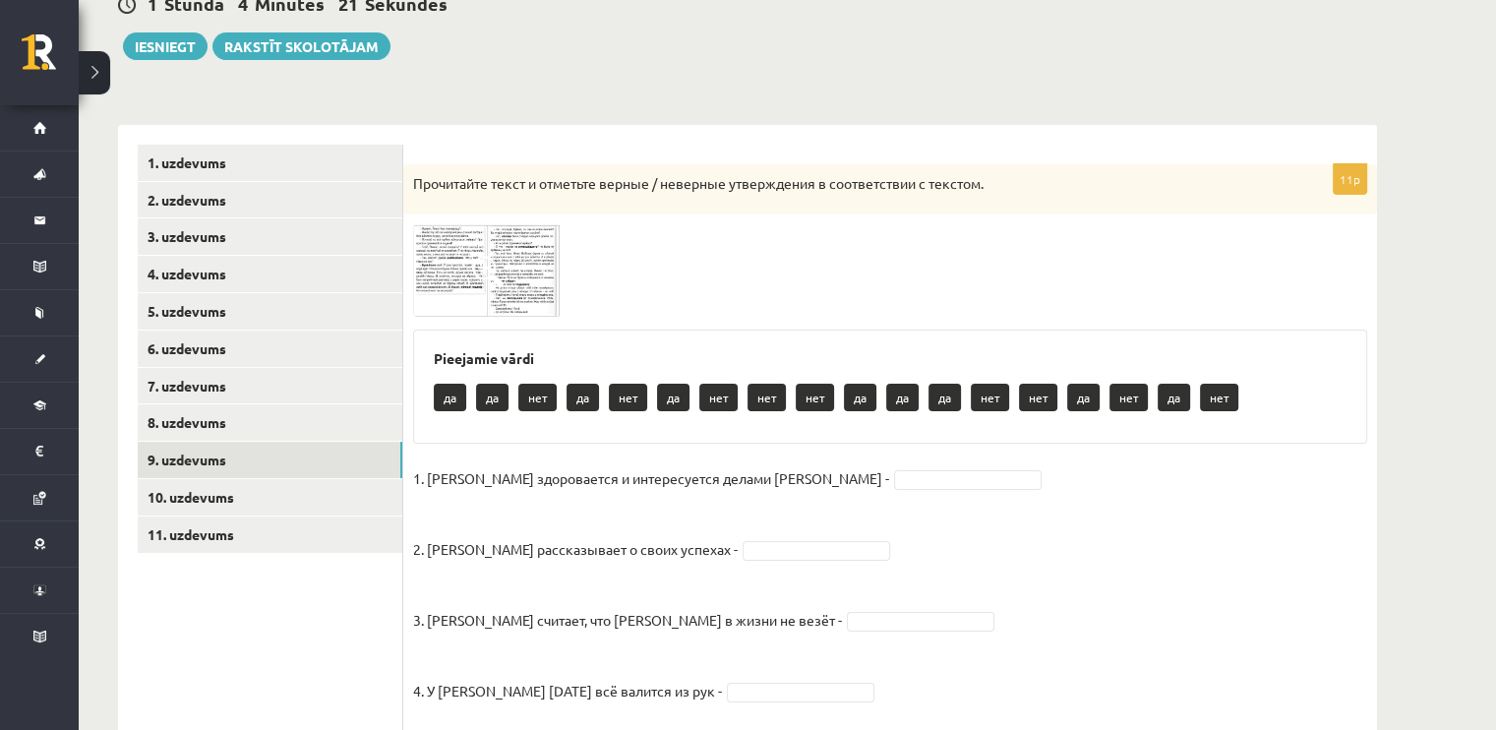
scroll to position [210, 0]
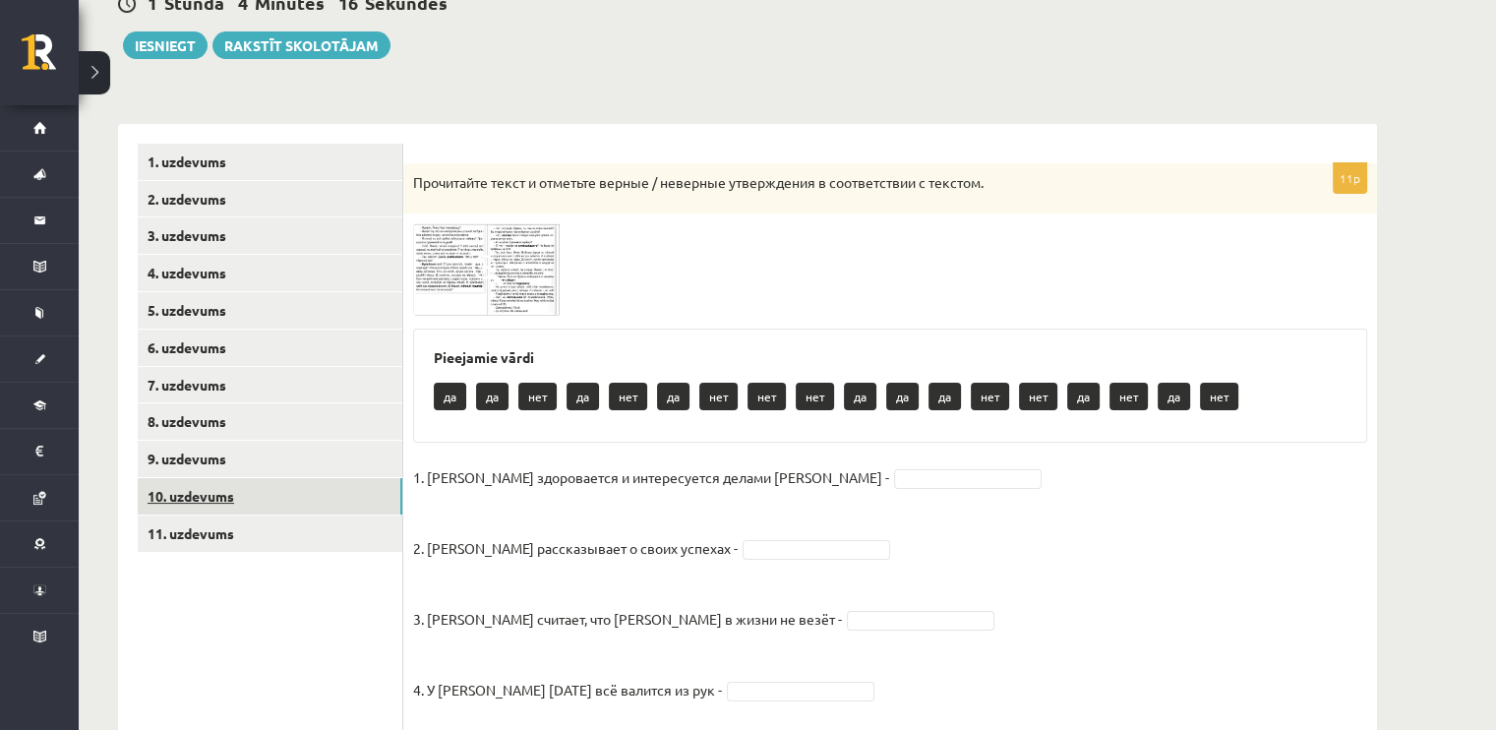
click at [207, 479] on link "10. uzdevums" at bounding box center [270, 496] width 265 height 36
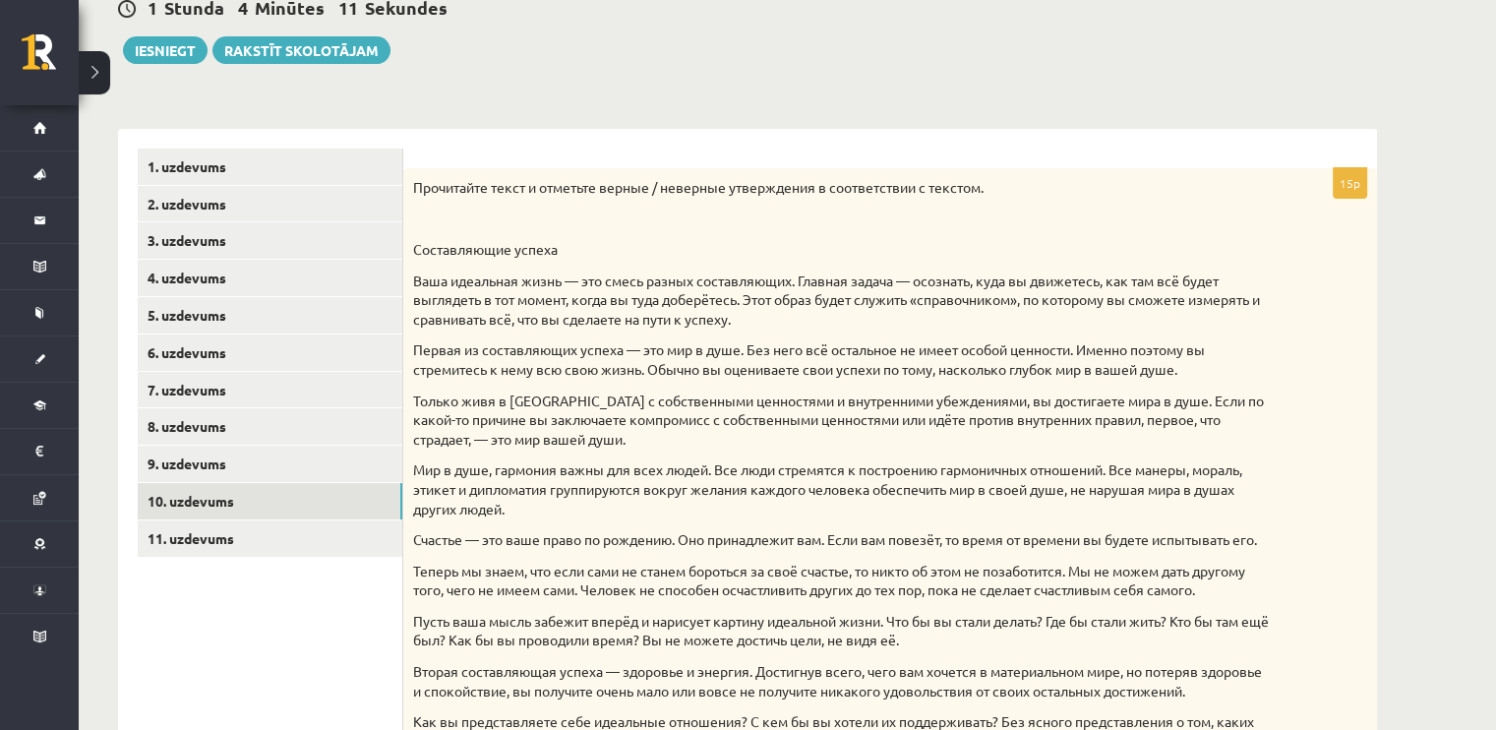
scroll to position [203, 0]
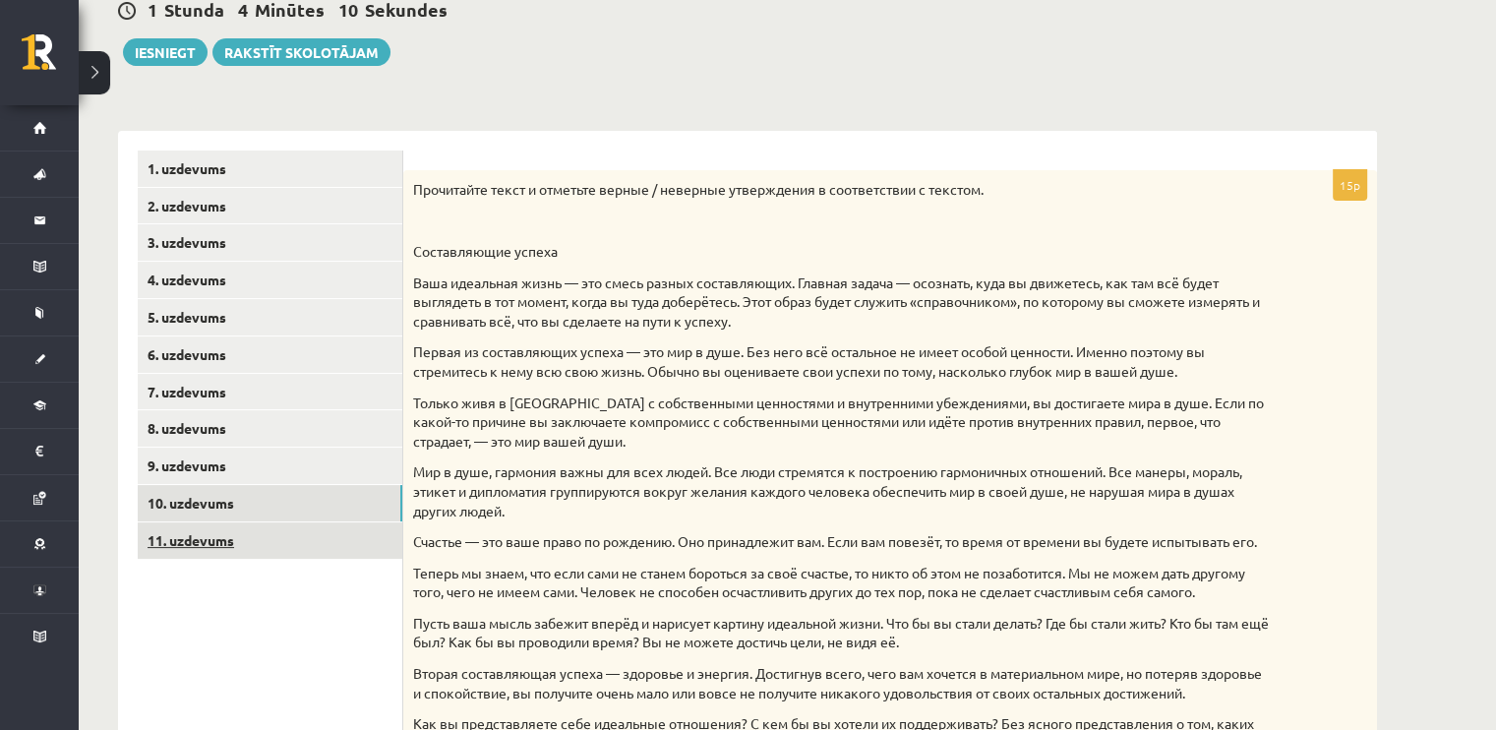
click at [349, 555] on link "11. uzdevums" at bounding box center [270, 540] width 265 height 36
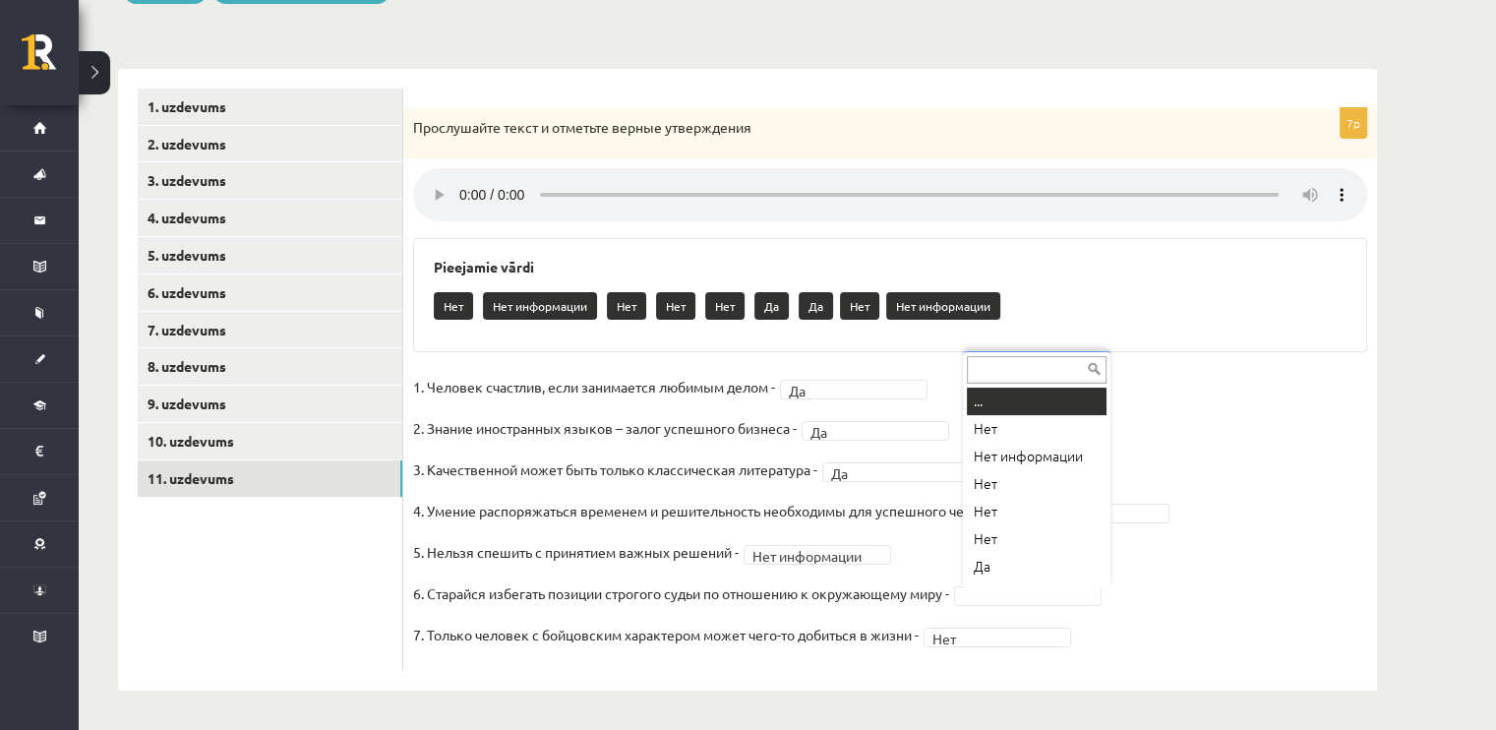
scroll to position [23, 0]
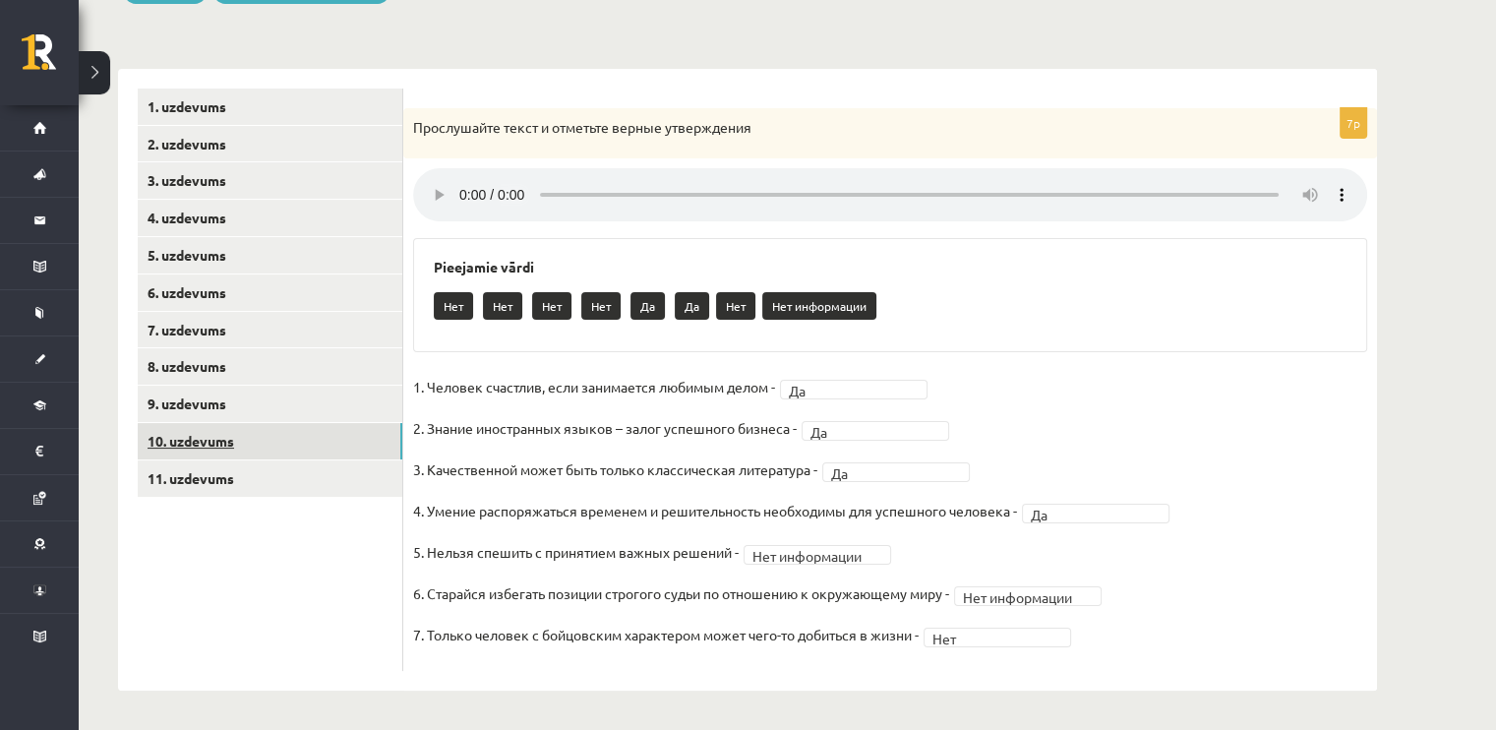
click at [321, 452] on link "10. uzdevums" at bounding box center [270, 441] width 265 height 36
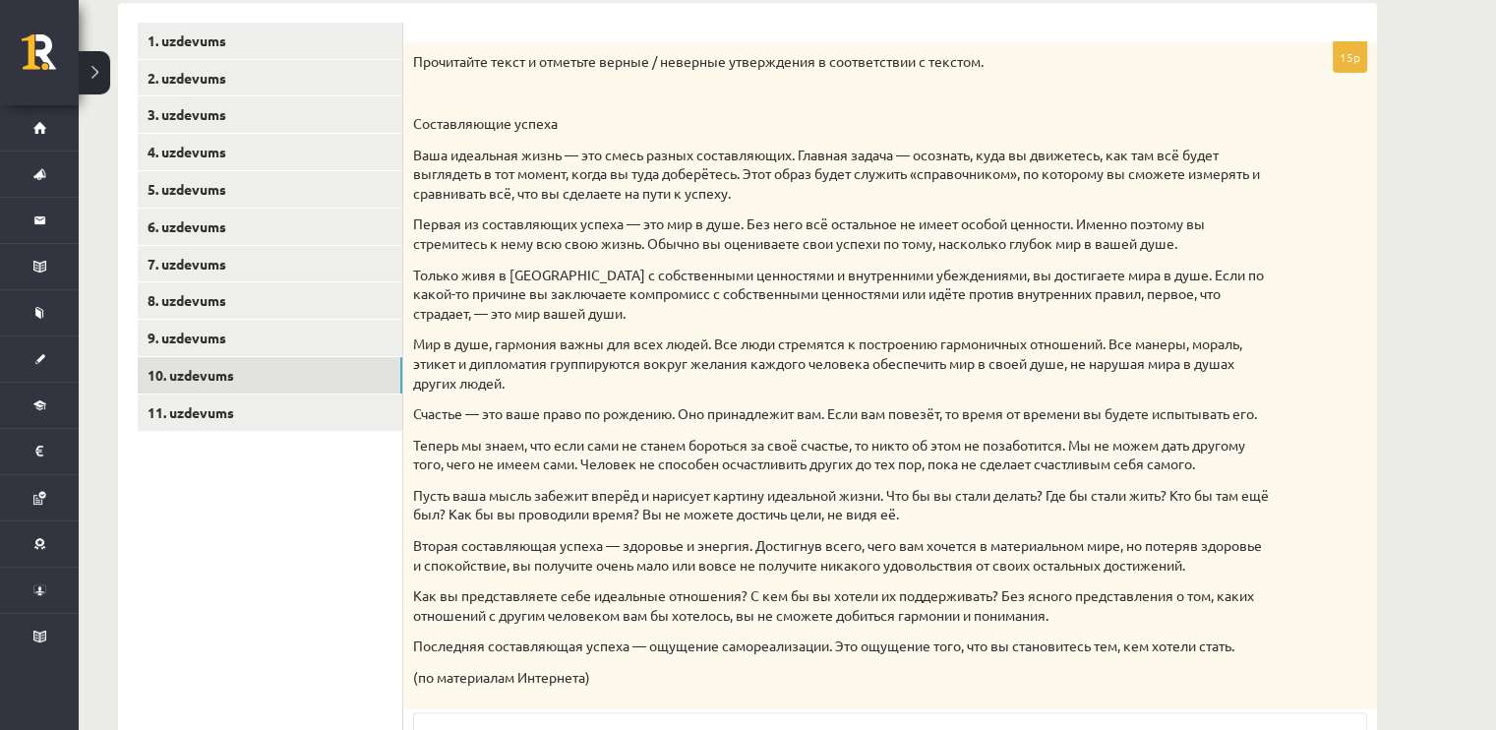
scroll to position [334, 0]
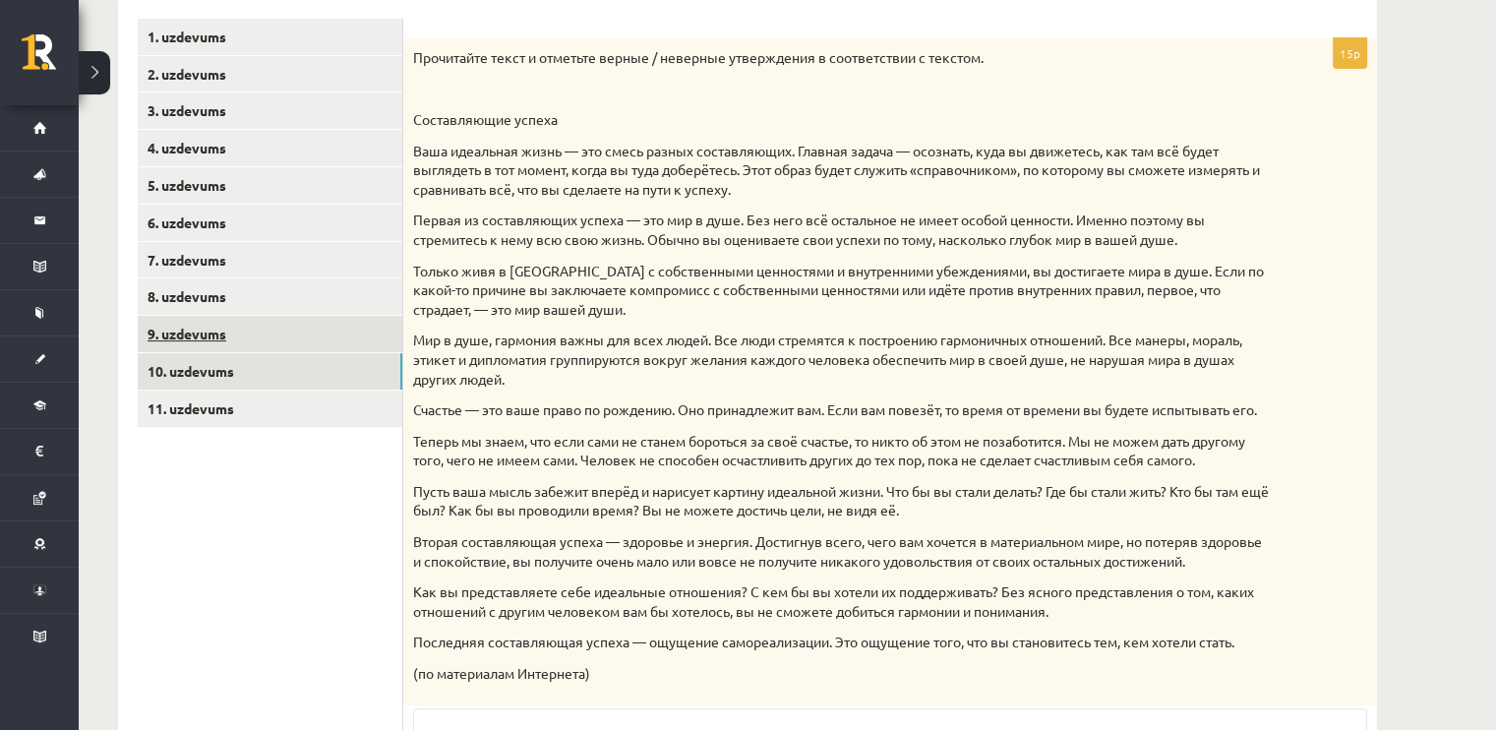
click at [284, 321] on link "9. uzdevums" at bounding box center [270, 334] width 265 height 36
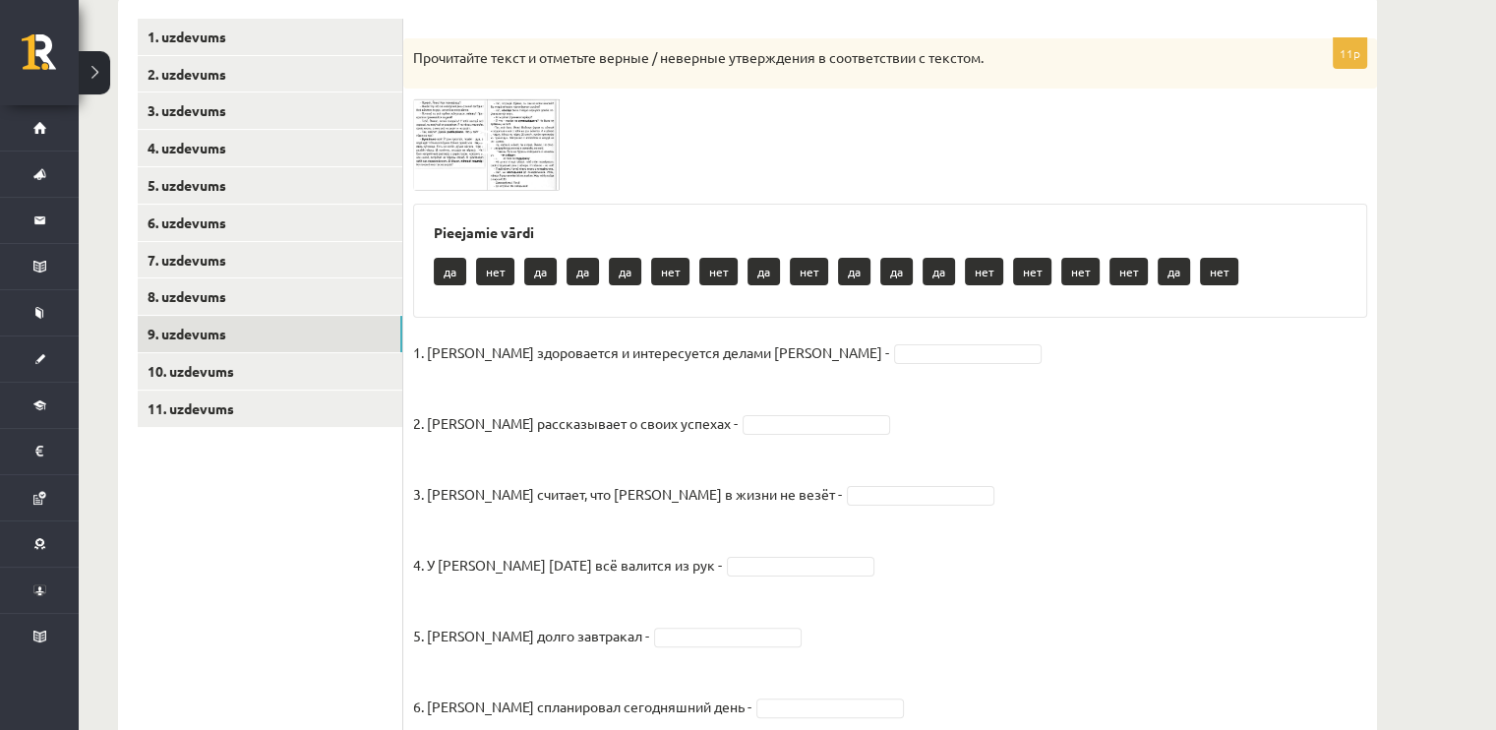
click at [482, 156] on span at bounding box center [487, 145] width 31 height 31
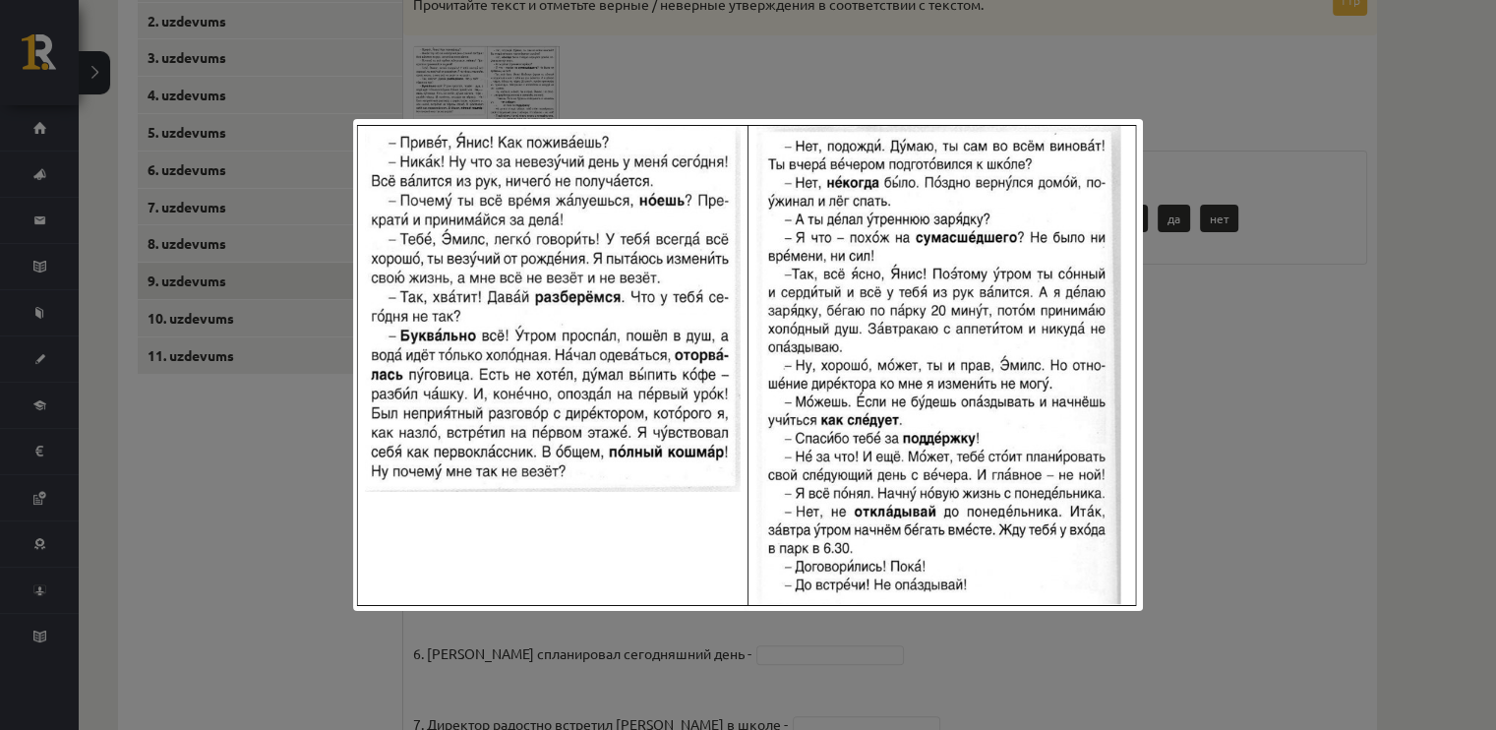
scroll to position [386, 0]
click at [1407, 511] on div at bounding box center [748, 365] width 1496 height 730
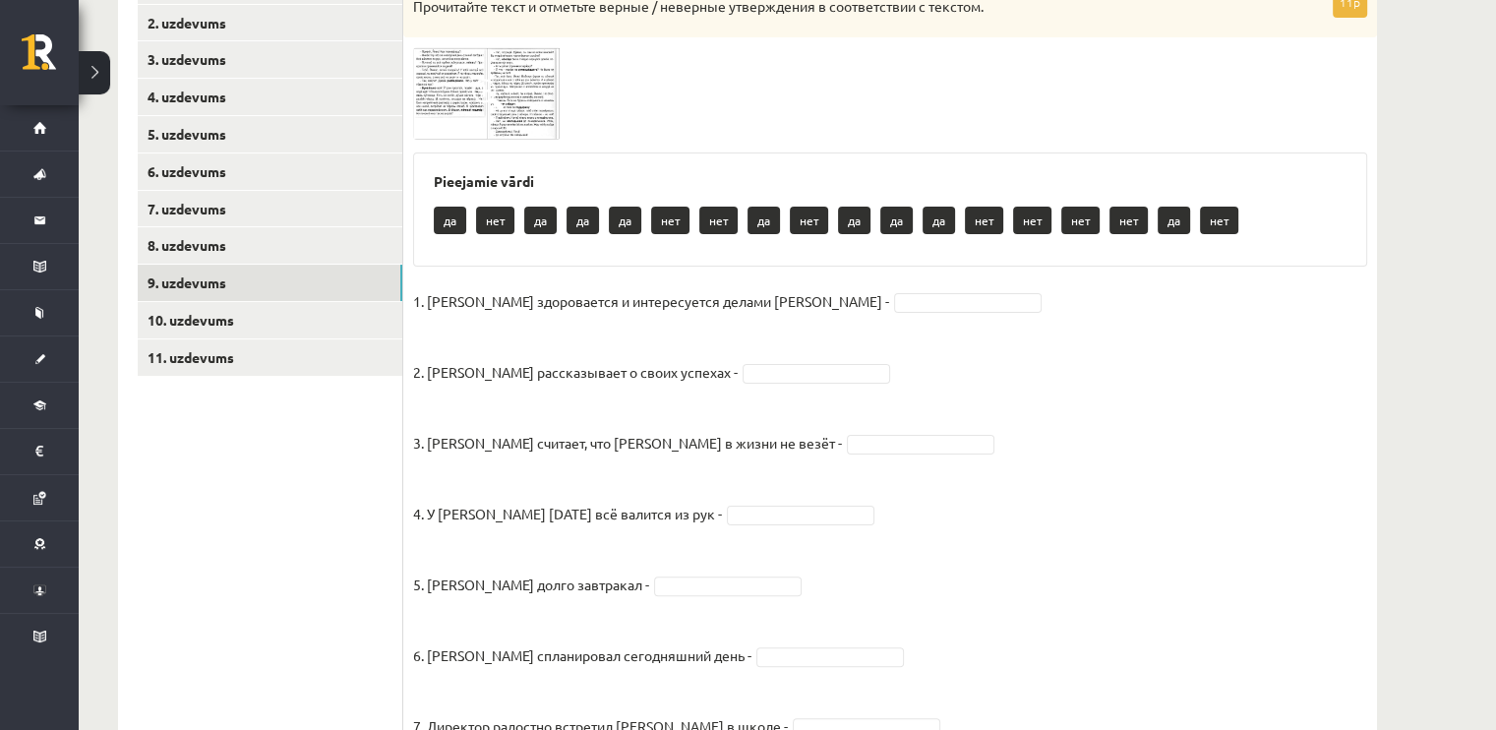
click at [436, 76] on img at bounding box center [487, 92] width 148 height 91
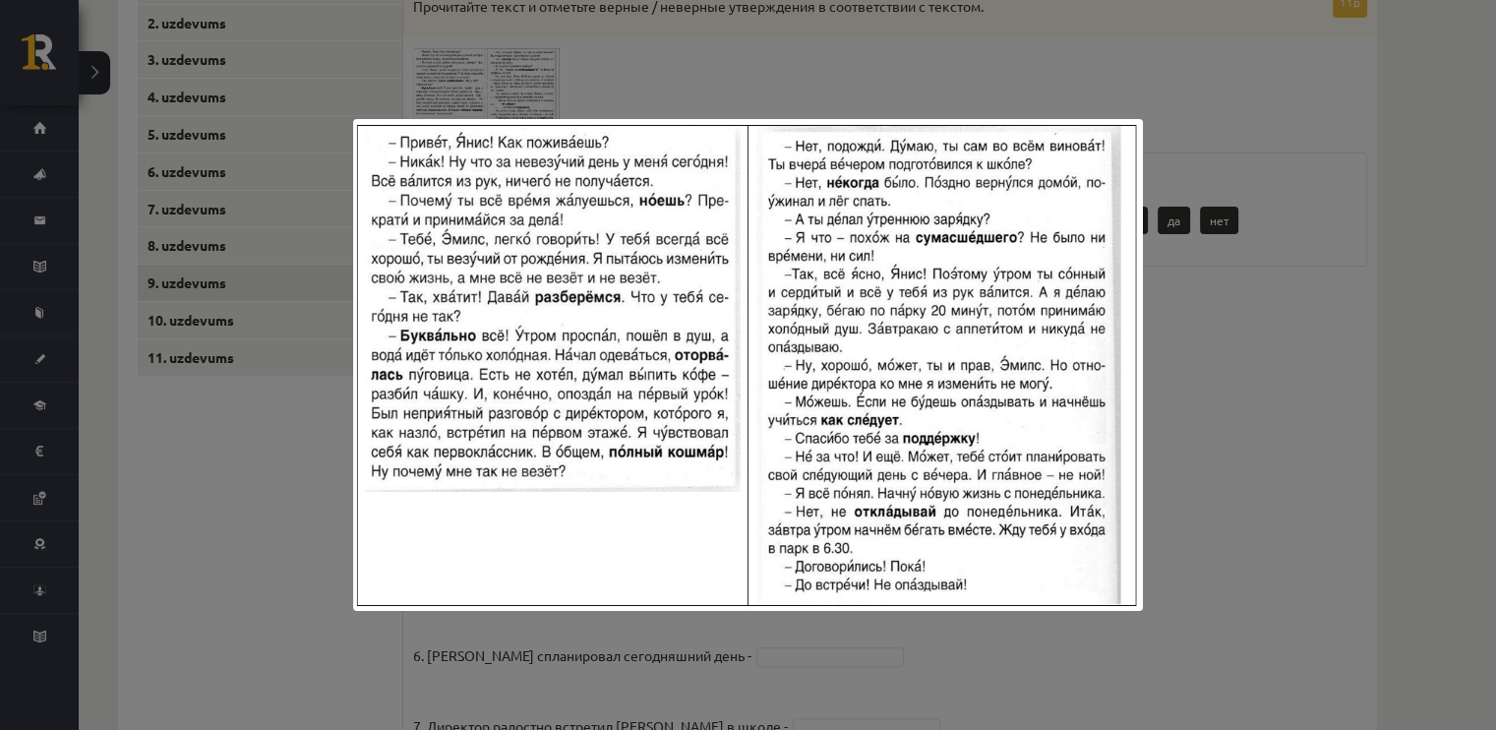
click at [1410, 450] on div at bounding box center [748, 365] width 1496 height 730
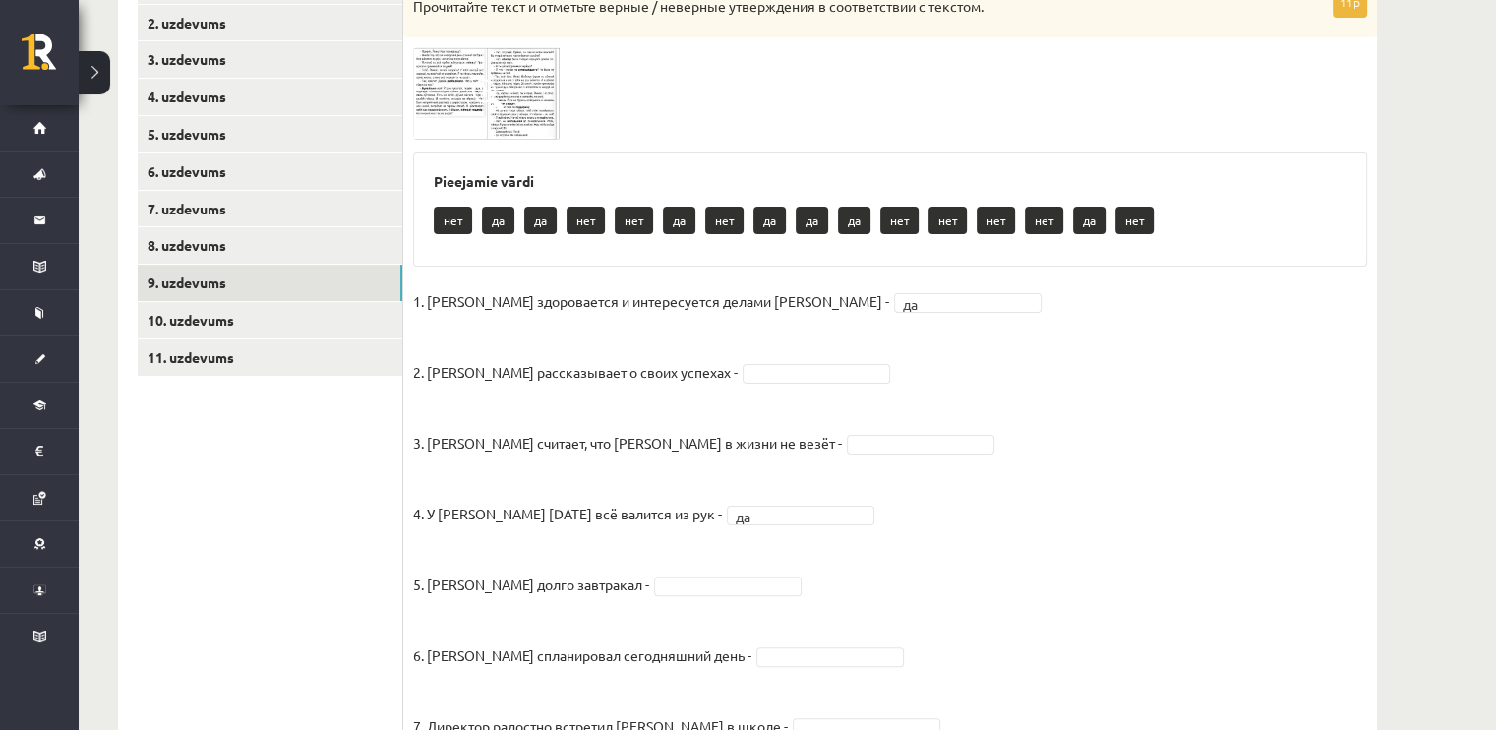
click at [455, 96] on img at bounding box center [487, 92] width 148 height 91
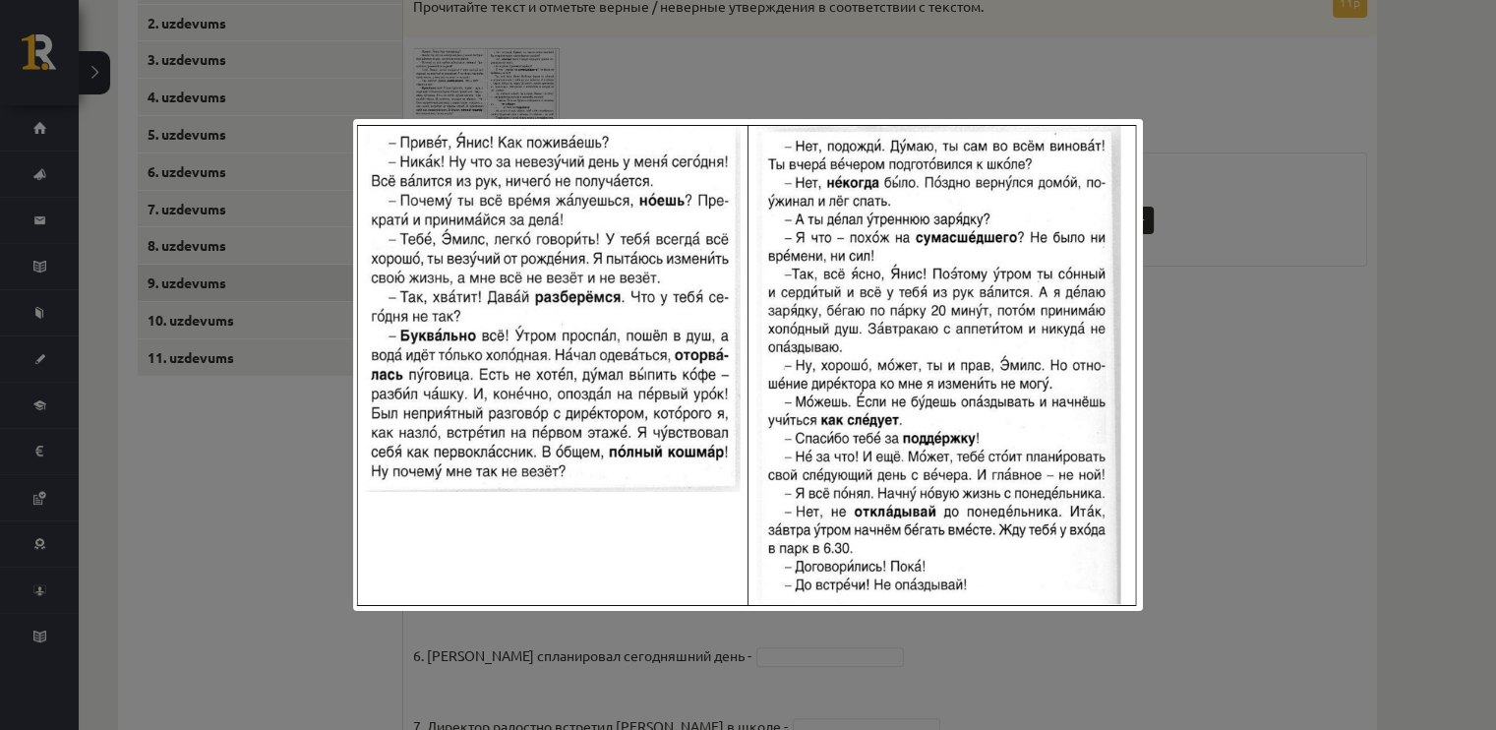
click at [1298, 394] on div at bounding box center [748, 365] width 1496 height 730
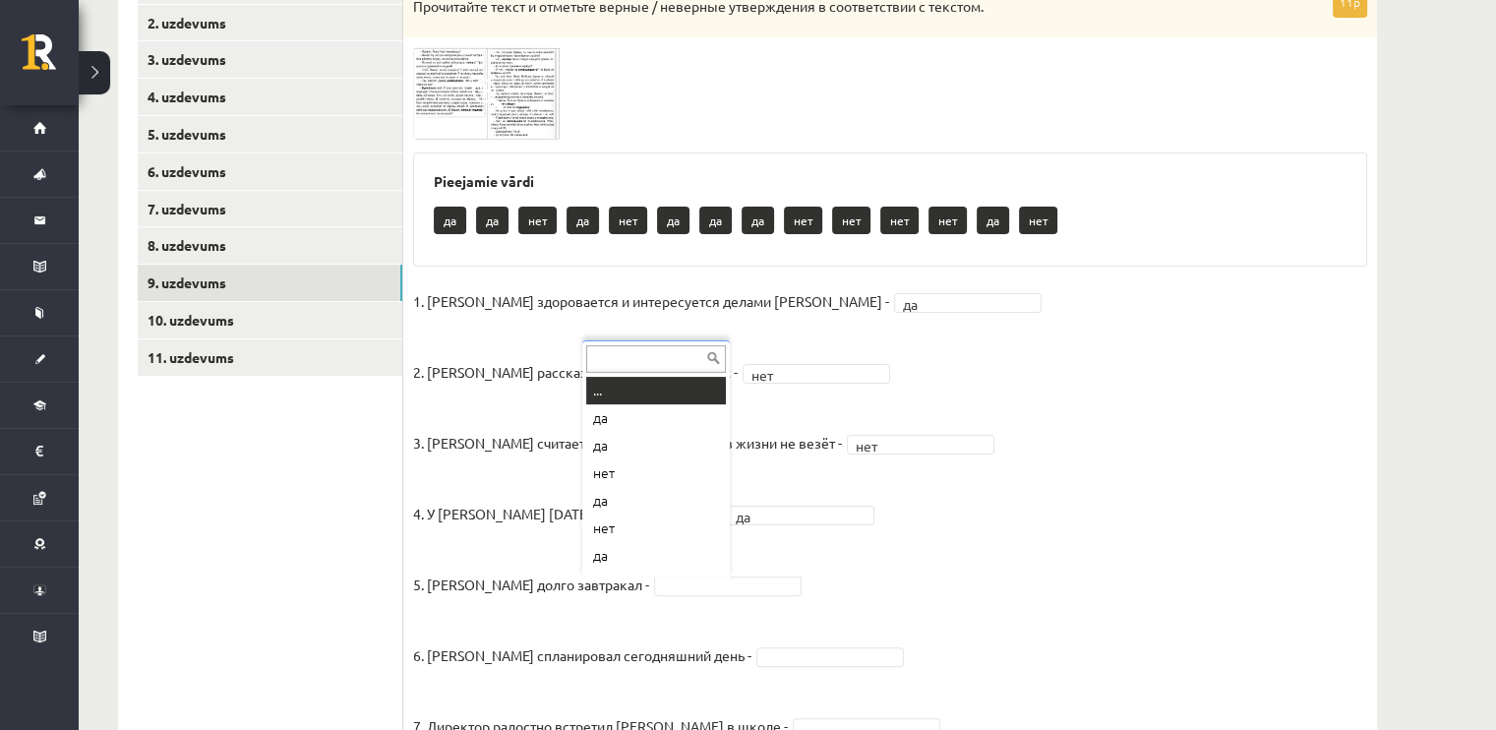
scroll to position [24, 0]
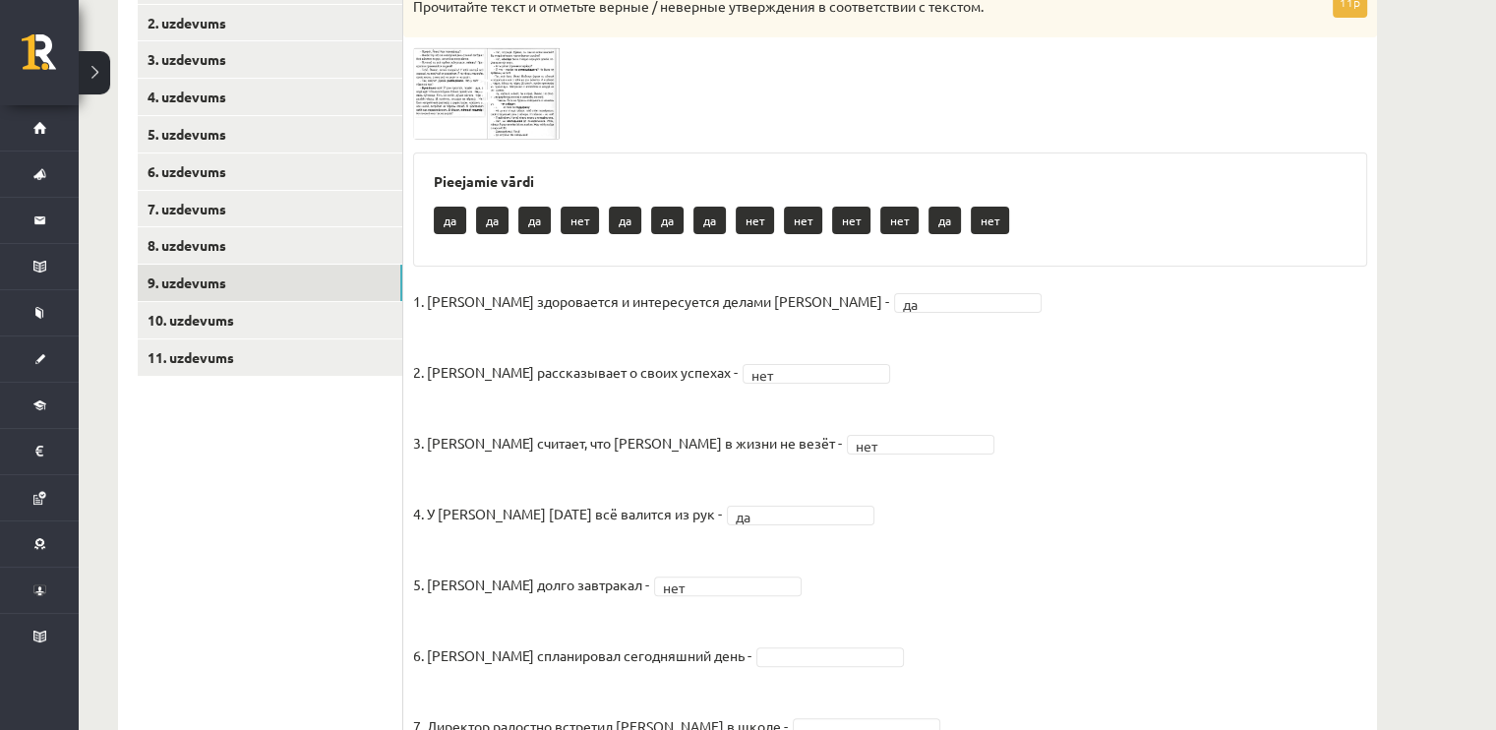
click at [452, 97] on img at bounding box center [487, 92] width 148 height 91
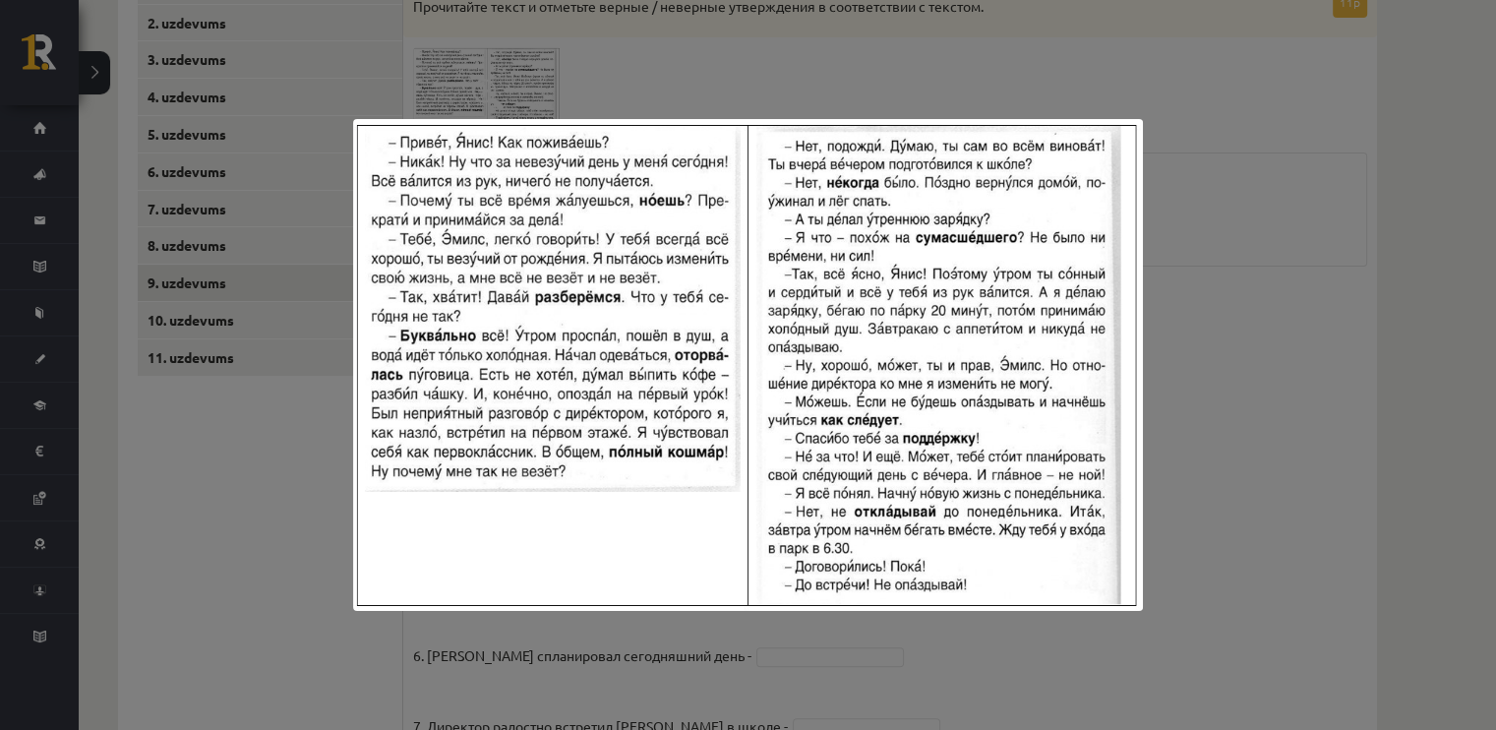
click at [1380, 258] on div at bounding box center [748, 365] width 1496 height 730
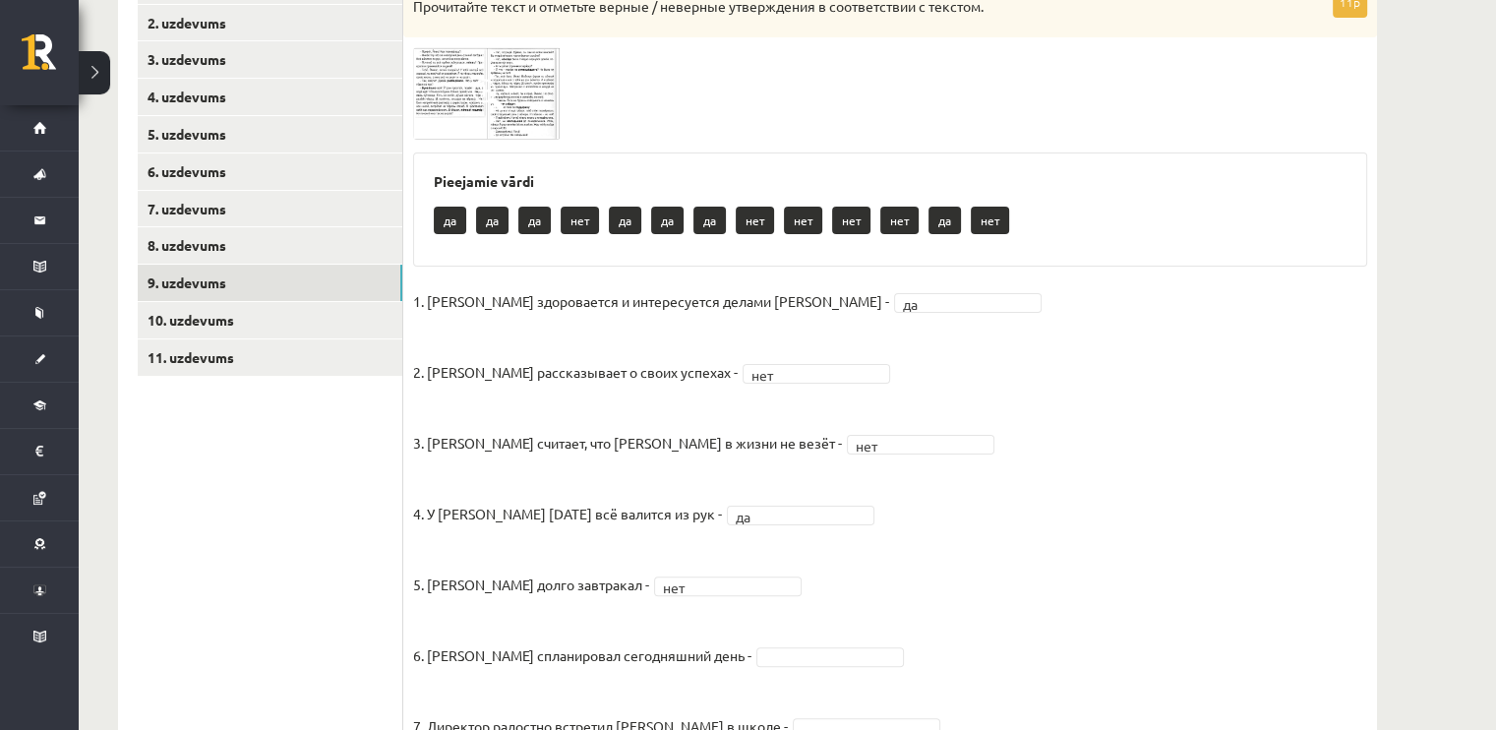
click at [454, 109] on img at bounding box center [487, 92] width 148 height 91
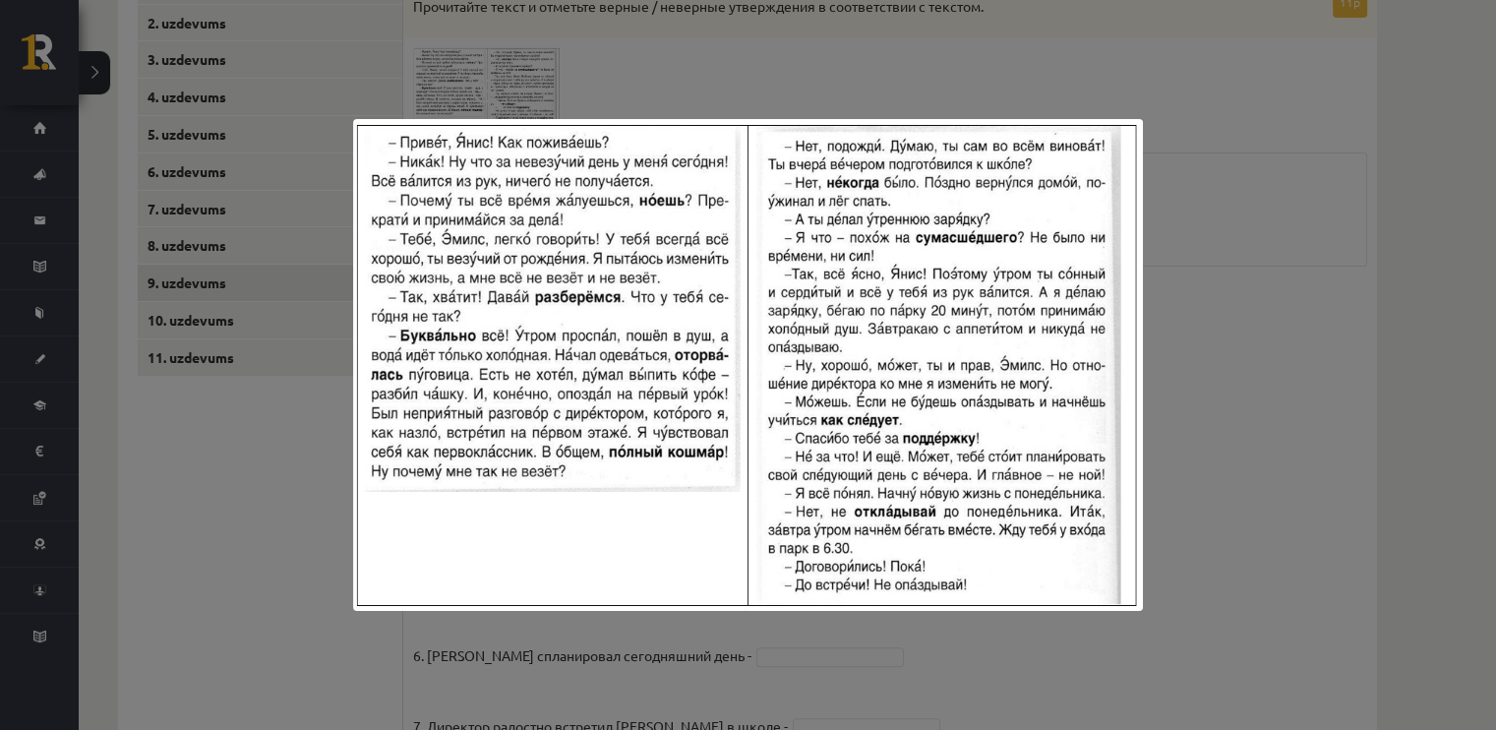
click at [1232, 297] on div at bounding box center [748, 365] width 1496 height 730
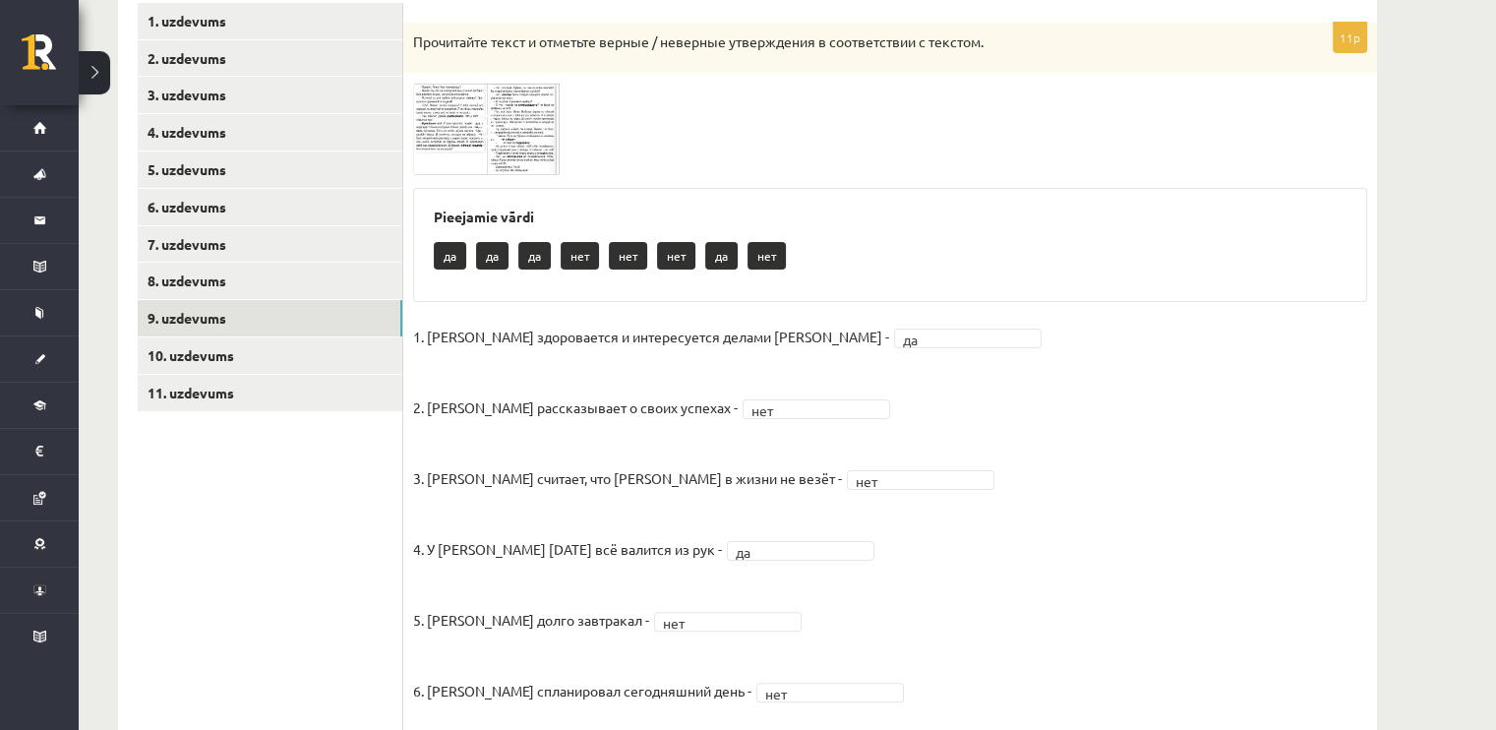
scroll to position [329, 0]
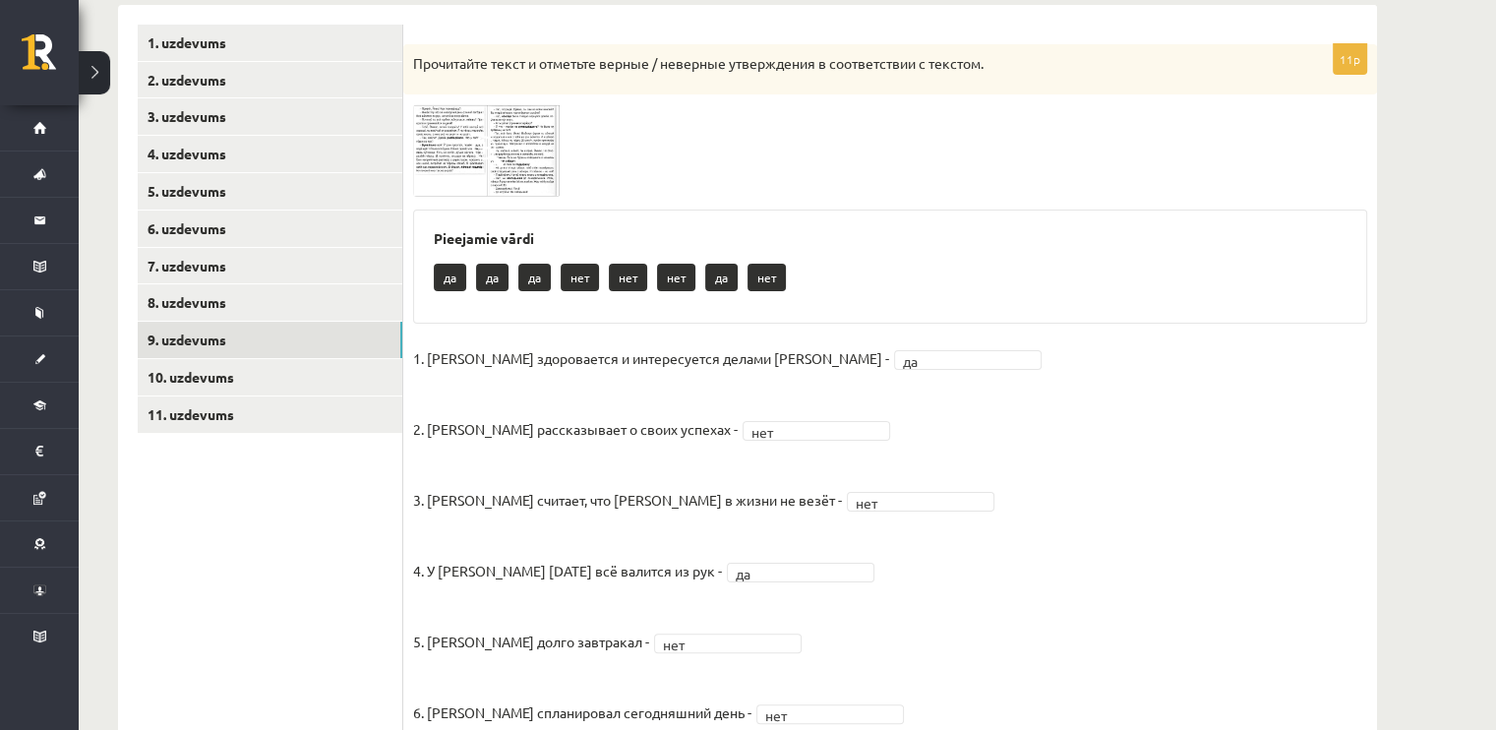
click at [533, 174] on img at bounding box center [487, 149] width 148 height 91
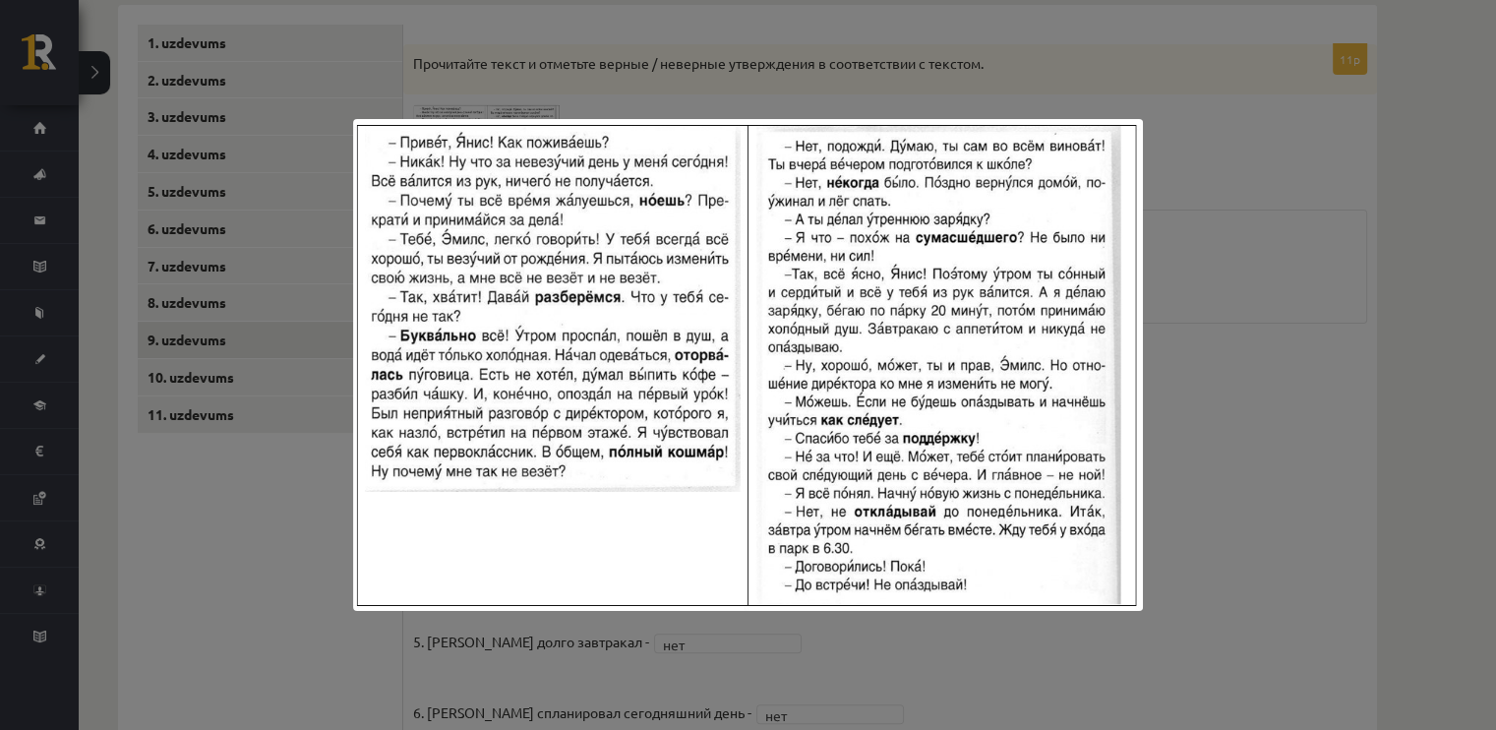
click at [1287, 245] on div at bounding box center [748, 365] width 1496 height 730
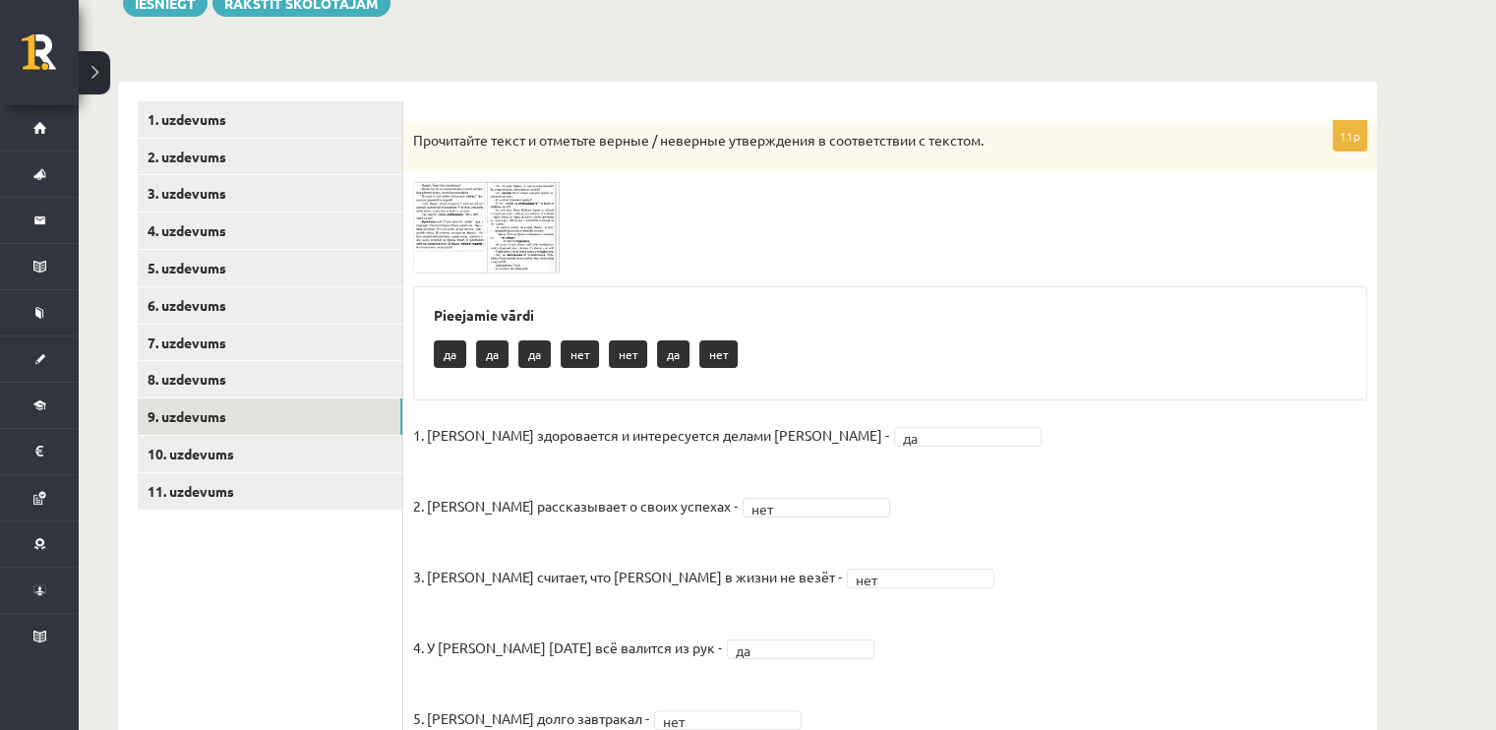
scroll to position [251, 0]
click at [285, 452] on link "10. uzdevums" at bounding box center [270, 455] width 265 height 36
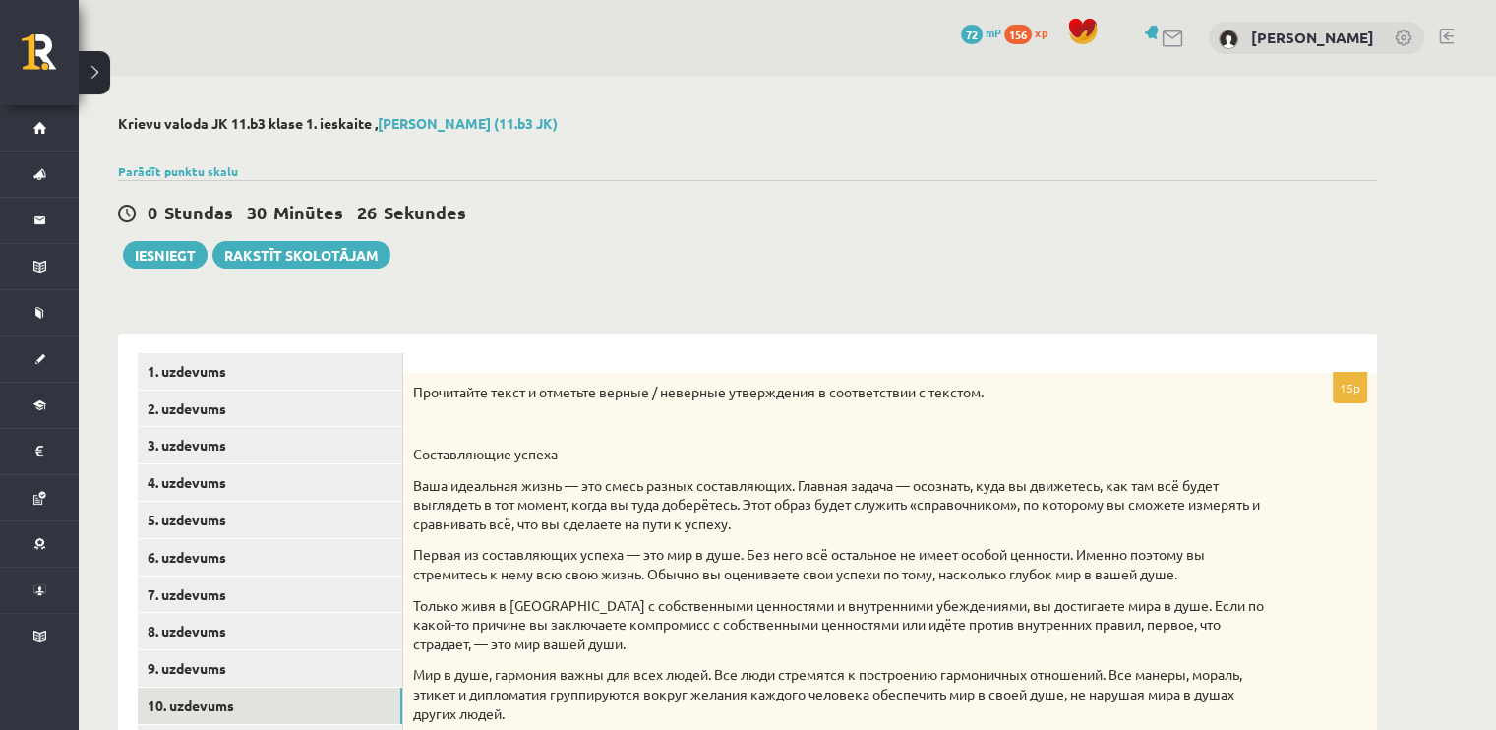
scroll to position [0, 0]
click at [179, 247] on button "Iesniegt" at bounding box center [165, 255] width 85 height 28
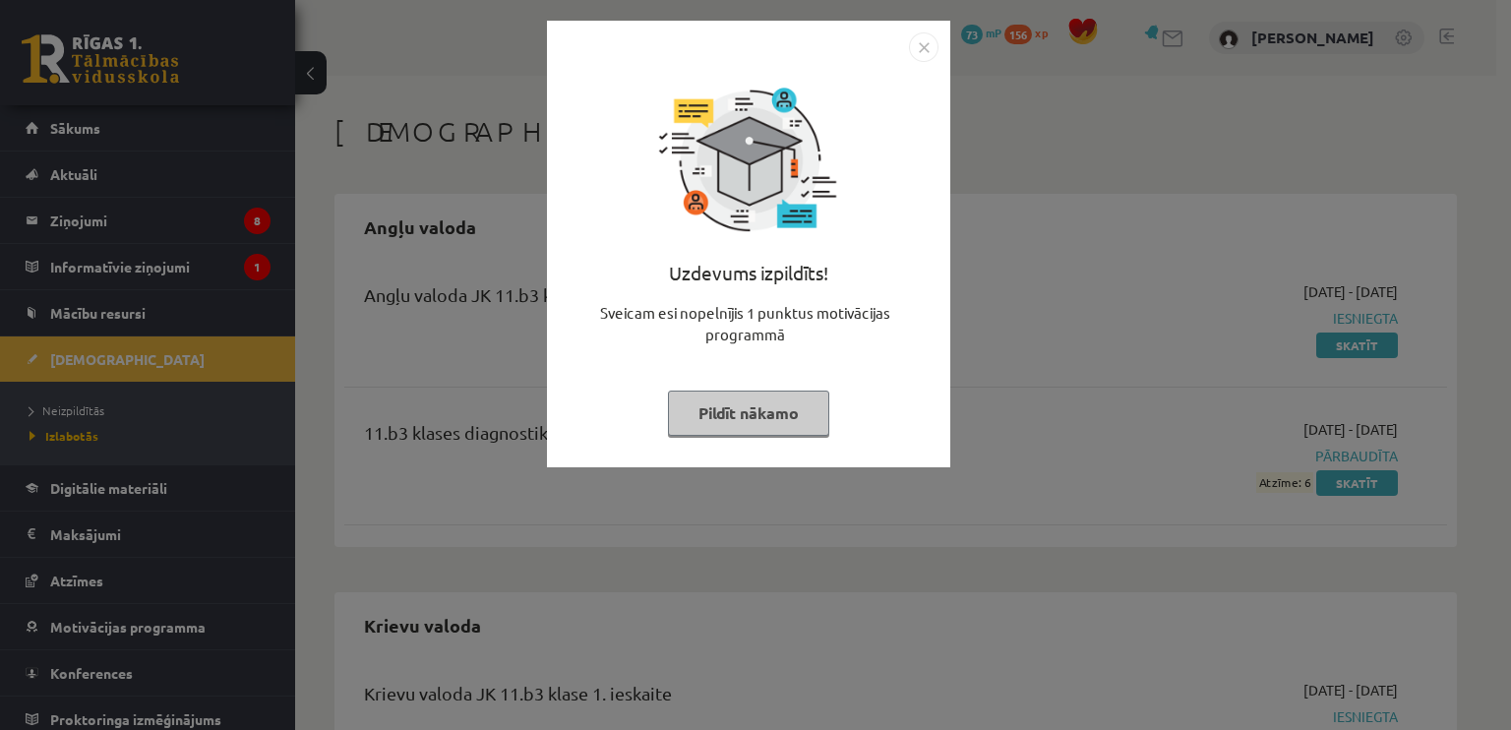
click at [732, 419] on button "Pildīt nākamo" at bounding box center [748, 413] width 161 height 45
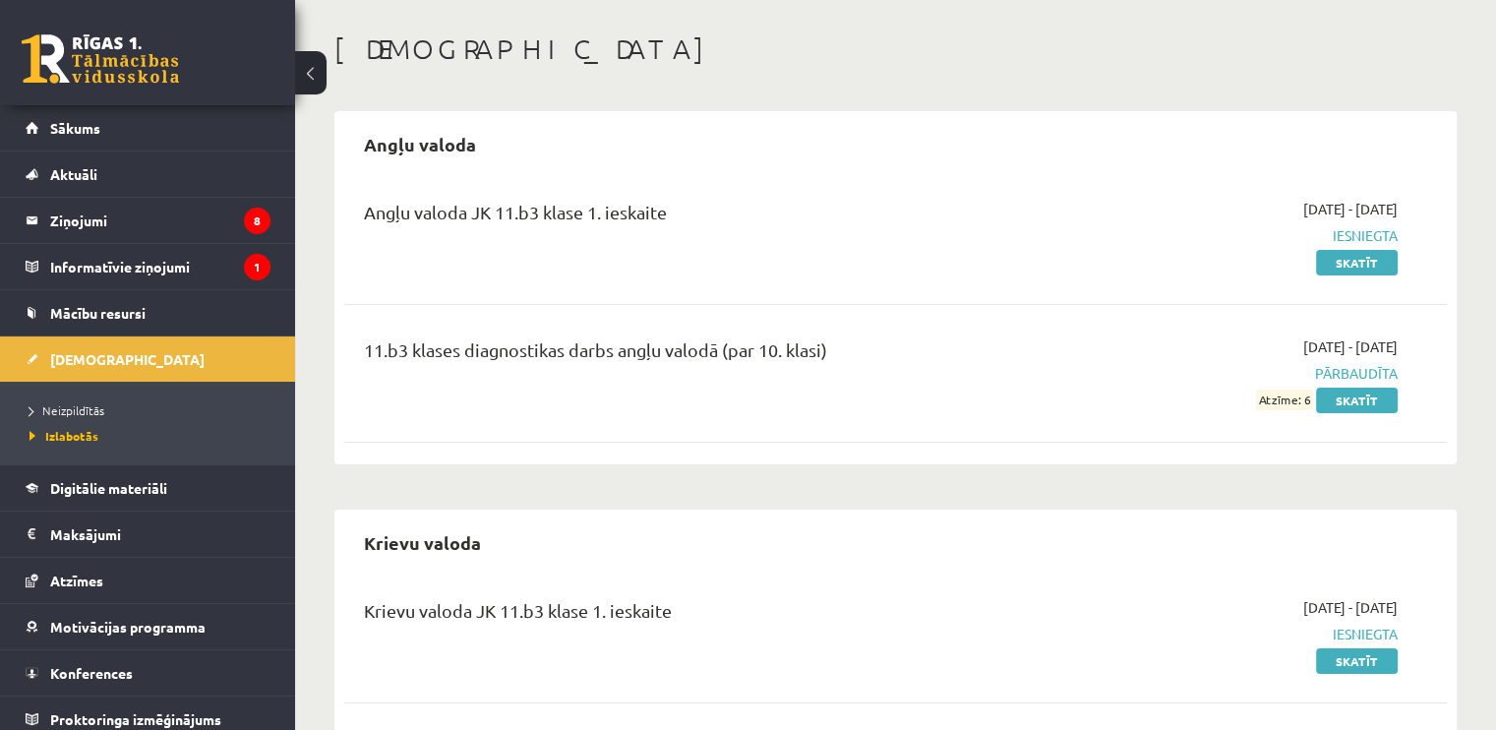
scroll to position [173, 0]
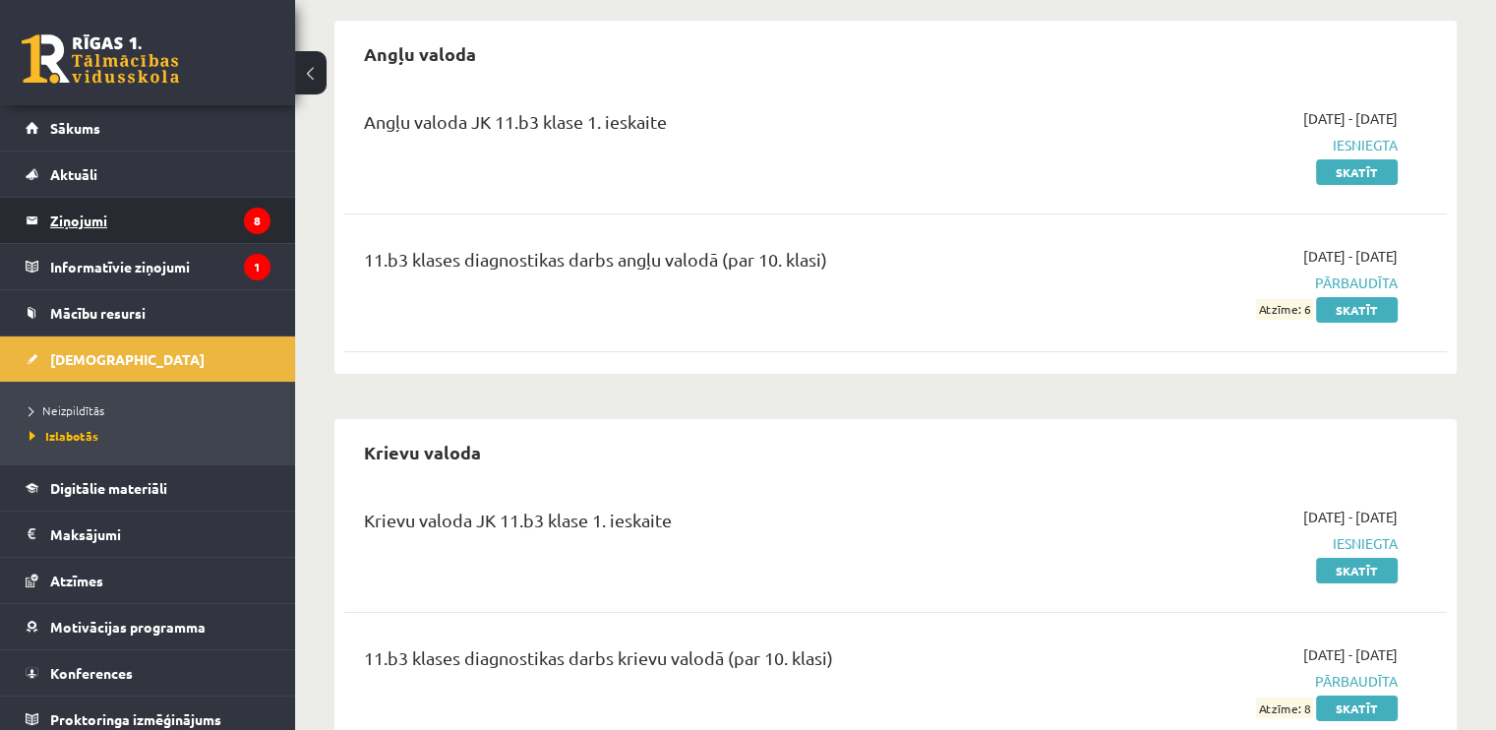
click at [103, 230] on legend "Ziņojumi 8" at bounding box center [160, 220] width 220 height 45
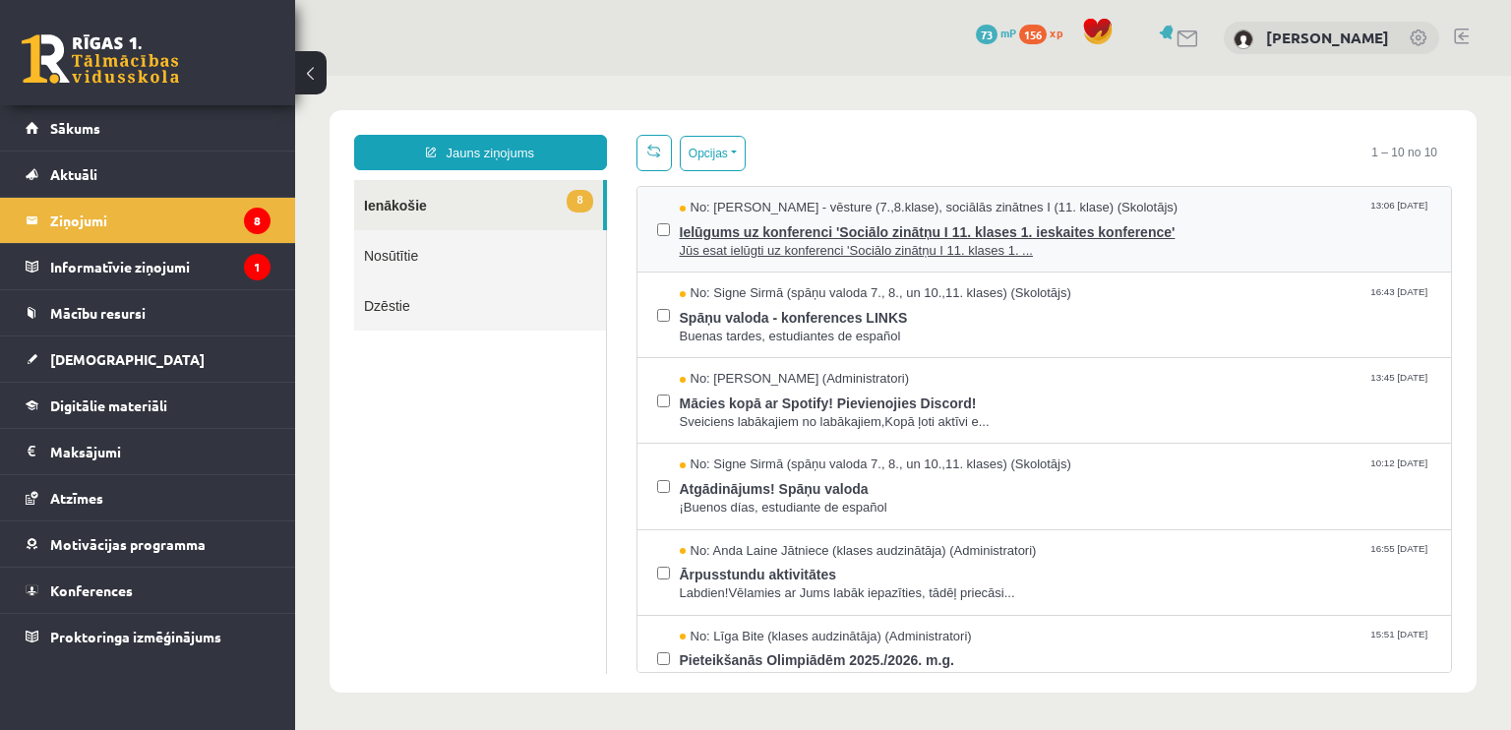
click at [1023, 231] on span "Ielūgums uz konferenci 'Sociālo zinātņu I 11. klases 1. ieskaites konference'" at bounding box center [1056, 229] width 753 height 25
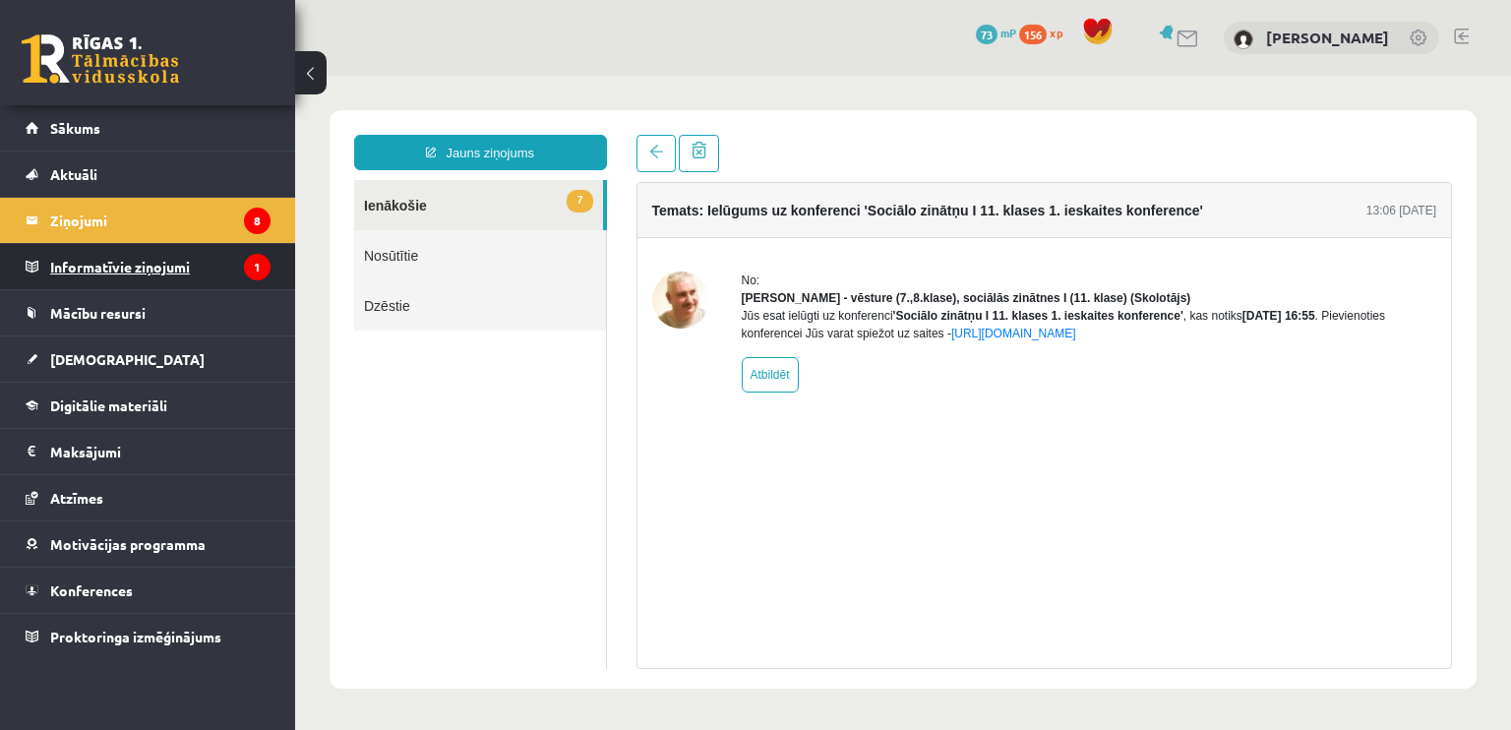
click at [189, 257] on legend "Informatīvie ziņojumi 1" at bounding box center [160, 266] width 220 height 45
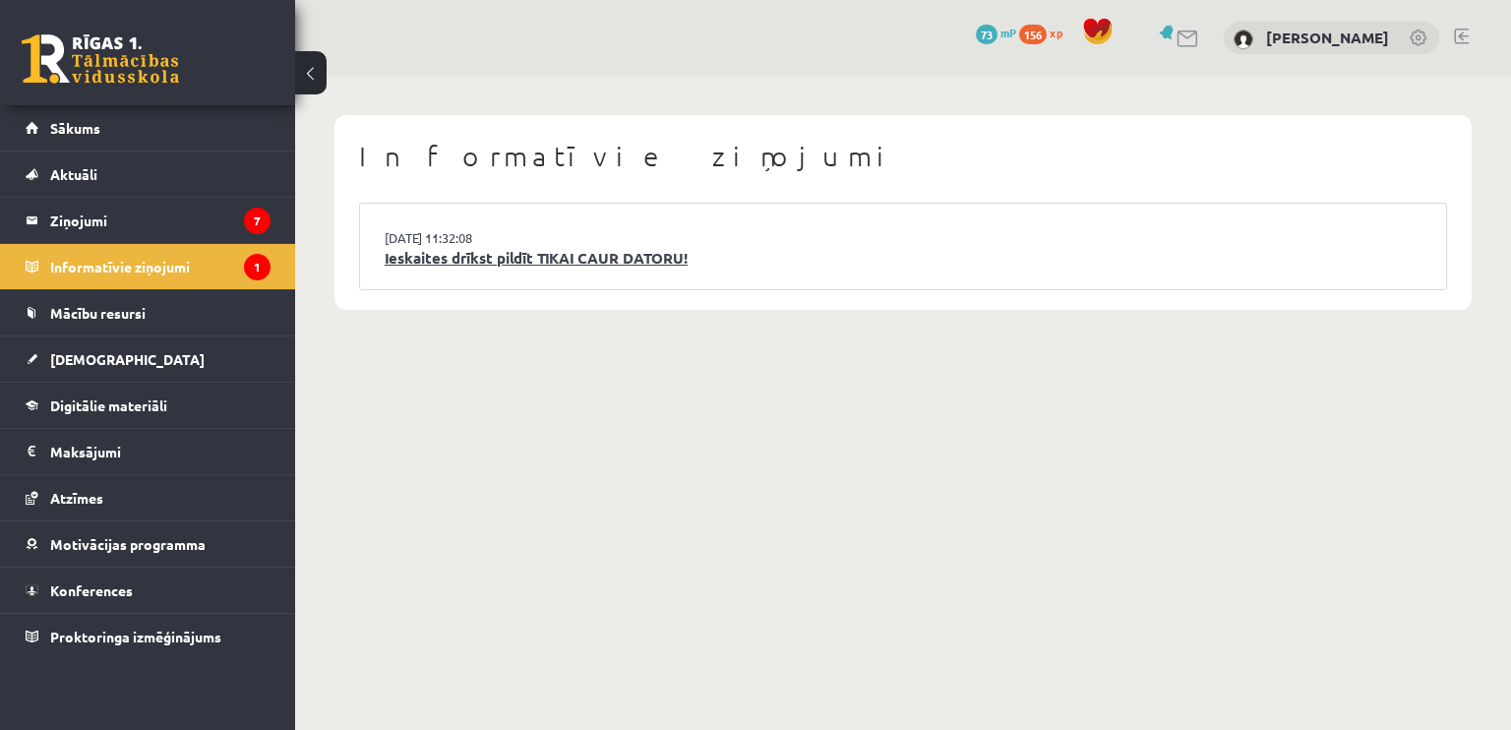
click at [421, 263] on link "Ieskaites drīkst pildīt TIKAI CAUR DATORU!" at bounding box center [903, 258] width 1037 height 23
